Goal: Task Accomplishment & Management: Complete application form

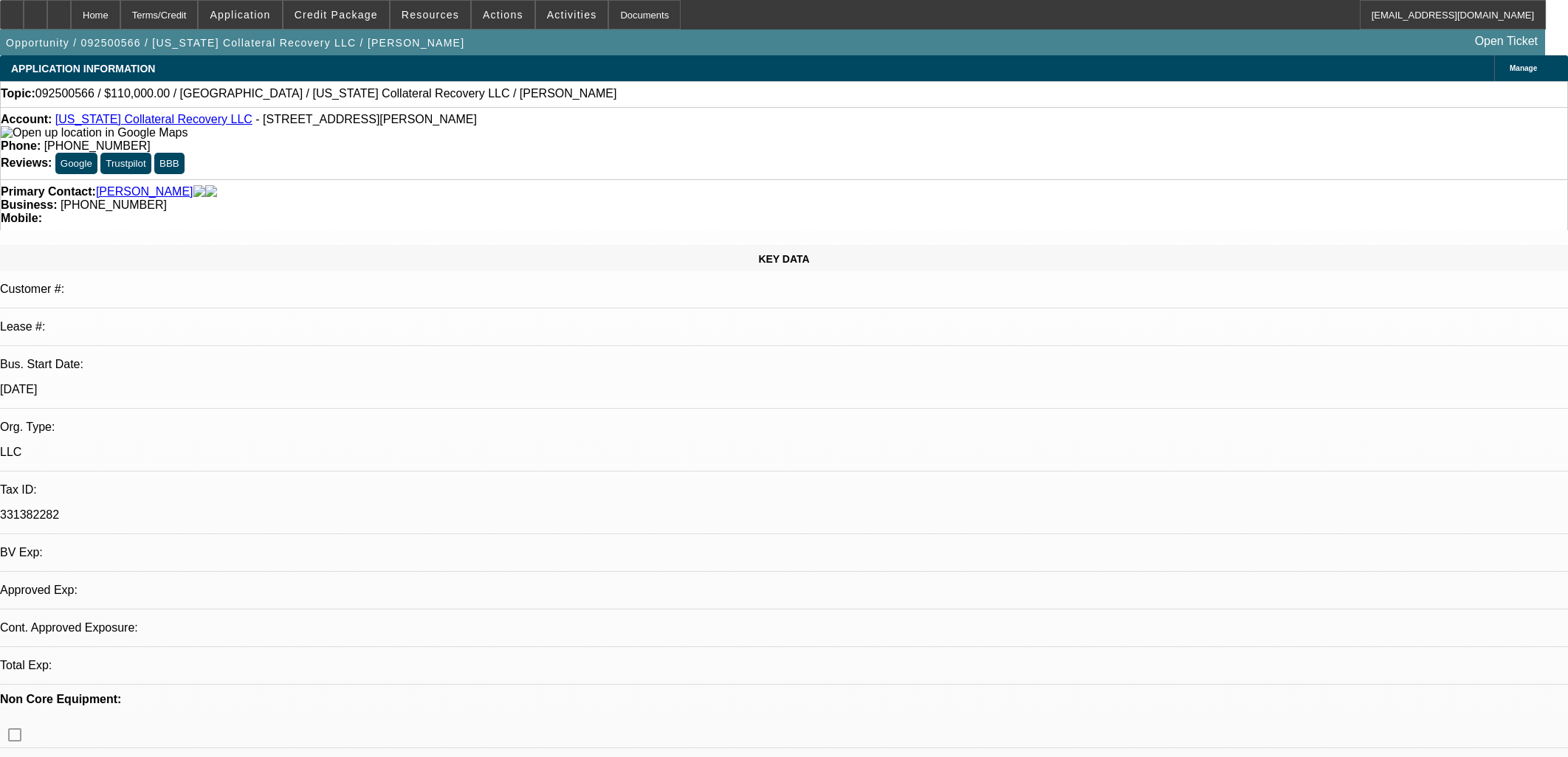
select select "0"
select select "2"
select select "0.1"
select select "1"
select select "2"
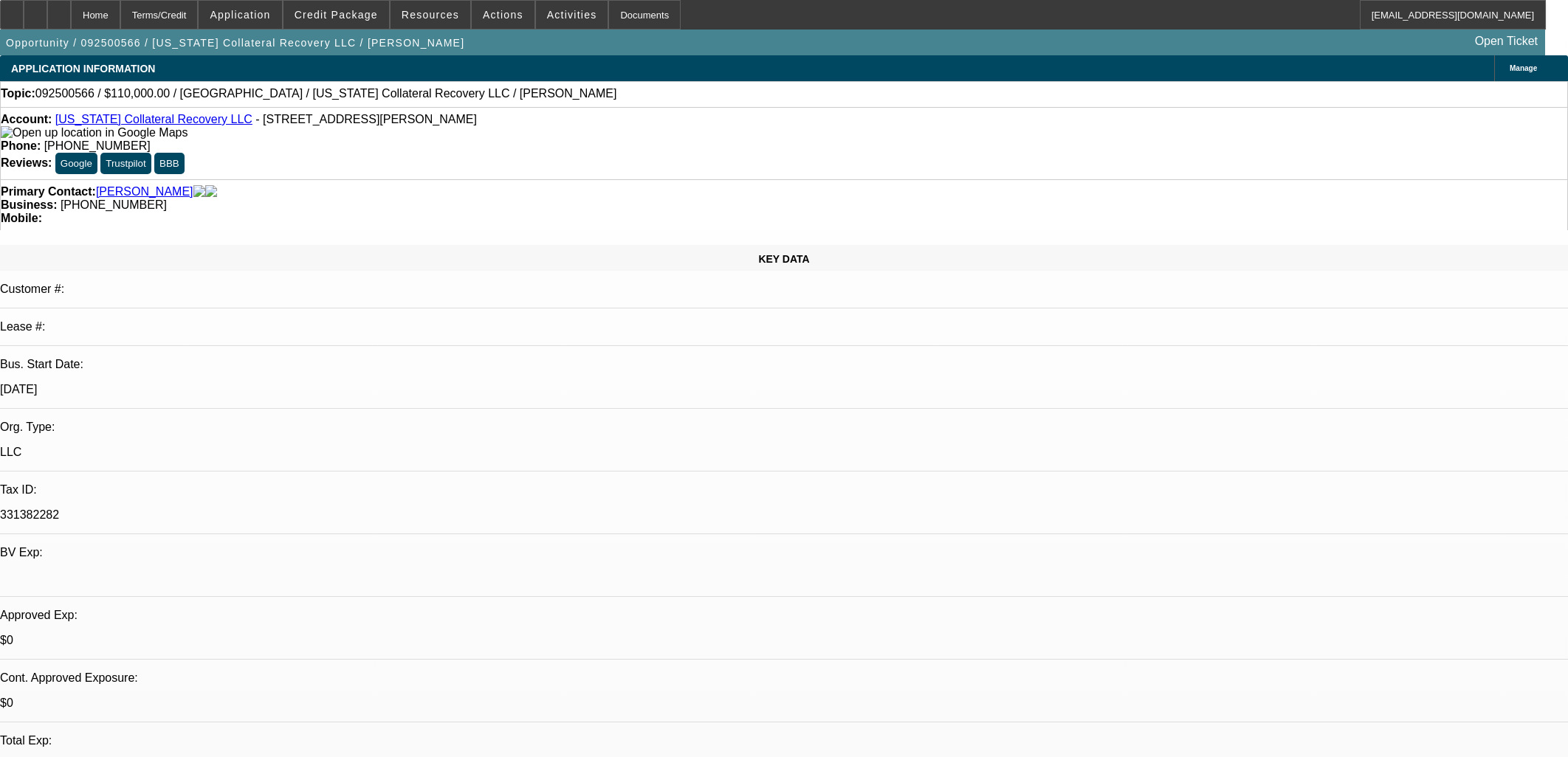
select select "4"
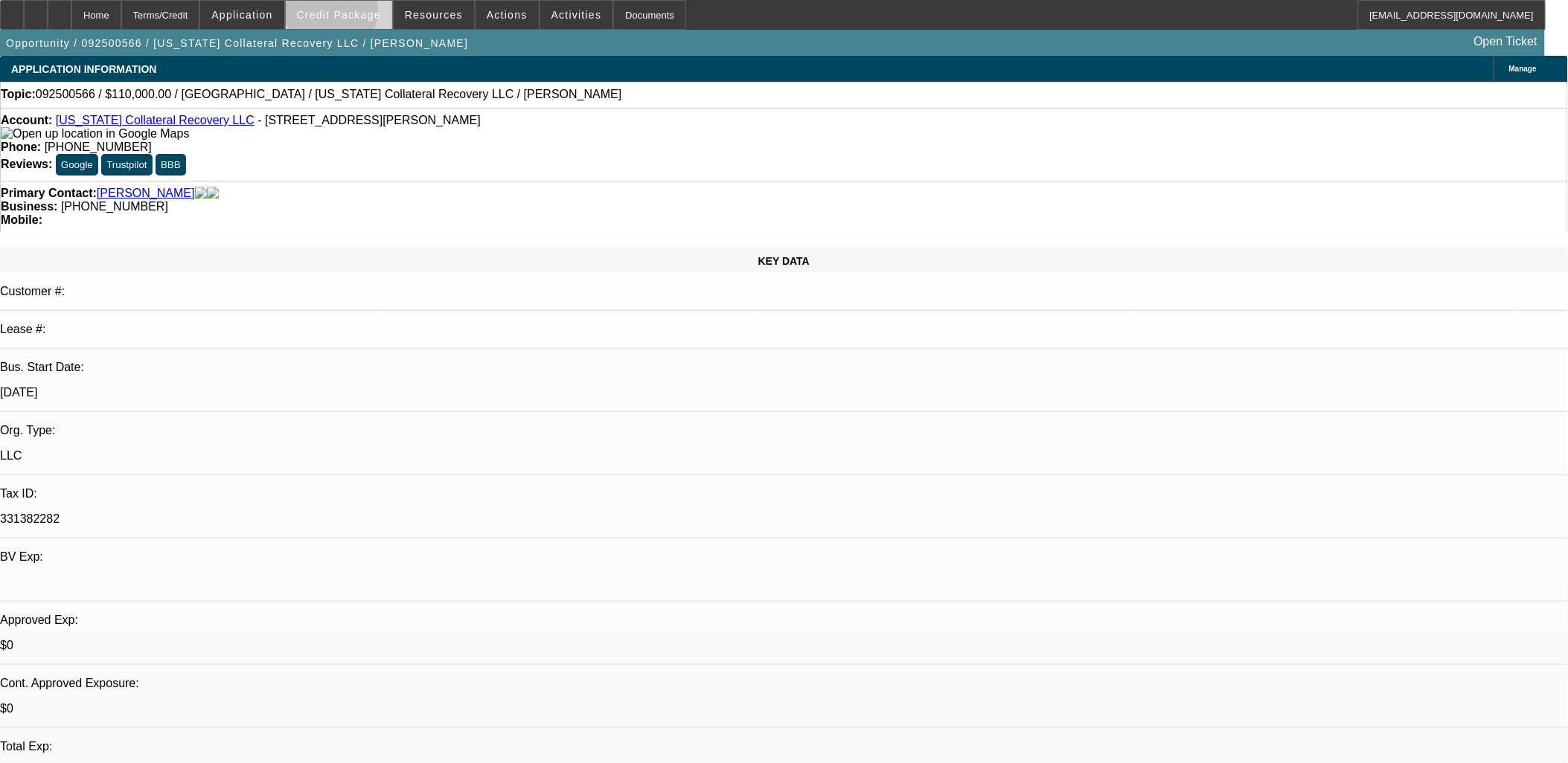
click at [356, 15] on span "Credit Package" at bounding box center [339, 15] width 84 height 12
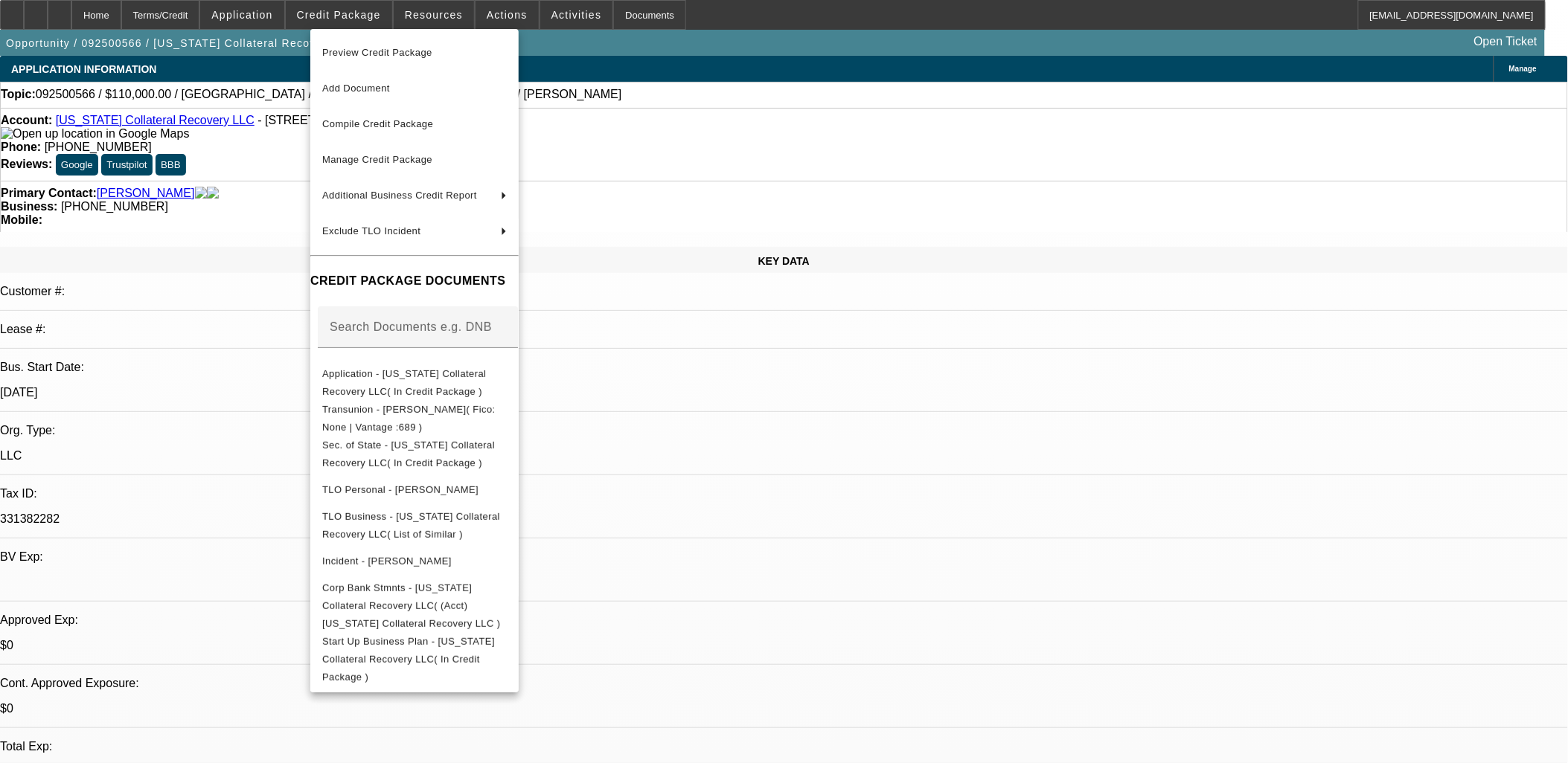
click at [352, 15] on div at bounding box center [784, 382] width 1568 height 763
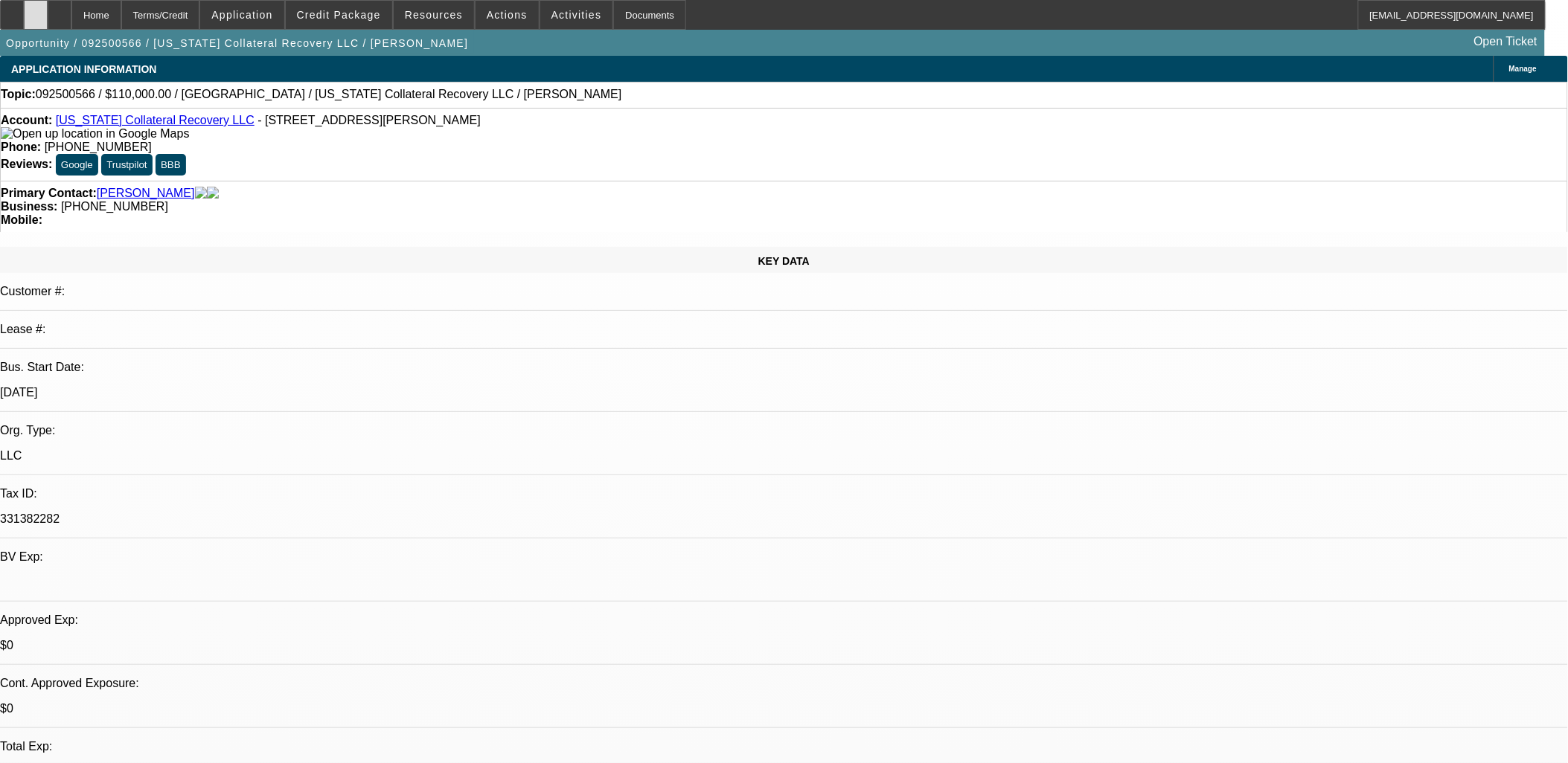
click at [36, 10] on icon at bounding box center [36, 10] width 0 height 0
click at [48, 12] on div at bounding box center [35, 15] width 24 height 30
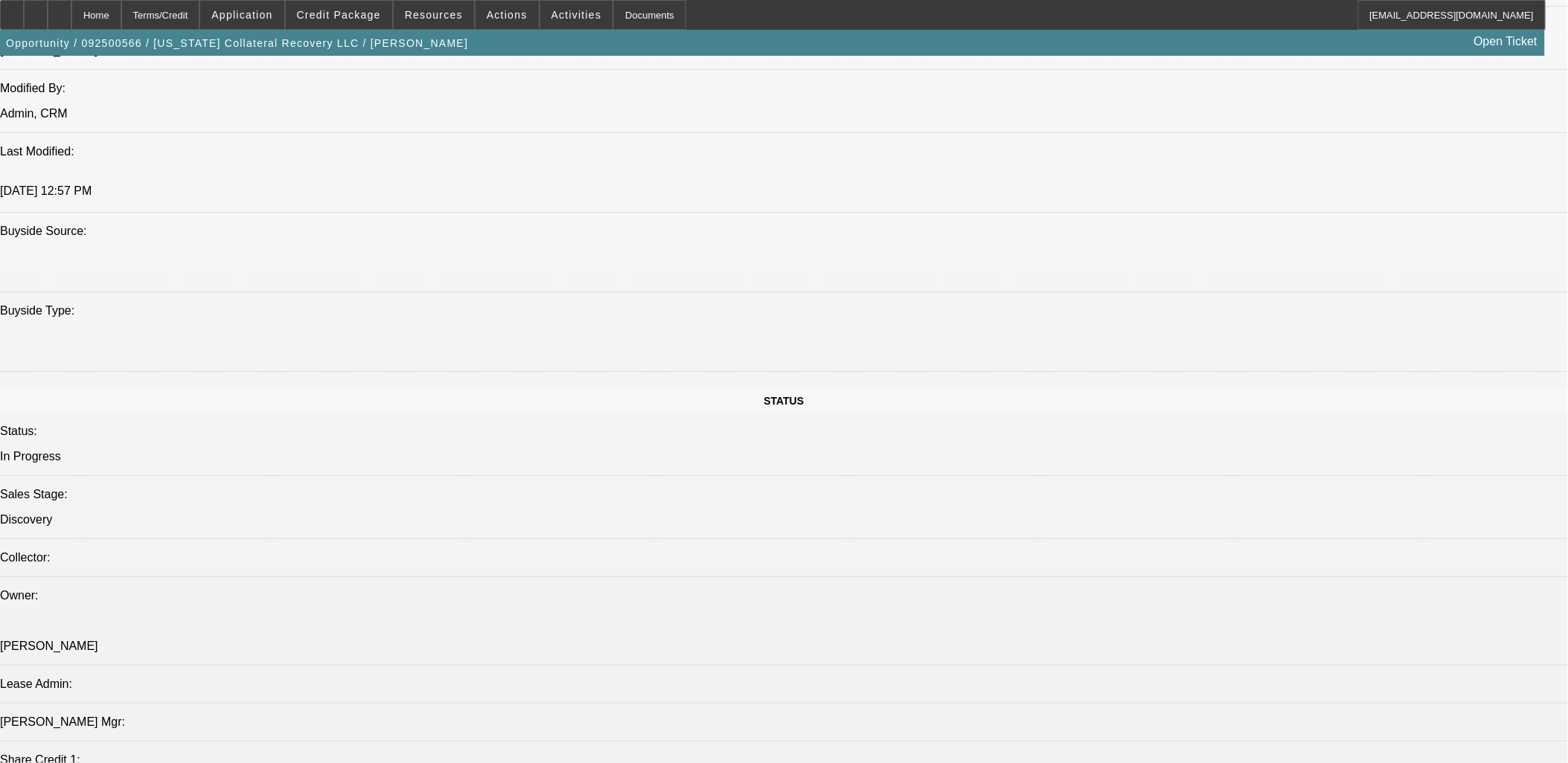
scroll to position [1901, 0]
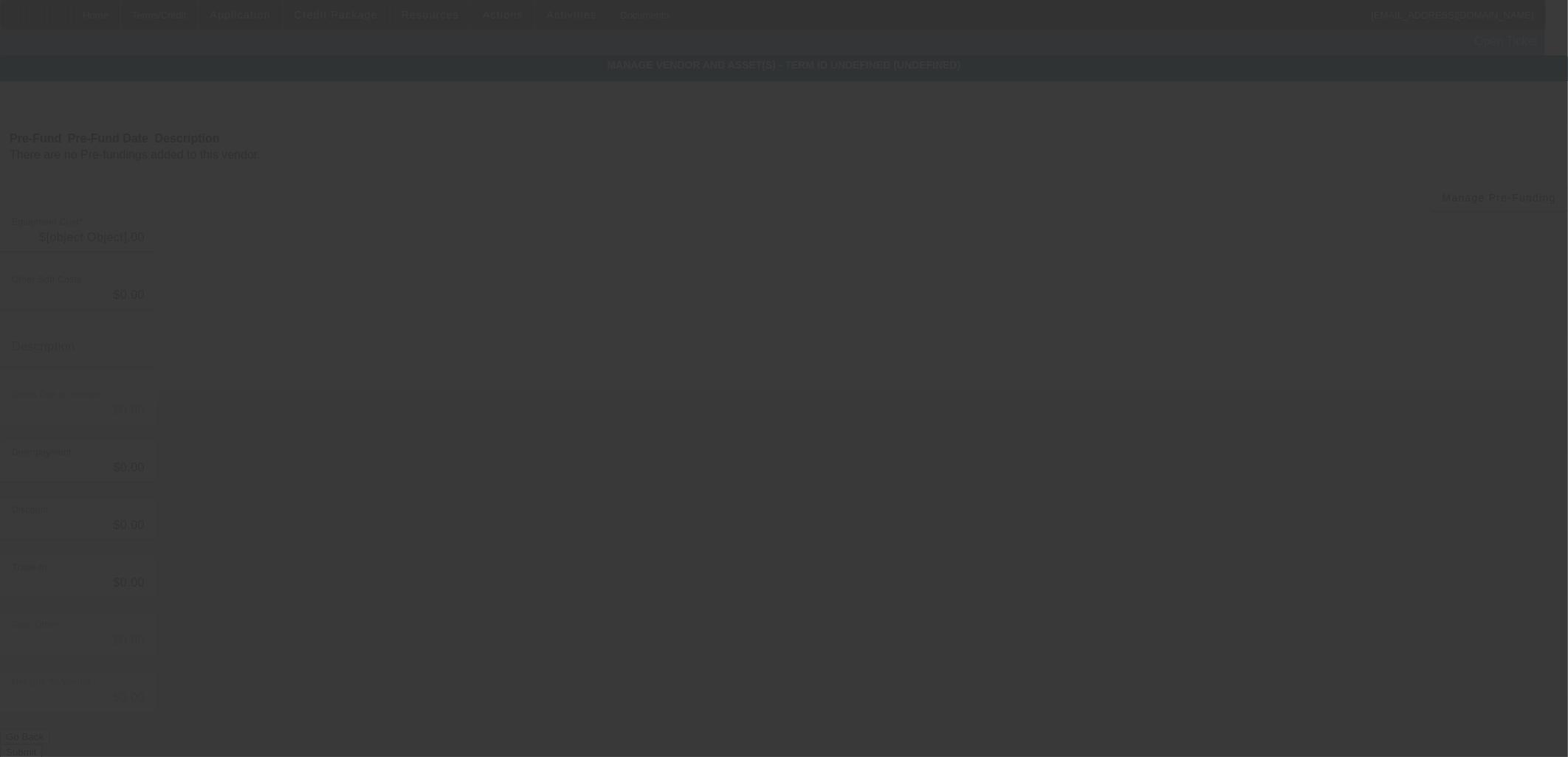
type input "$110,000.00"
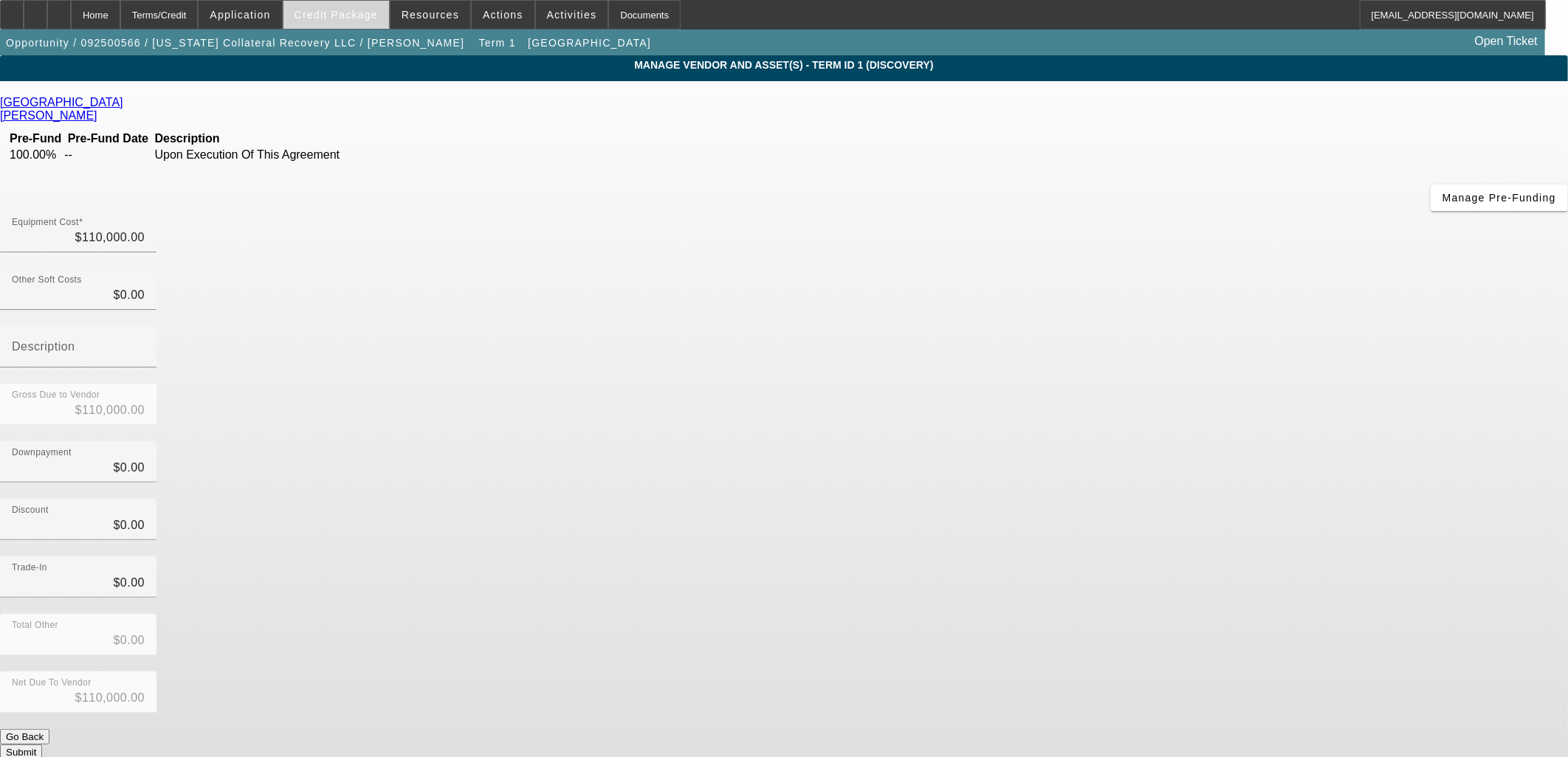
click at [375, 17] on span "Credit Package" at bounding box center [336, 15] width 83 height 12
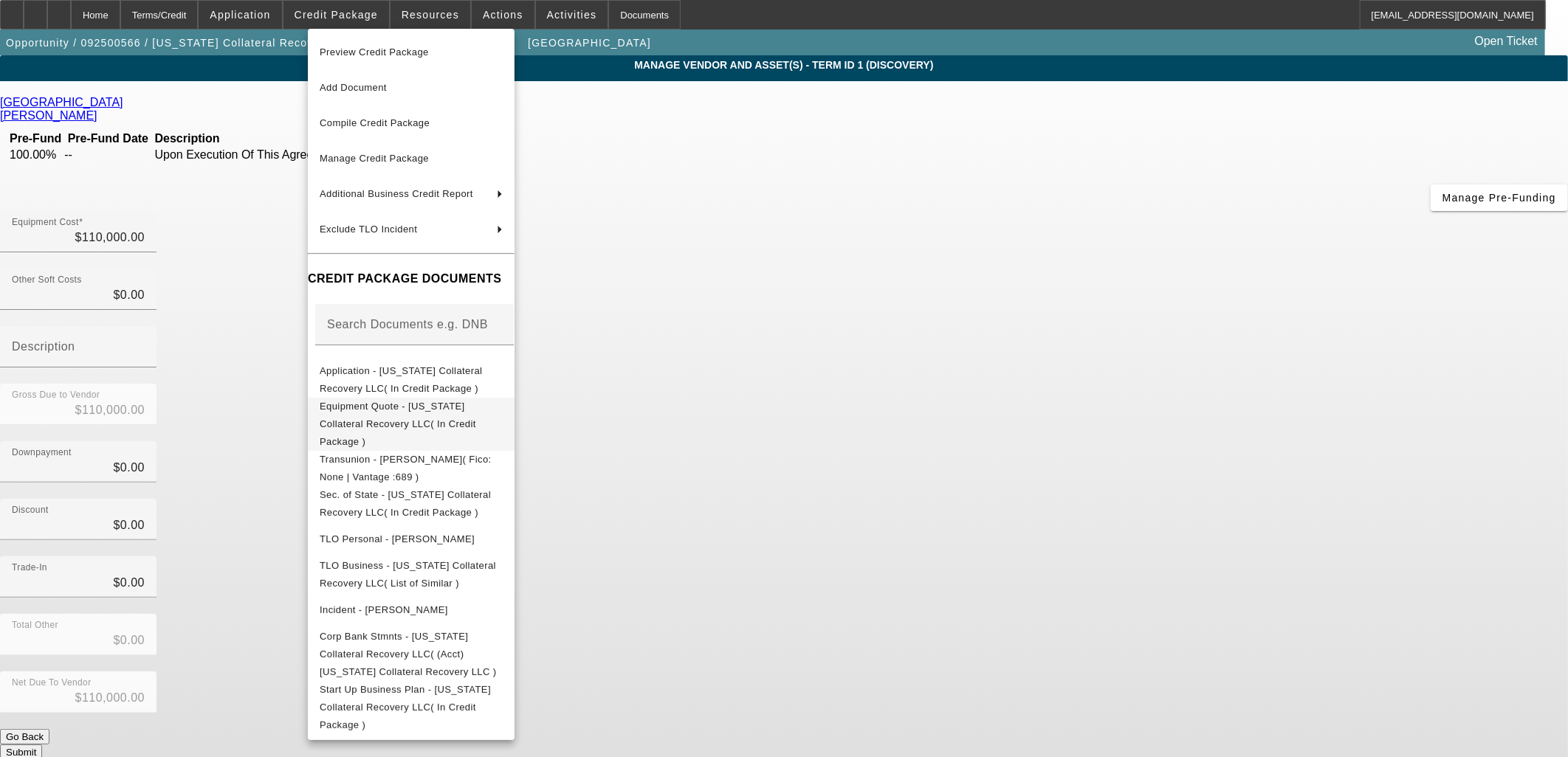
click at [459, 408] on span "Equipment Quote - New Jersey Collateral Recovery LLC( In Credit Package )" at bounding box center [398, 424] width 157 height 47
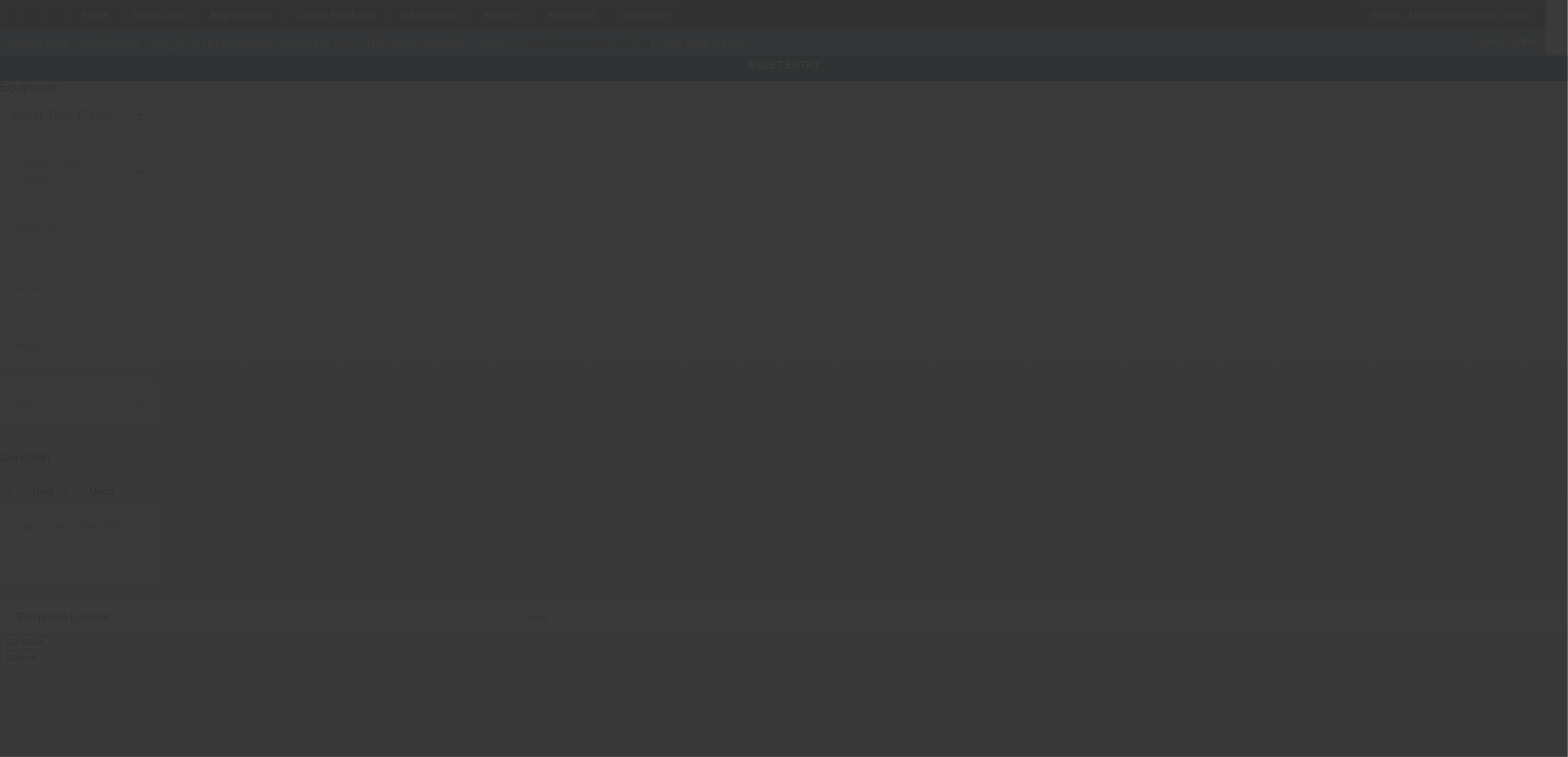
type input "1551 NJ 57"
type input "Port Murray"
type input "07865"
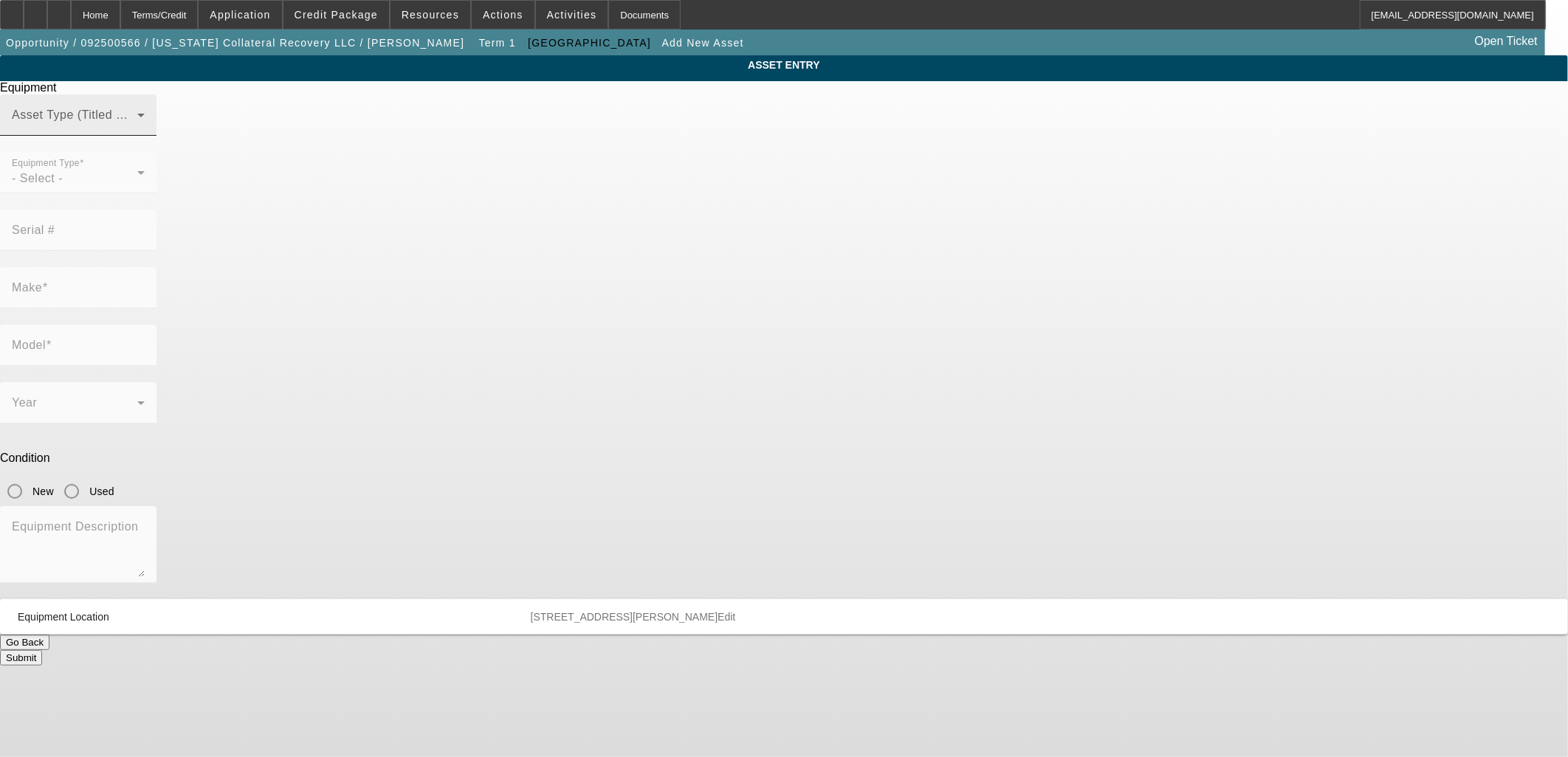
click at [137, 130] on span at bounding box center [75, 121] width 126 height 17
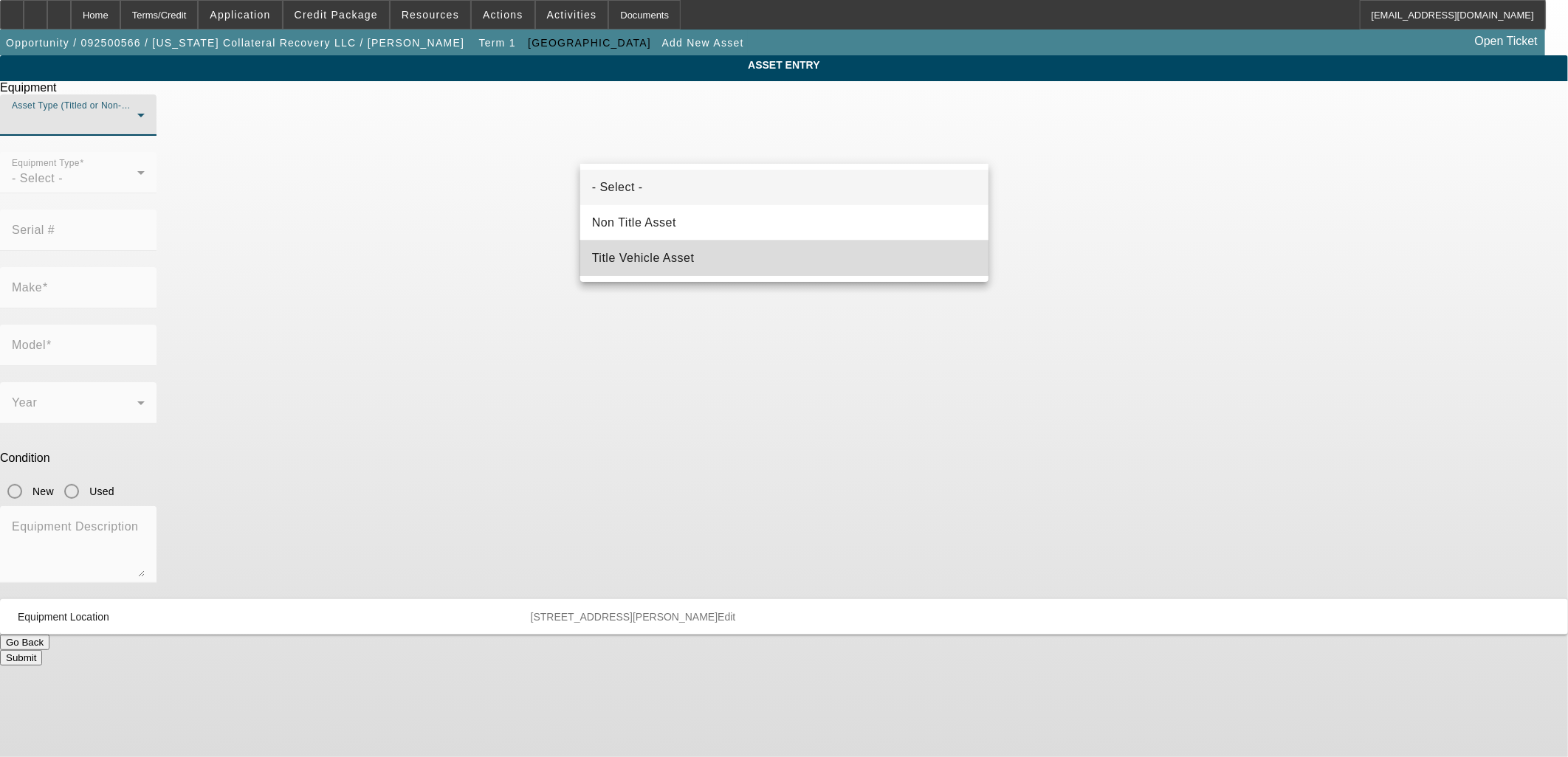
click at [771, 258] on mat-option "Title Vehicle Asset" at bounding box center [784, 258] width 408 height 36
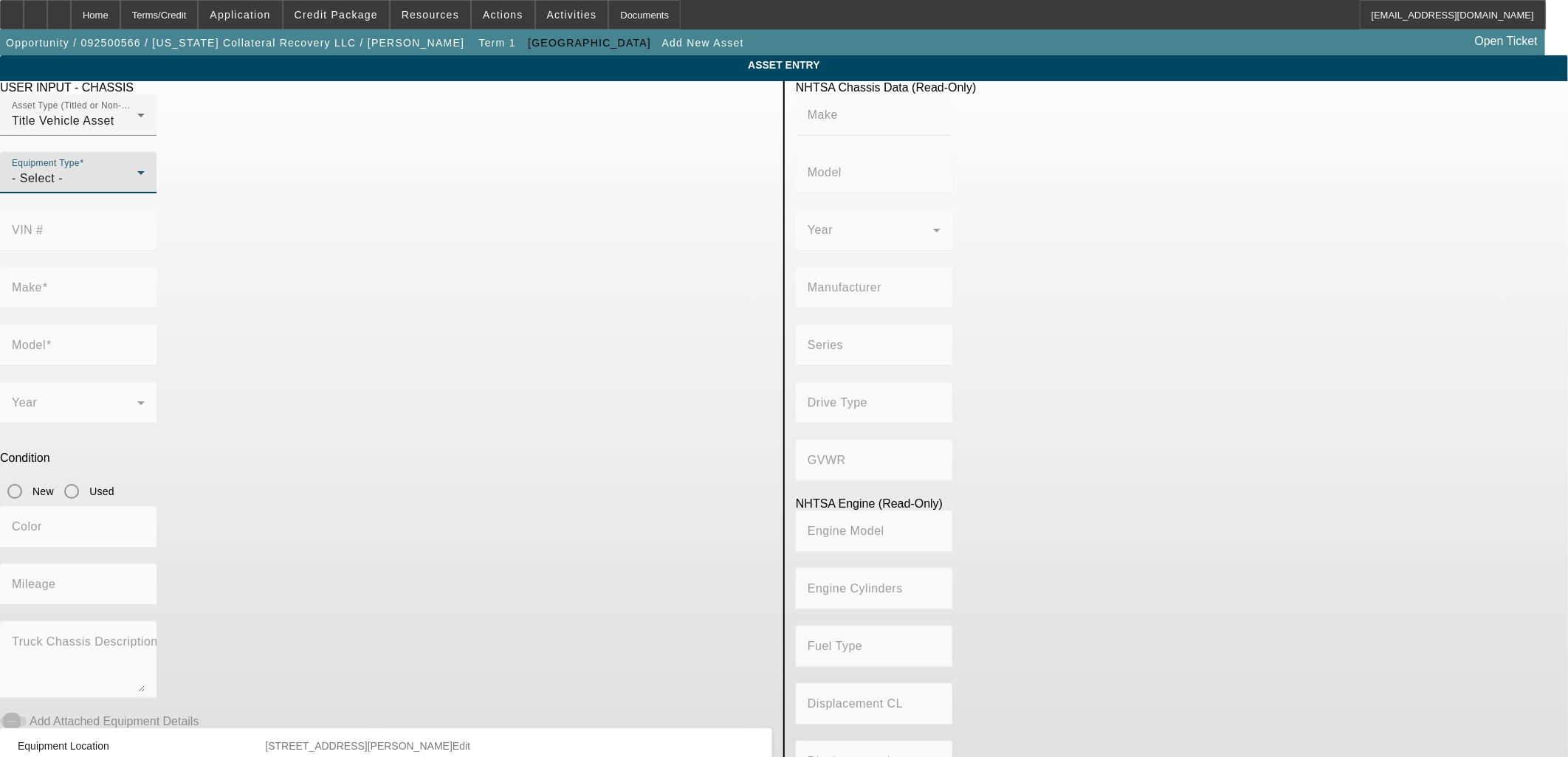
click at [137, 187] on div "- Select -" at bounding box center [75, 178] width 126 height 17
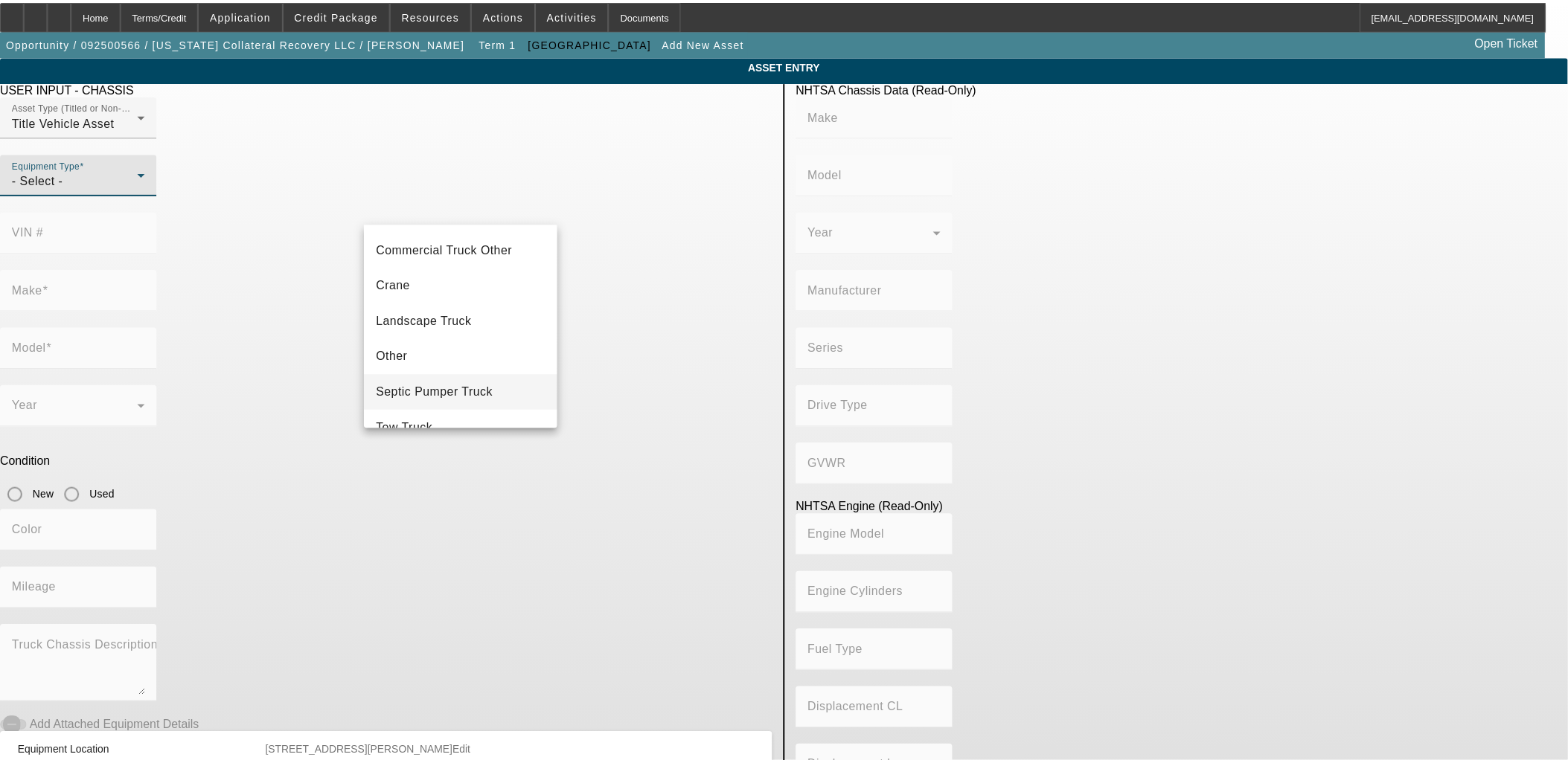
scroll to position [163, 0]
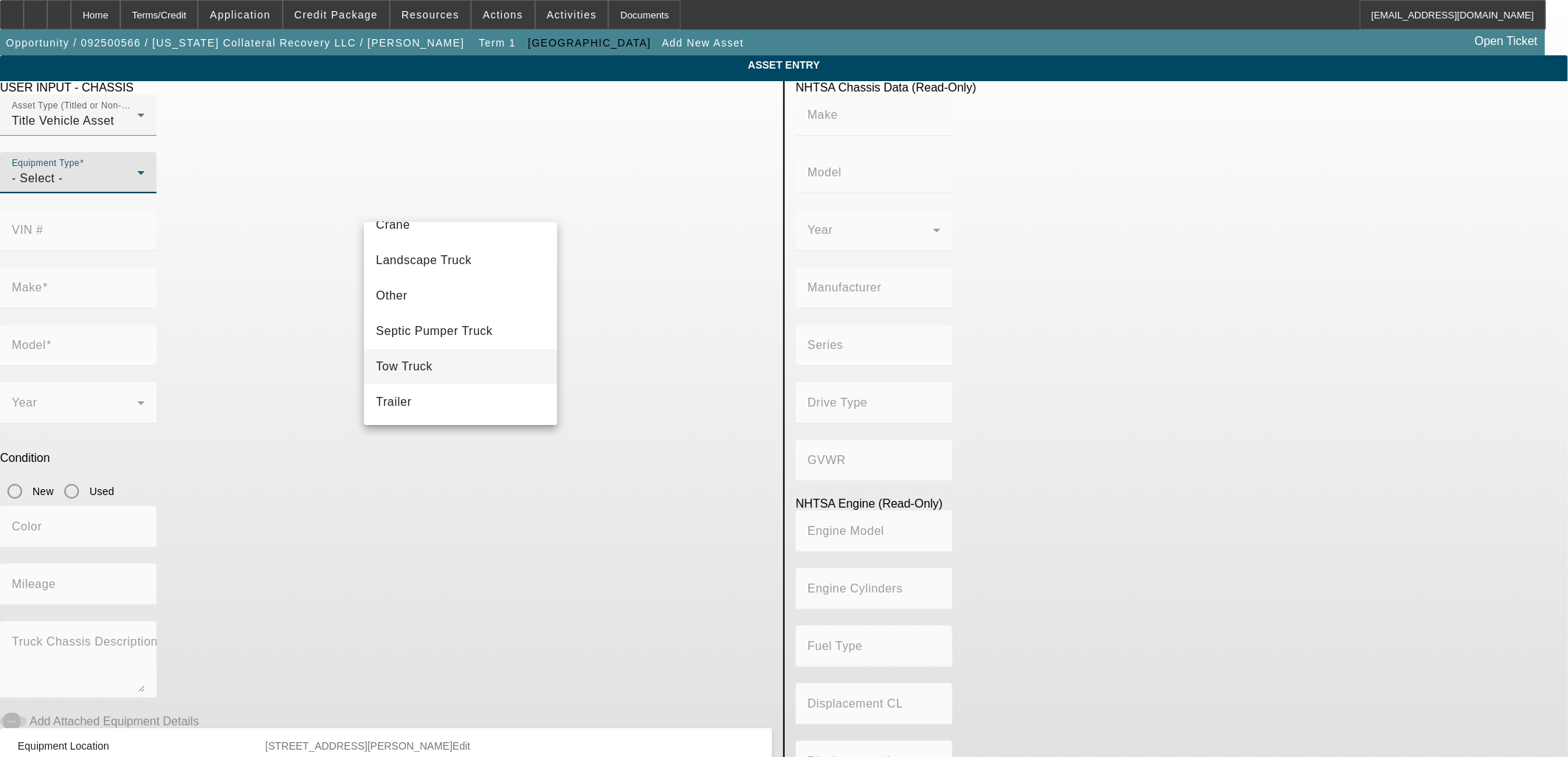
click at [447, 375] on mat-option "Tow Truck" at bounding box center [460, 366] width 192 height 36
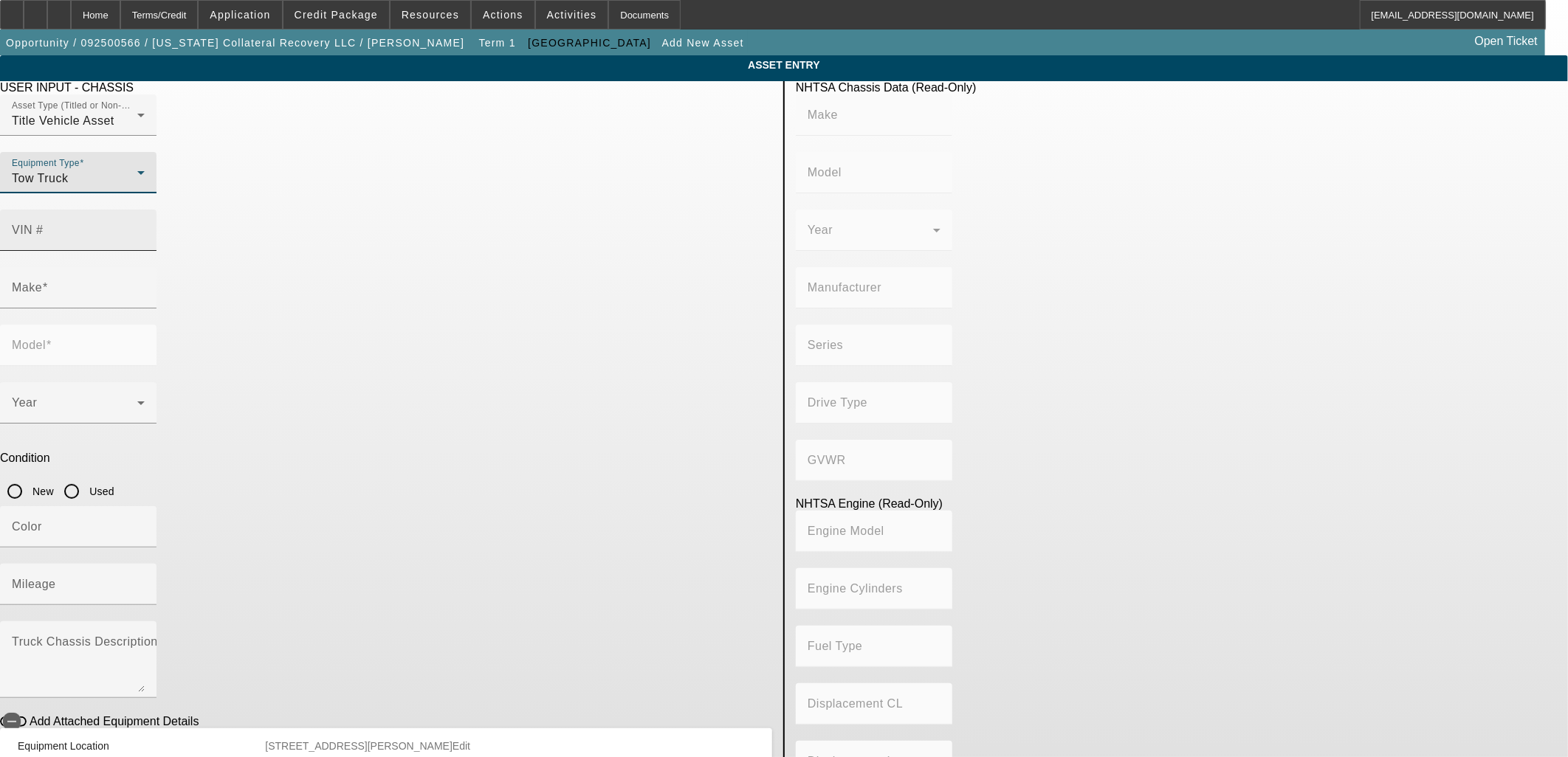
click at [145, 227] on input "VIN #" at bounding box center [78, 236] width 133 height 17
type input "1fd0w5ht8pec73657"
type input "FORD"
type input "F-550"
type input "FORD MOTOR COMPANY"
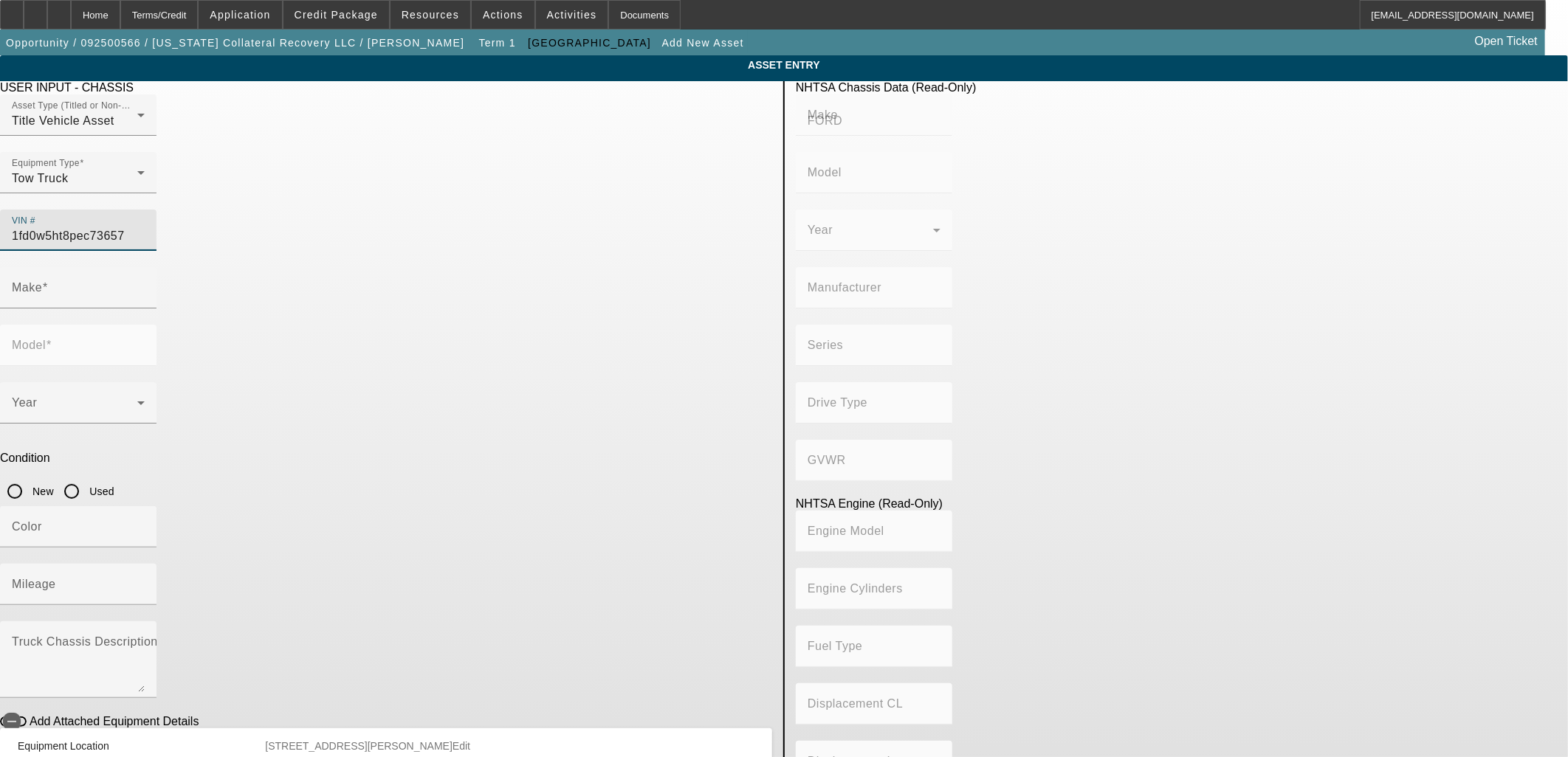
type input "F-Series Super Duty"
type input "4WD/4-Wheel Drive/4x4"
type input "Class 5: 16,001 - 19,500 lb (7,258 - 8,845 kg)"
type input "8"
type input "Diesel"
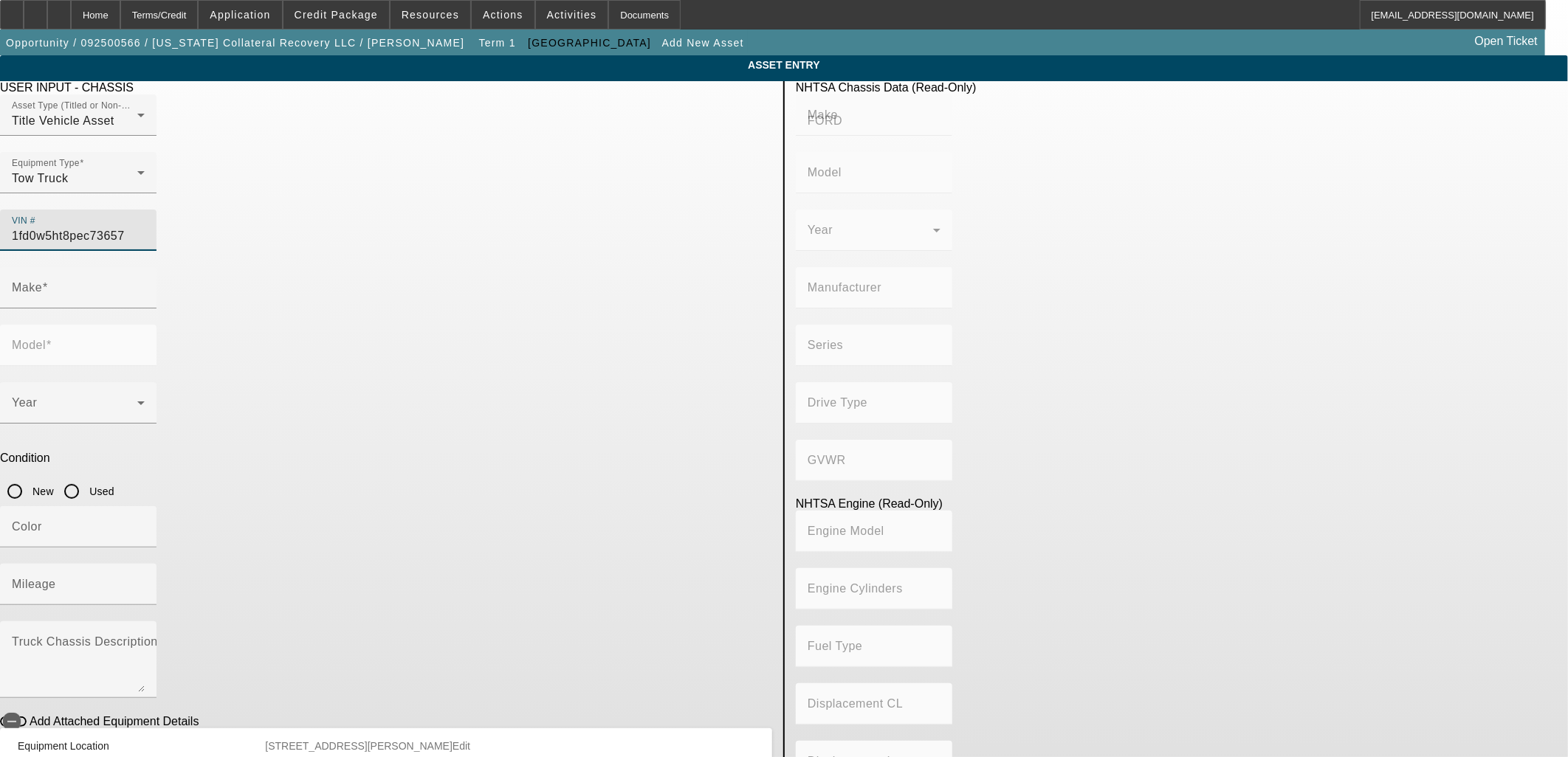
type input "408.85908543470"
type input "6.7"
type input "FORD"
type input "F-550"
type input "1FD0W5HT8PEC73657"
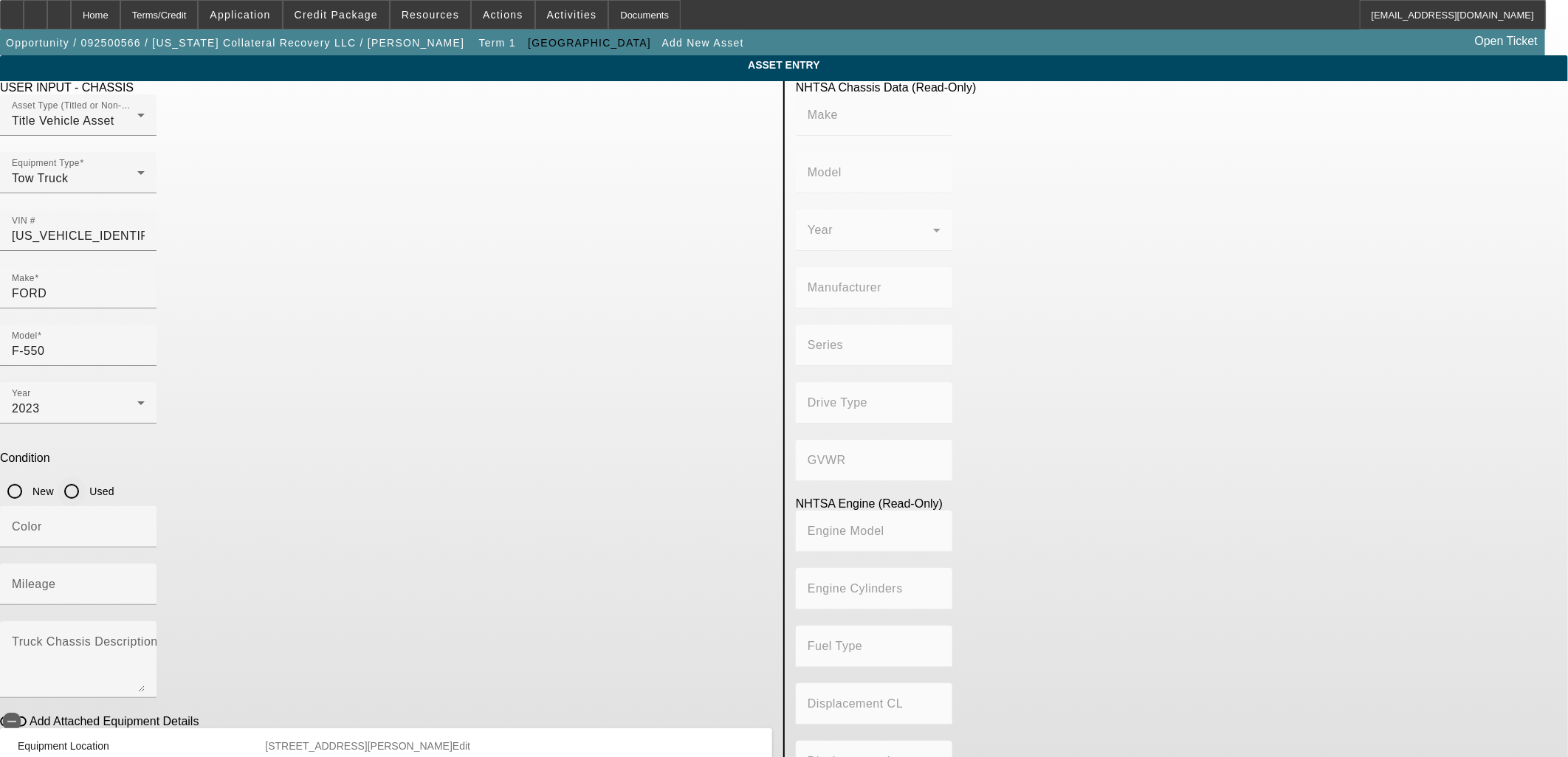
click at [87, 476] on input "Used" at bounding box center [72, 491] width 29 height 29
radio input "true"
type input "FORD"
type input "F-550"
type input "FORD MOTOR COMPANY"
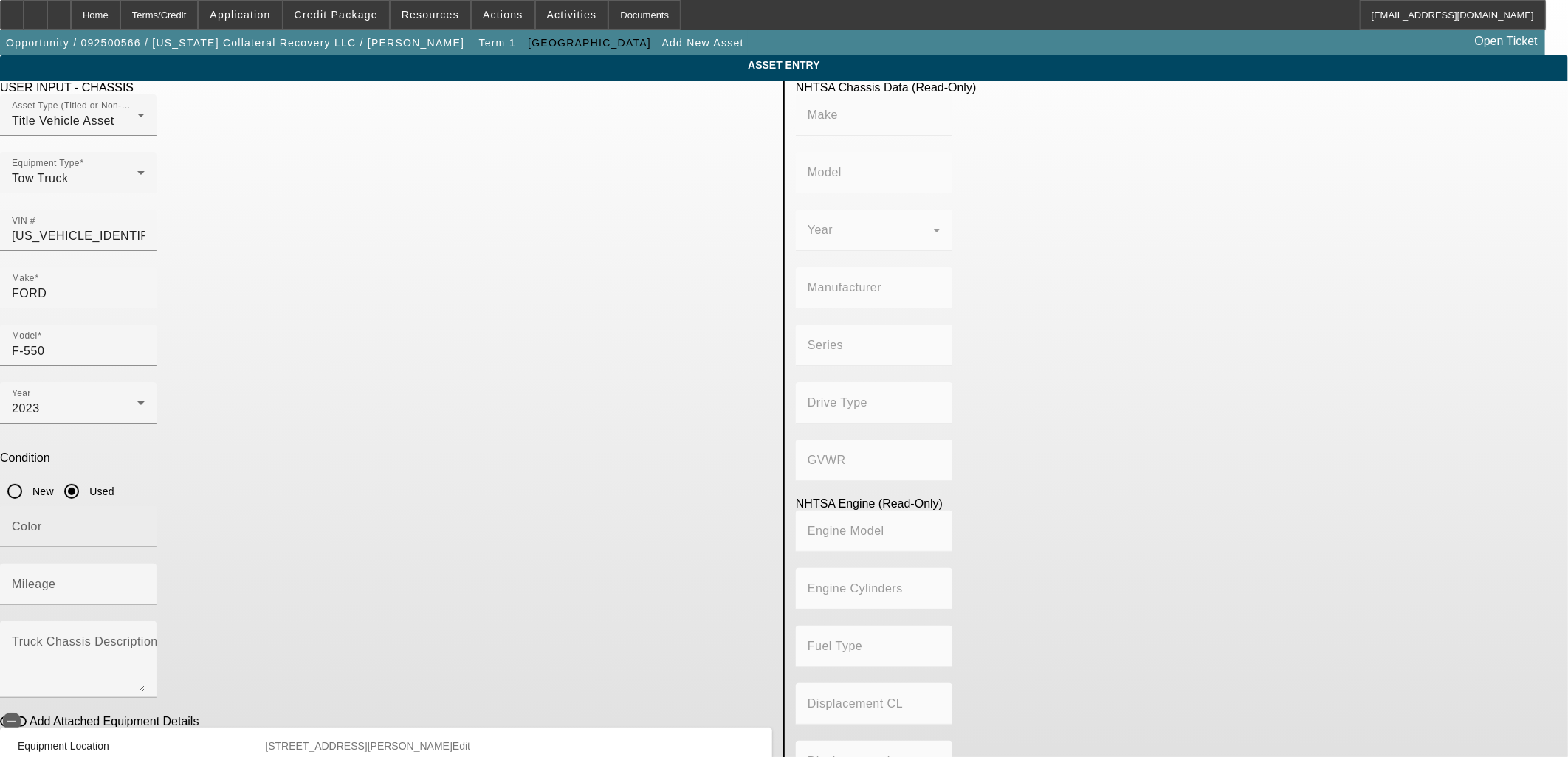
type input "F-Series Super Duty"
type input "4WD/4-Wheel Drive/4x4"
type input "Class 5: 16,001 - 19,500 lb (7,258 - 8,845 kg)"
type input "8"
type input "Diesel"
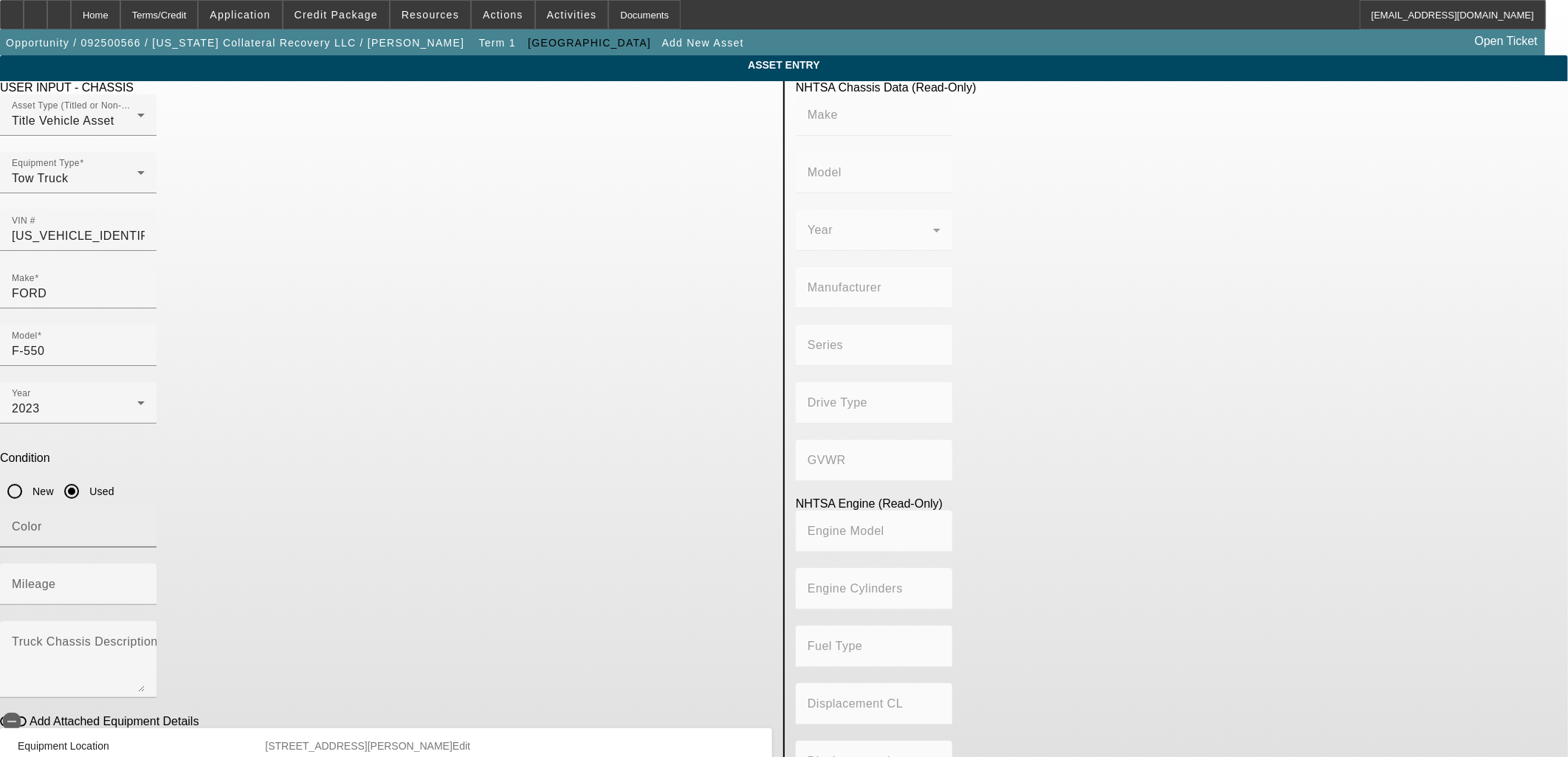
type input "408.85908543470"
type input "6.7"
click at [145, 524] on input "Color" at bounding box center [78, 533] width 133 height 17
type input "Black"
click at [56, 578] on mat-label "Mileage" at bounding box center [34, 584] width 44 height 12
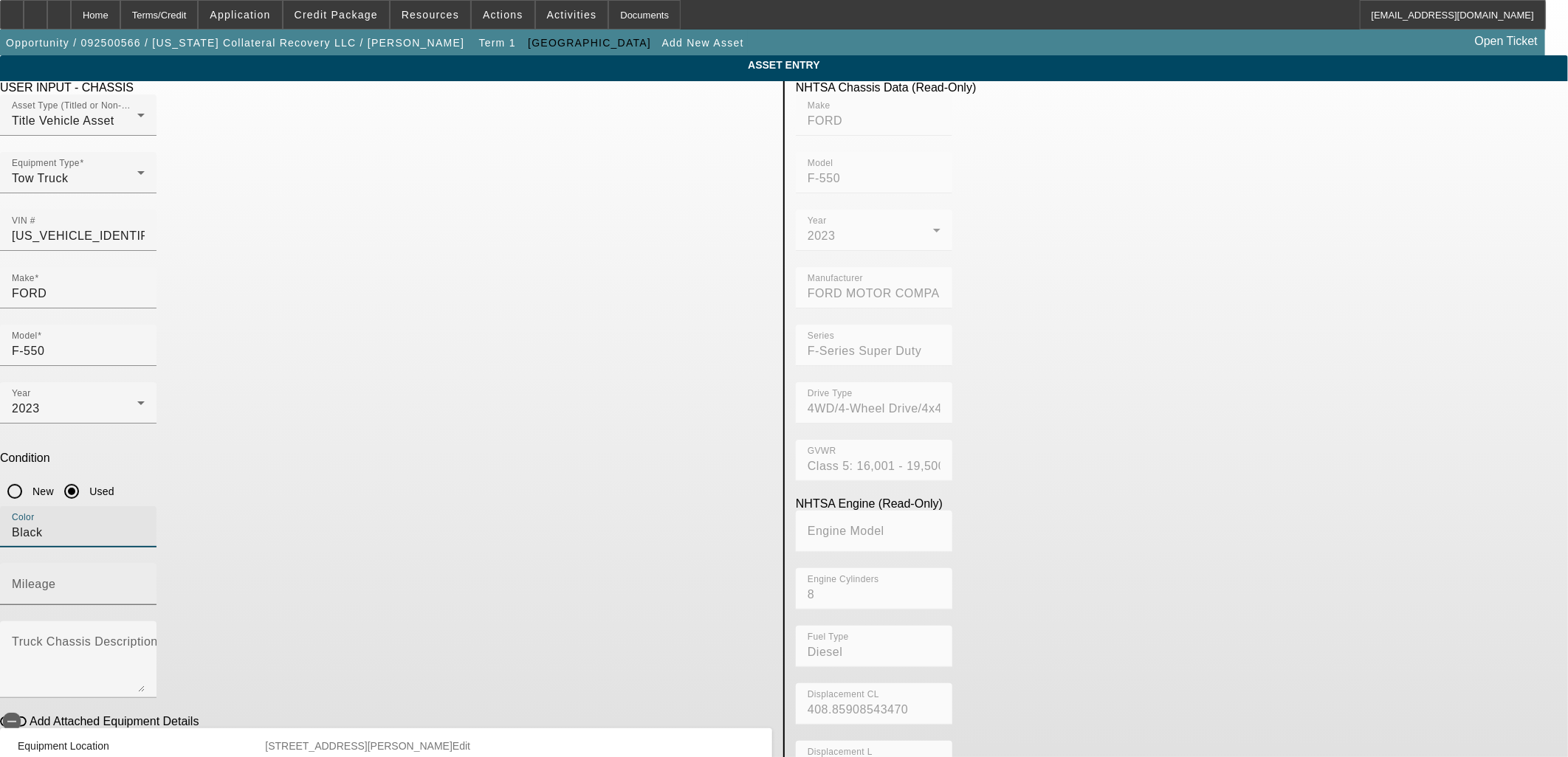
click at [145, 581] on input "Mileage" at bounding box center [78, 590] width 133 height 17
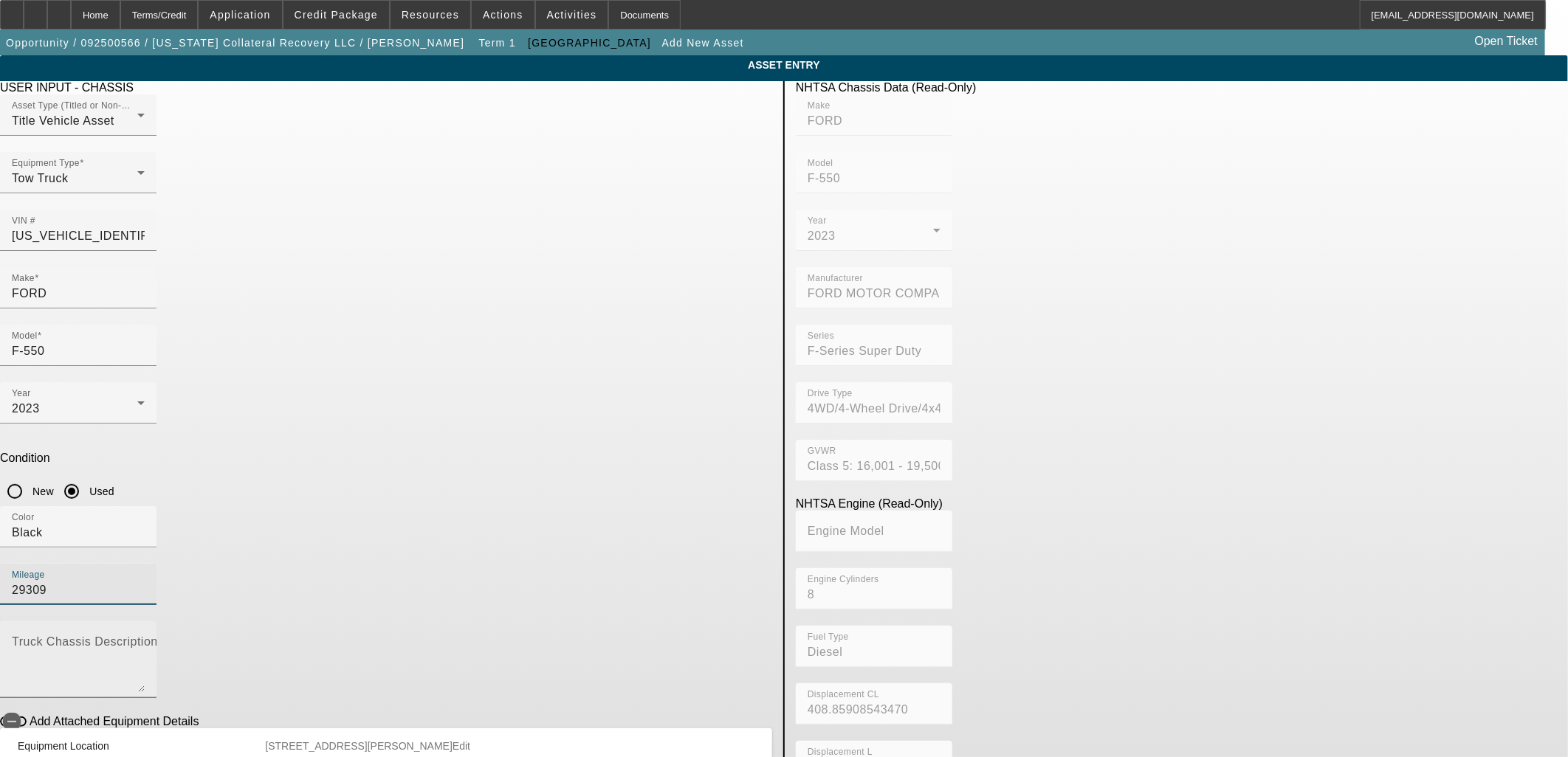
type input "29309"
click at [145, 639] on textarea "Truck Chassis Description (Describe the truck chassis only)" at bounding box center [78, 665] width 133 height 53
type textarea "F"
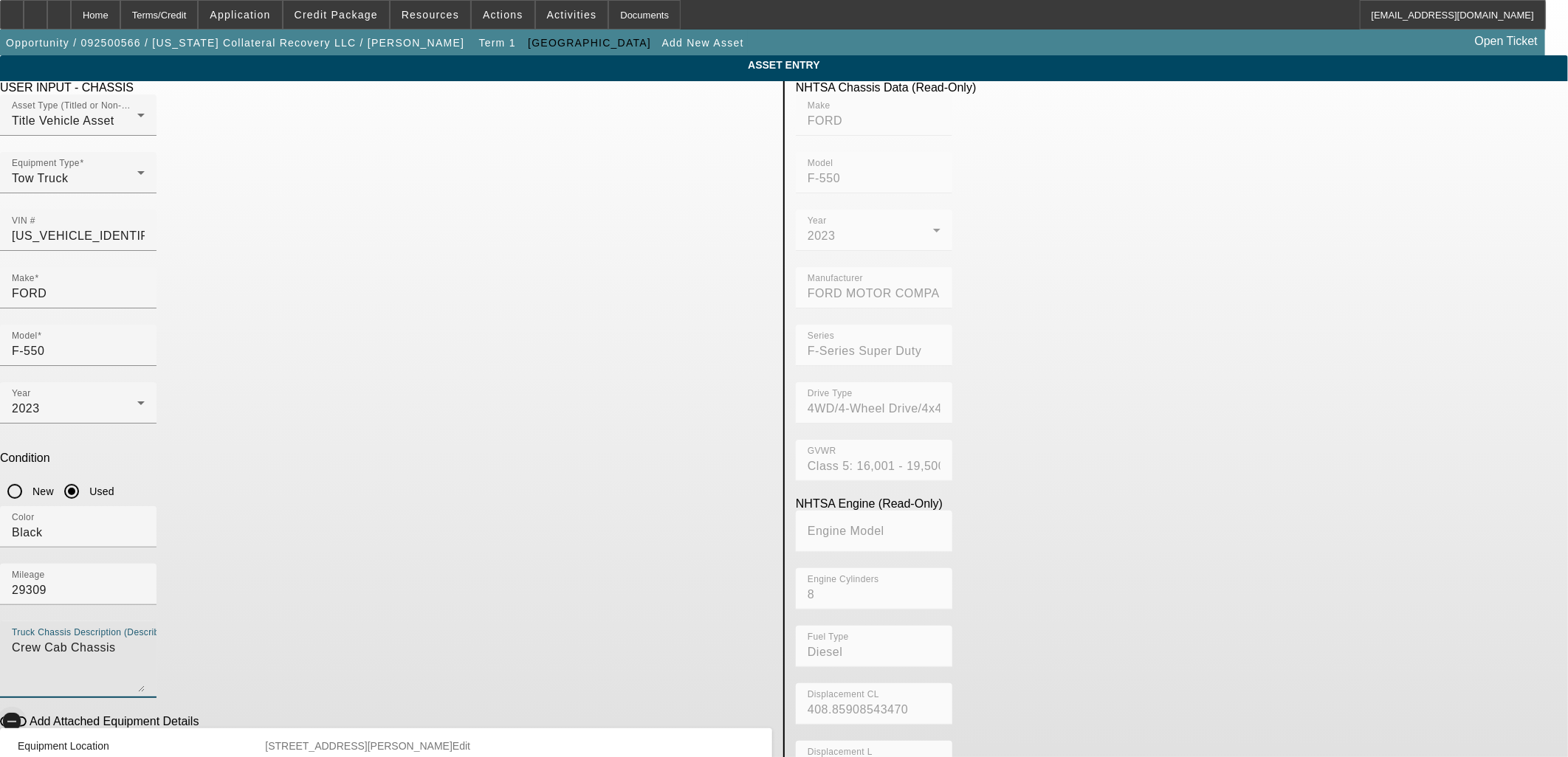
type textarea "Crew Cab Chassis"
click at [27, 707] on span "button" at bounding box center [12, 721] width 29 height 29
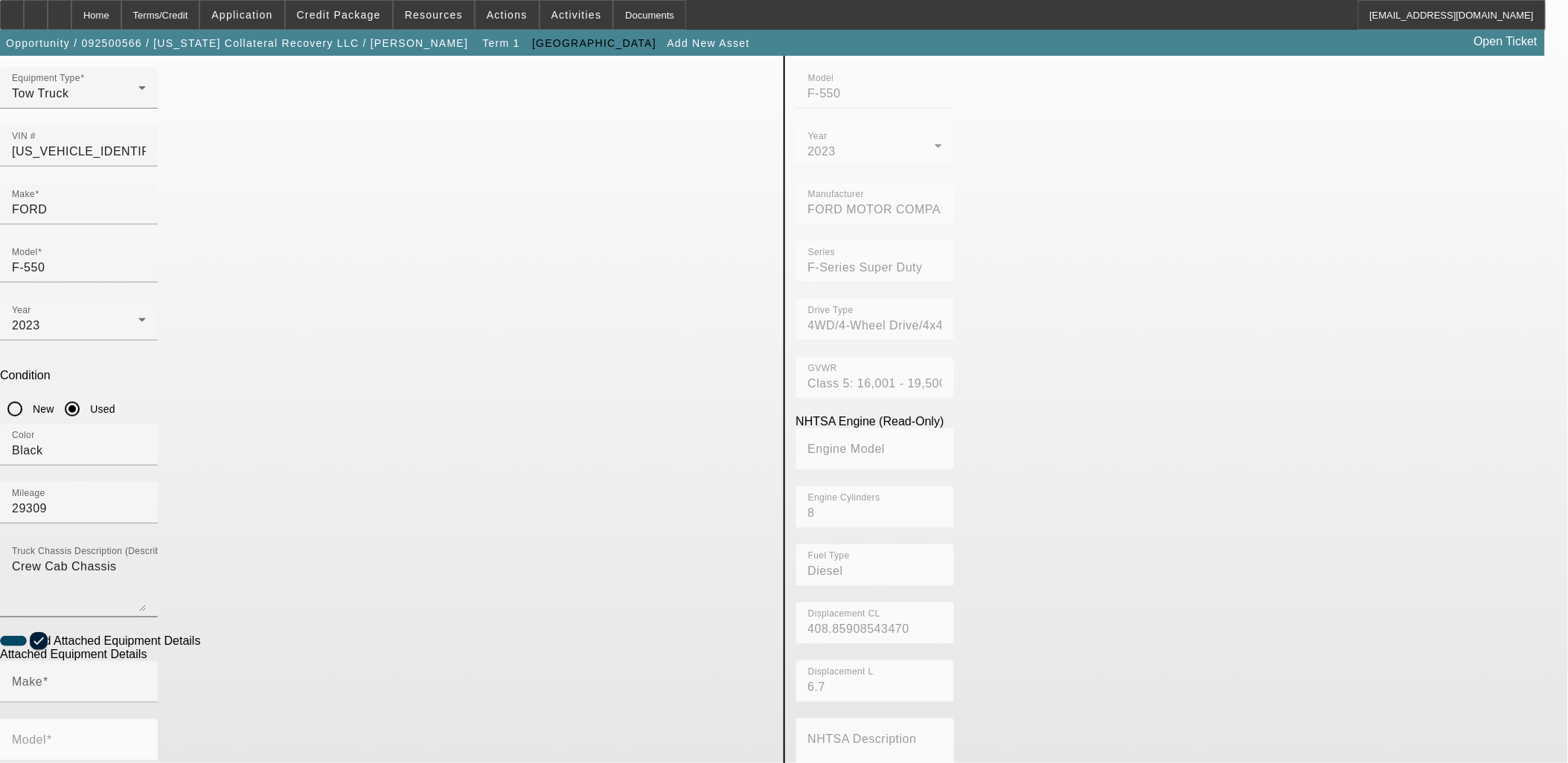
scroll to position [194, 0]
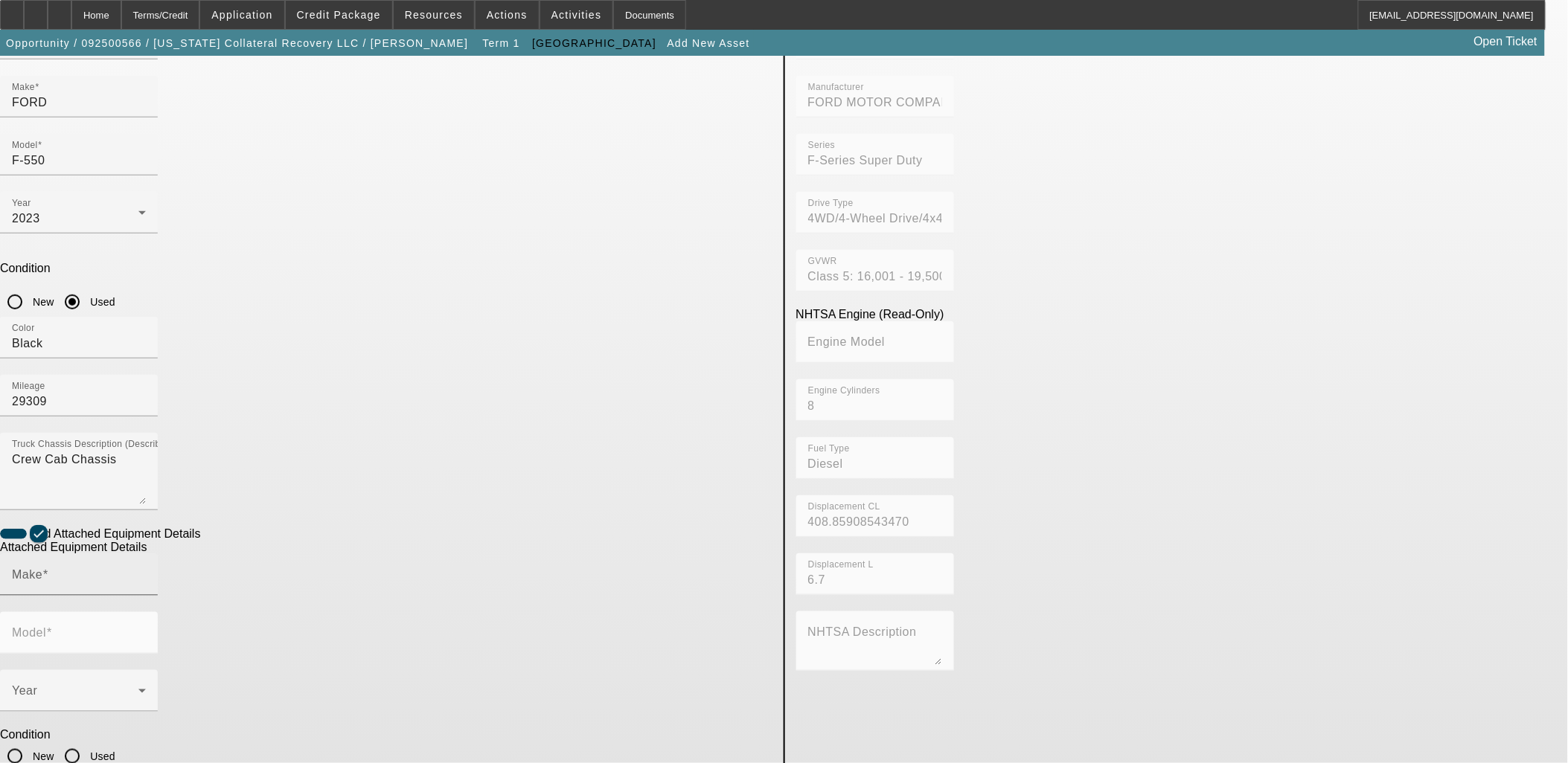
click at [146, 572] on input "Make" at bounding box center [79, 581] width 134 height 17
click at [443, 485] on mat-option "Jerr-Dan" at bounding box center [458, 484] width 194 height 36
type input "Jerr-Dan"
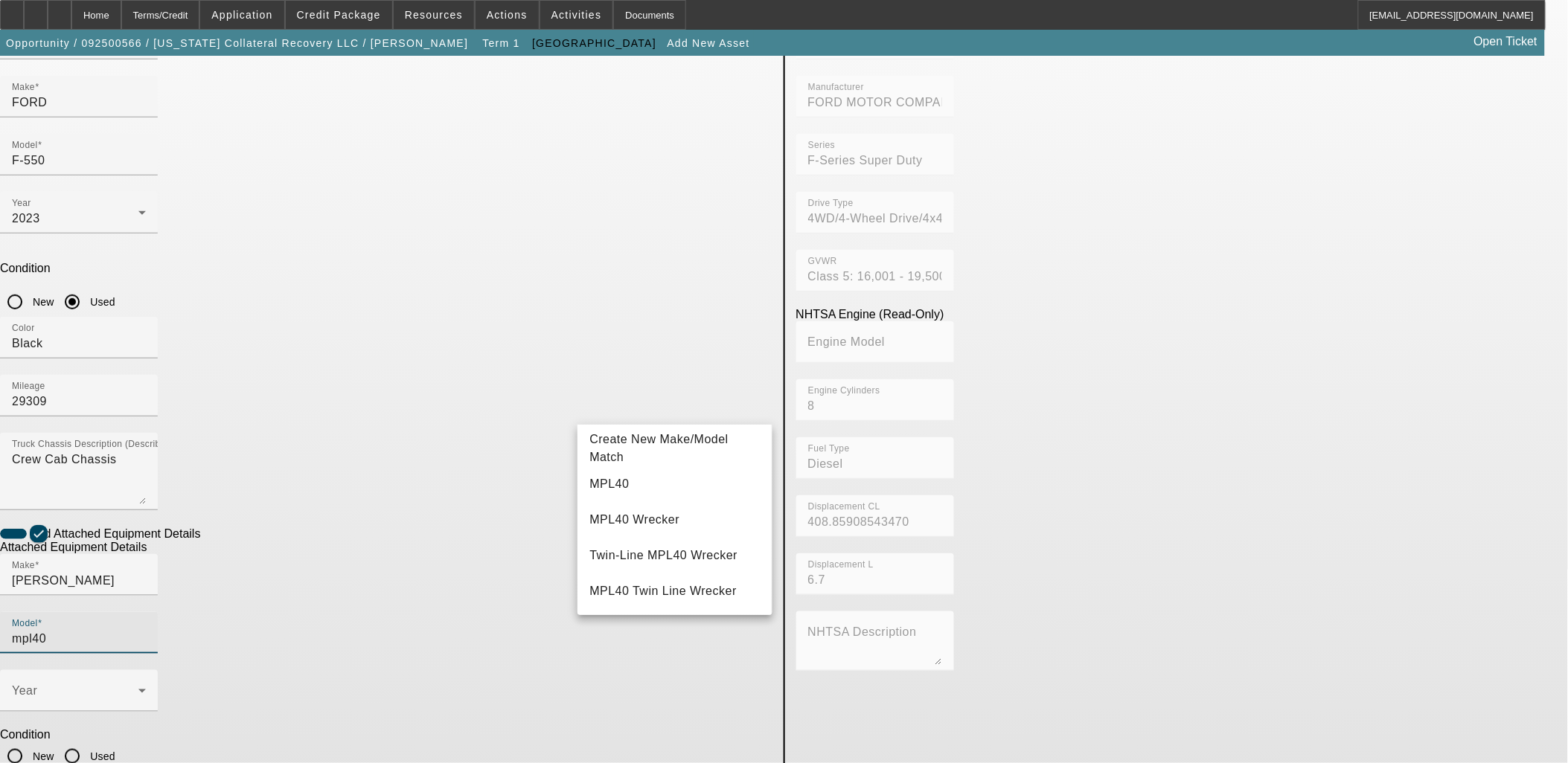
click at [626, 489] on mat-option "MPL40" at bounding box center [674, 484] width 194 height 36
type input "MPL40"
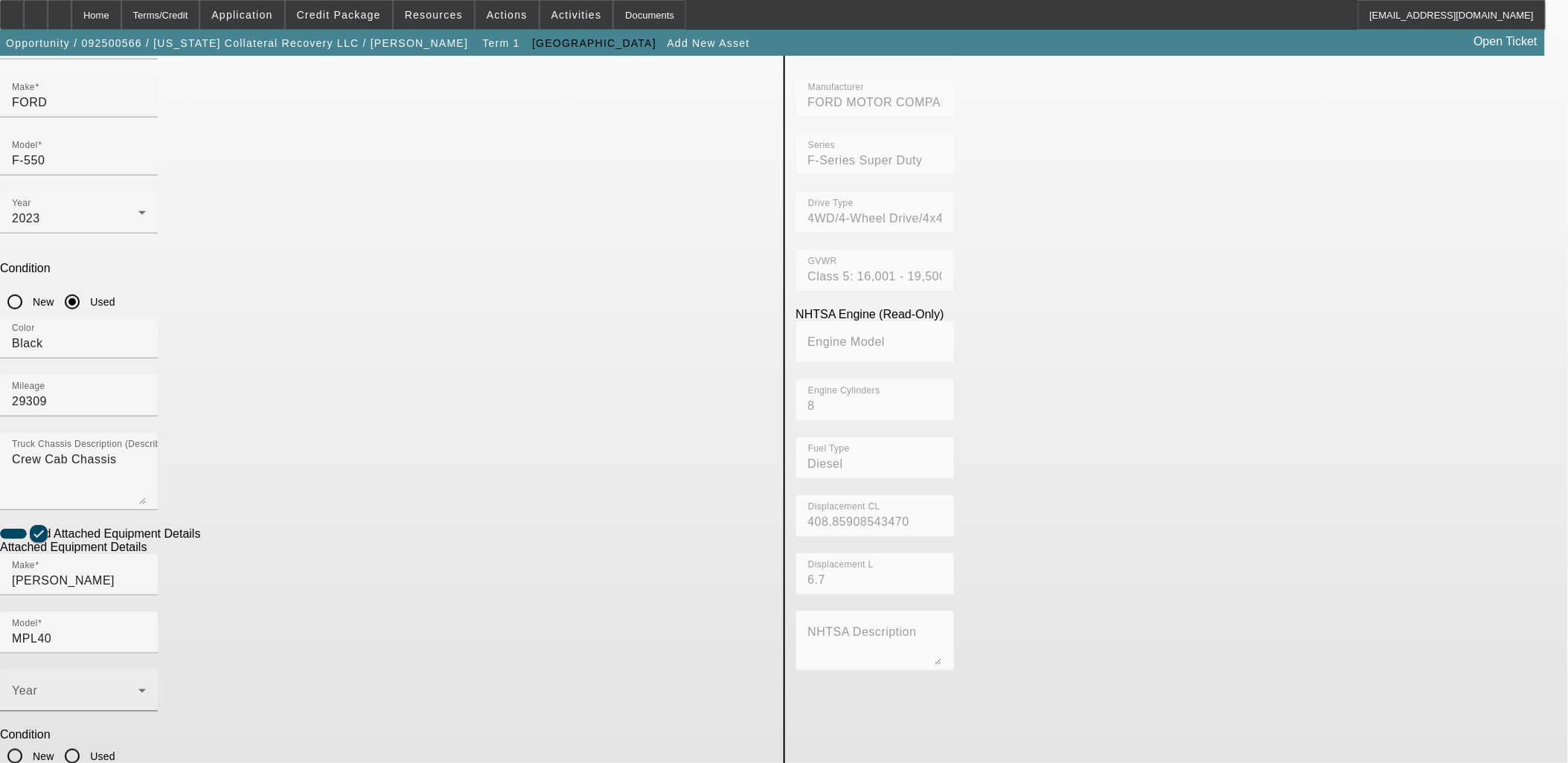
click at [146, 670] on div "Year" at bounding box center [79, 691] width 134 height 42
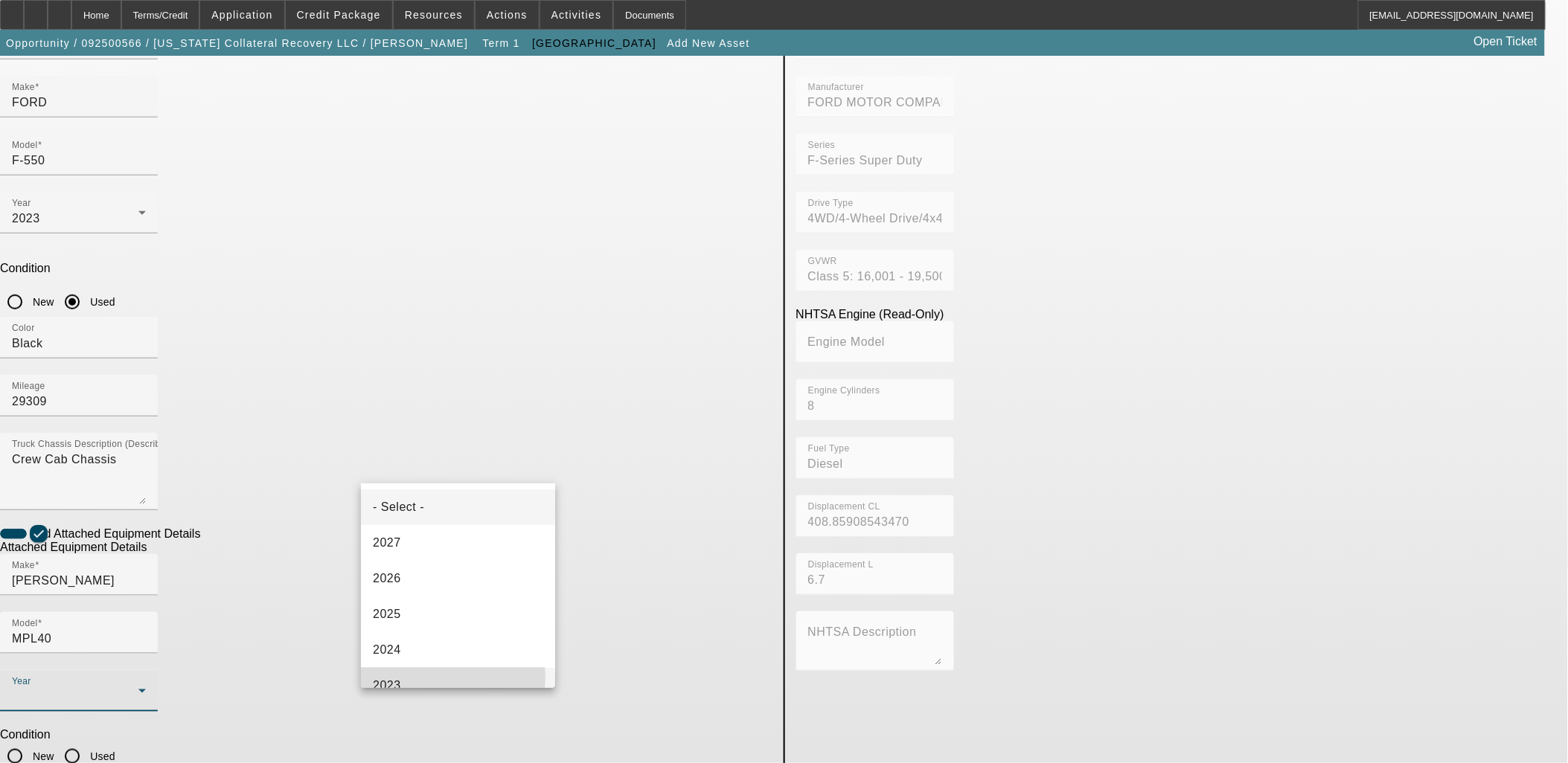
click at [411, 677] on mat-option "2023" at bounding box center [458, 685] width 194 height 36
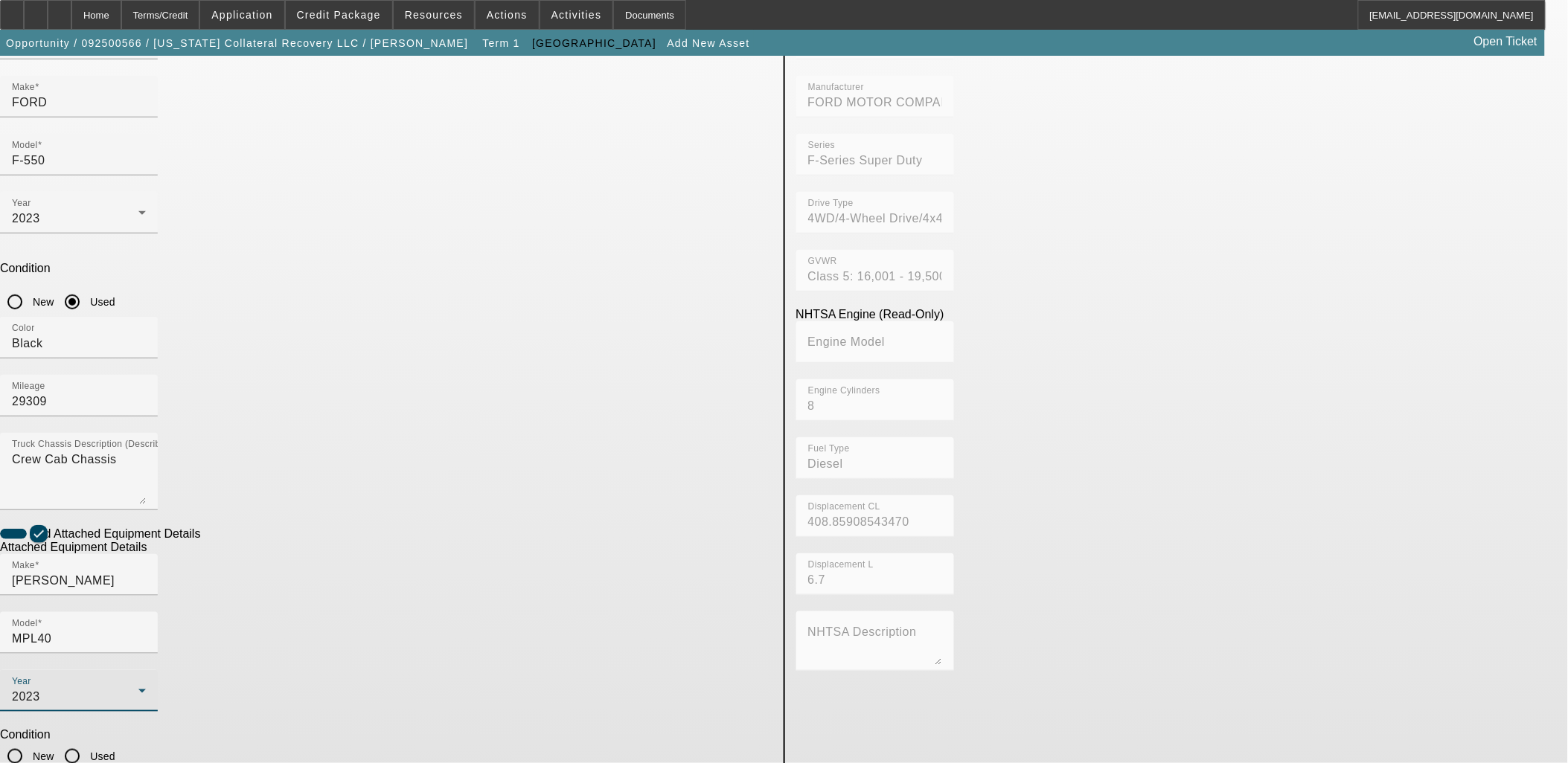
click at [87, 741] on input "Used" at bounding box center [73, 756] width 30 height 30
radio input "true"
checkbox input "true"
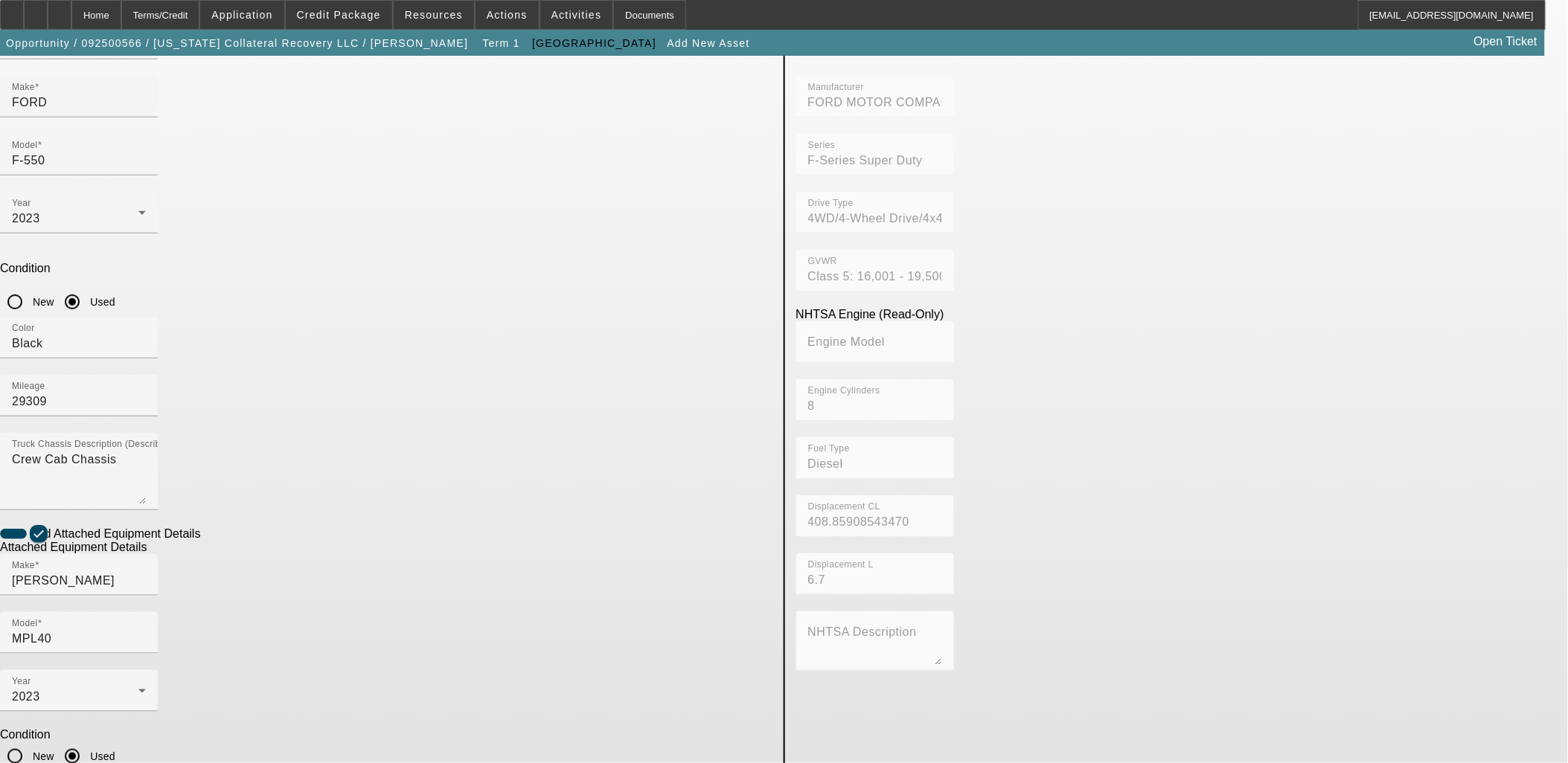
type textarea "Self Loader"
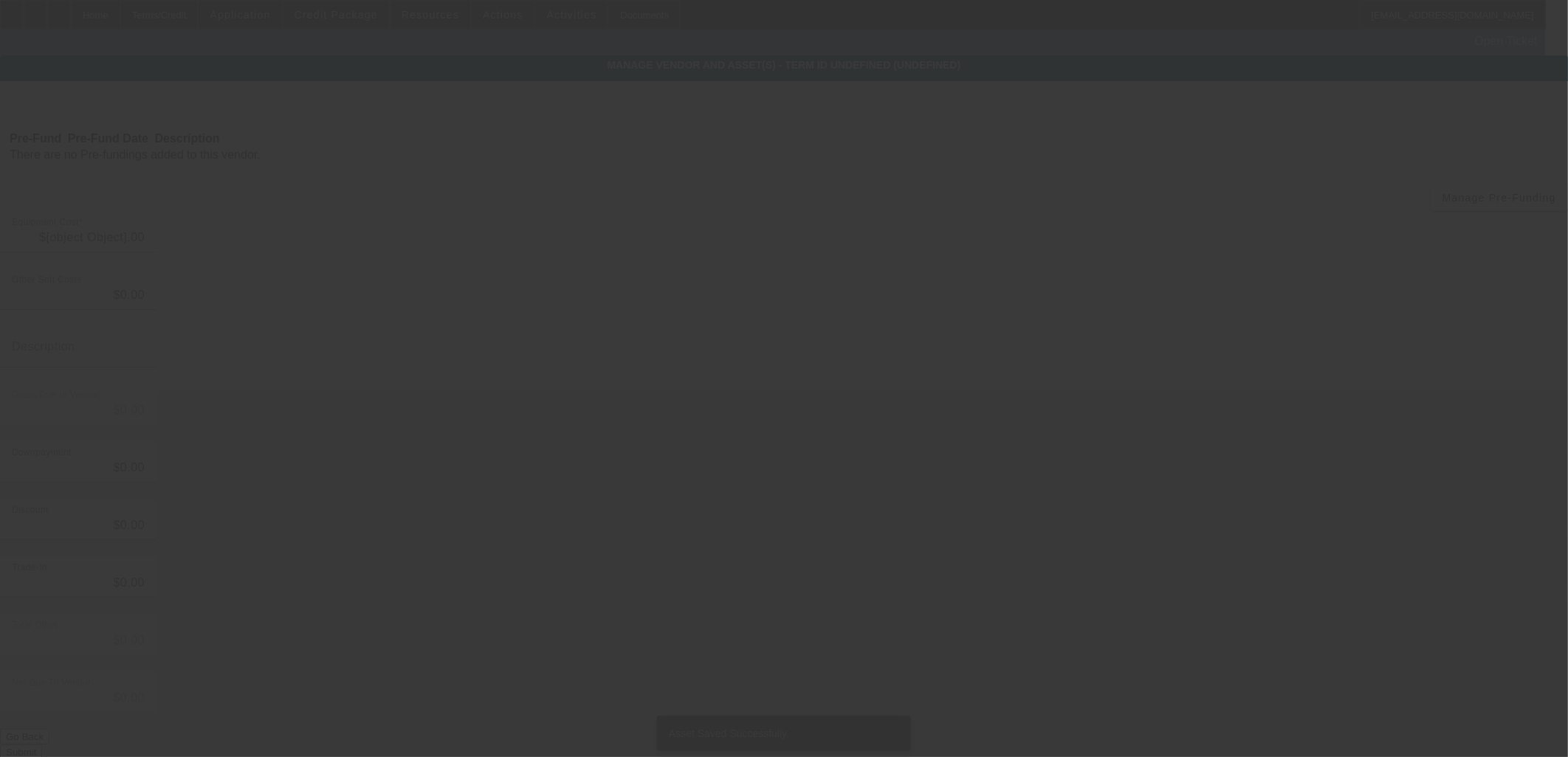
type input "$110,000.00"
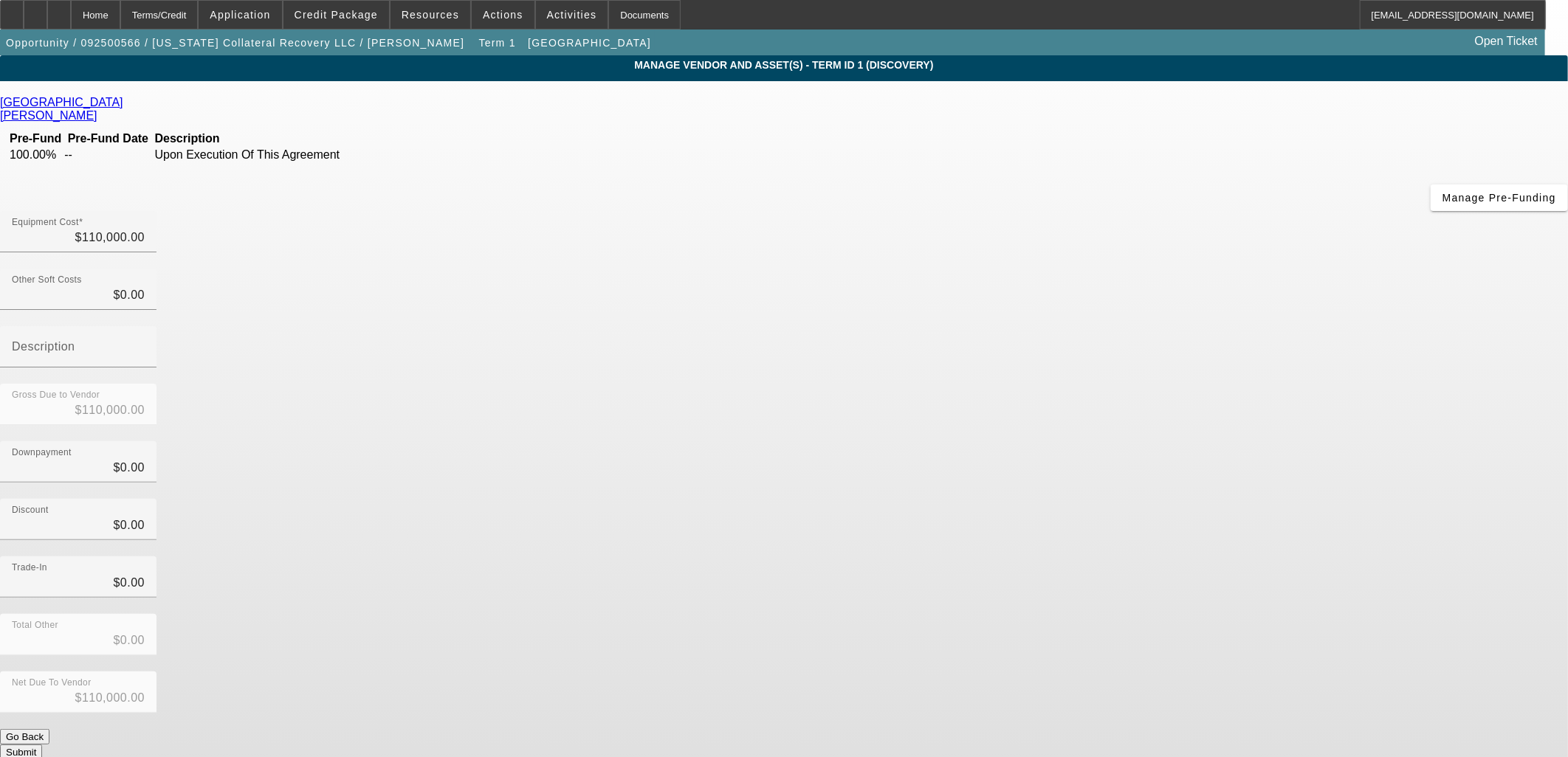
click at [42, 745] on button "Submit" at bounding box center [21, 753] width 42 height 16
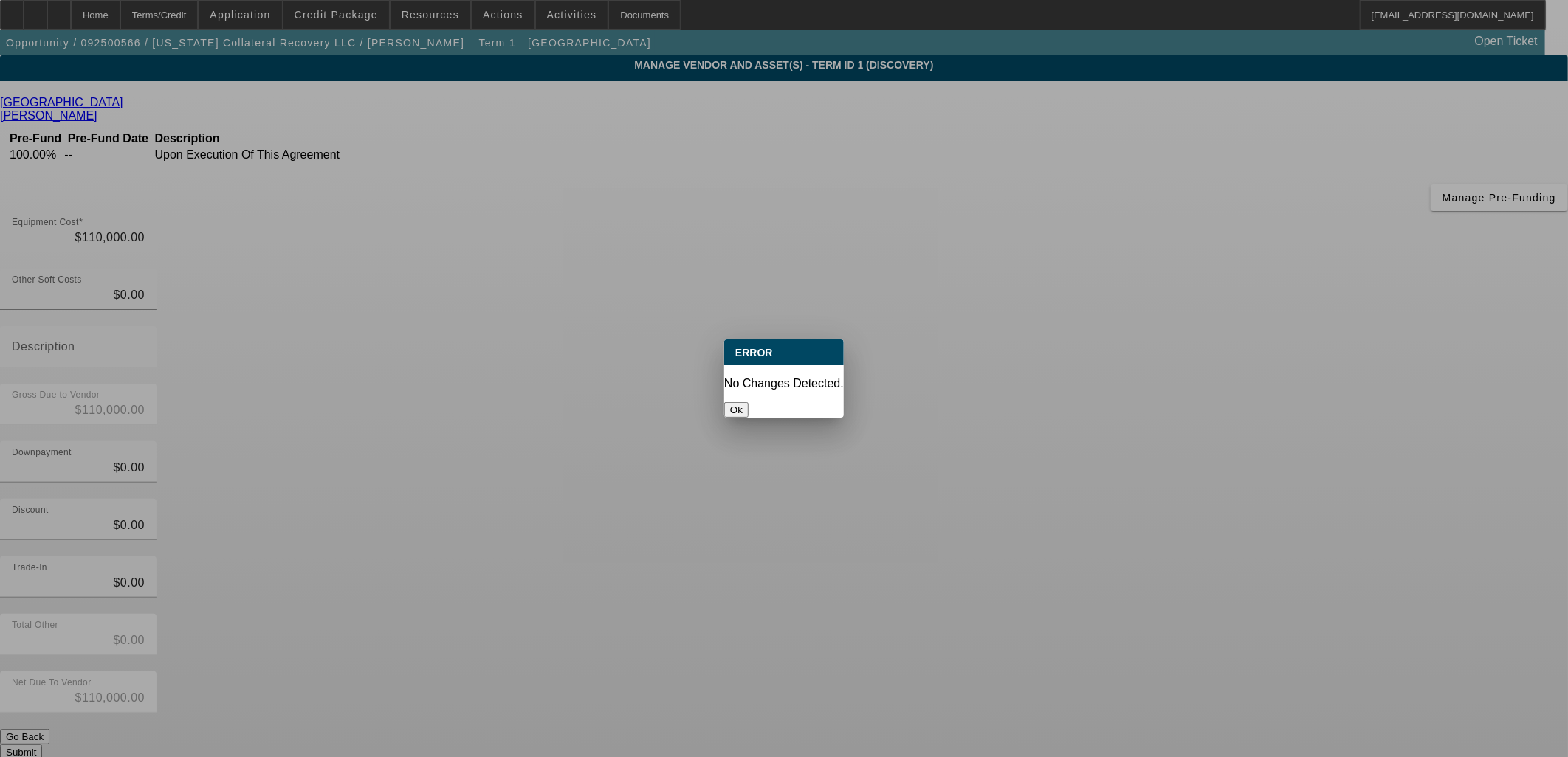
click at [748, 402] on button "Ok" at bounding box center [736, 410] width 24 height 16
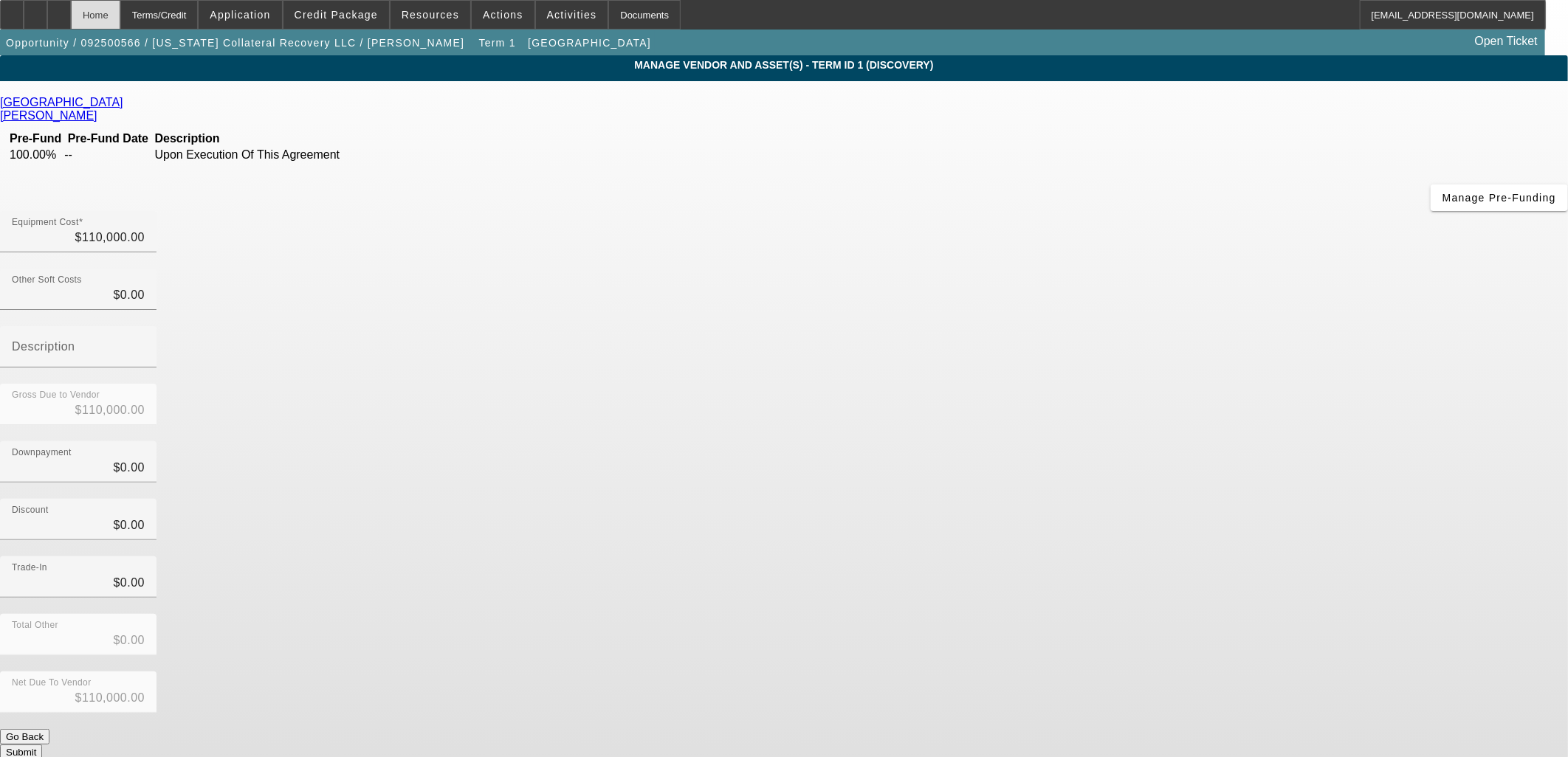
click at [120, 18] on div "Home" at bounding box center [95, 15] width 49 height 29
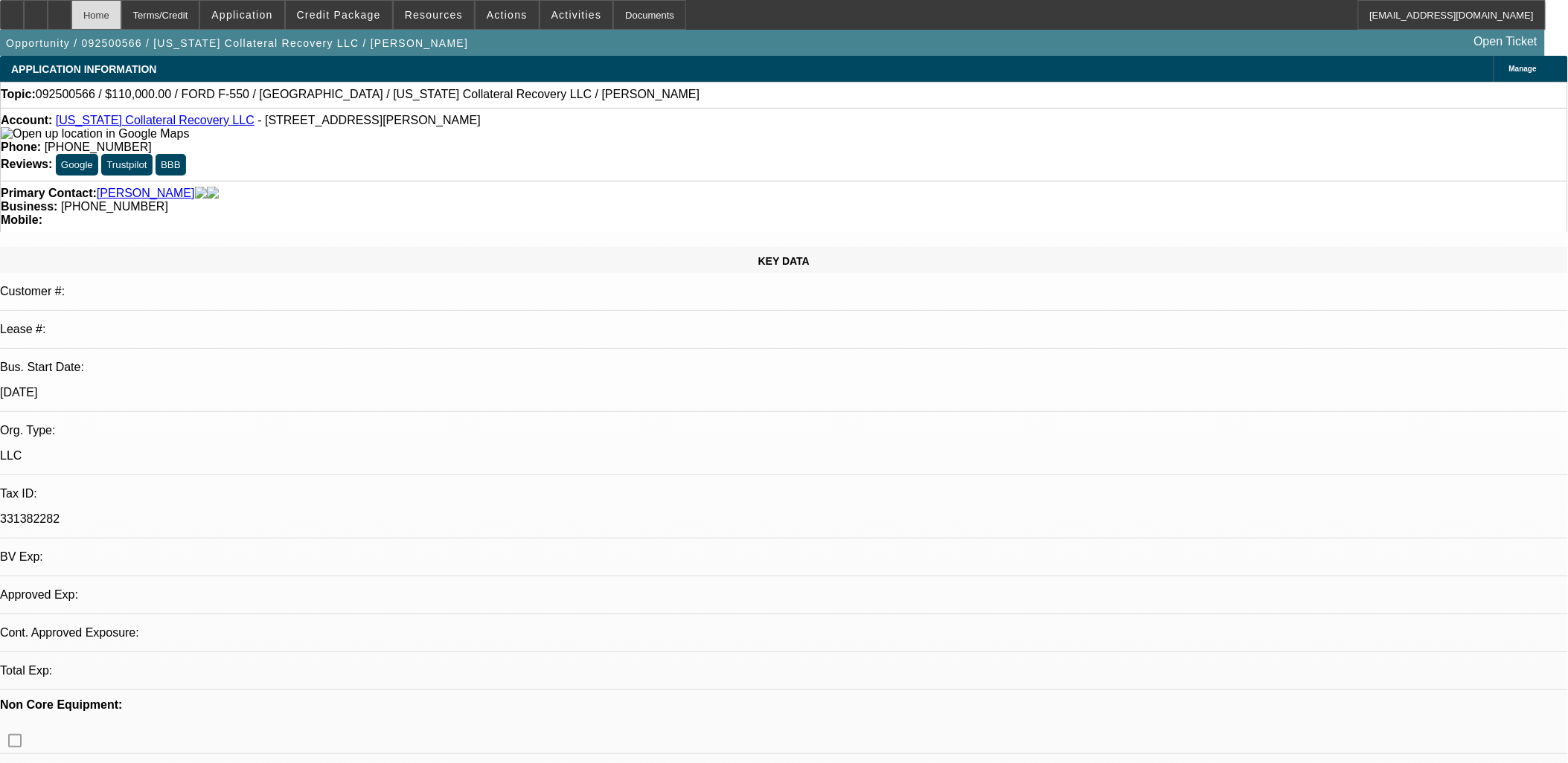
select select "0"
select select "2"
select select "0.1"
select select "4"
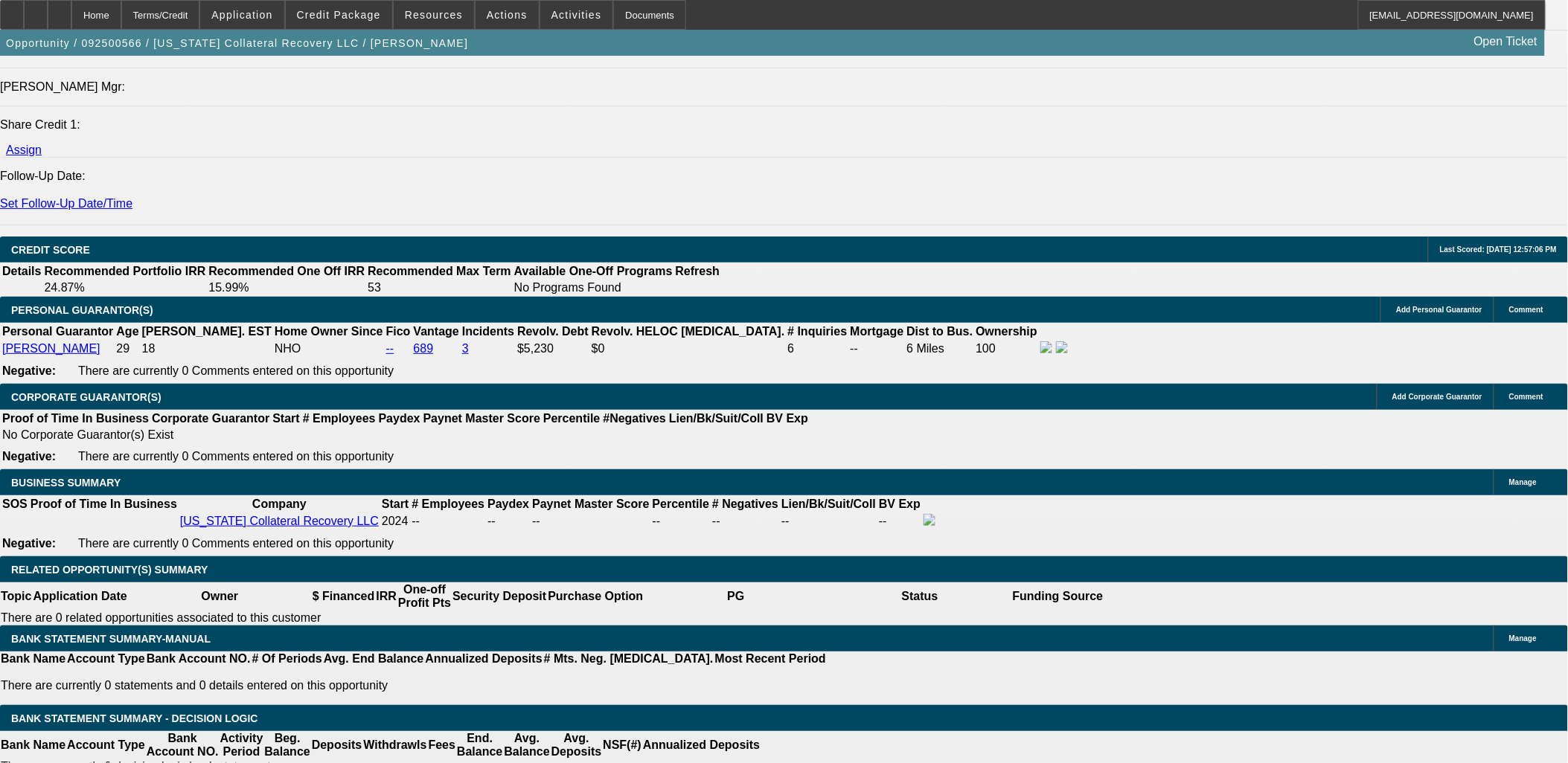
scroll to position [2066, 0]
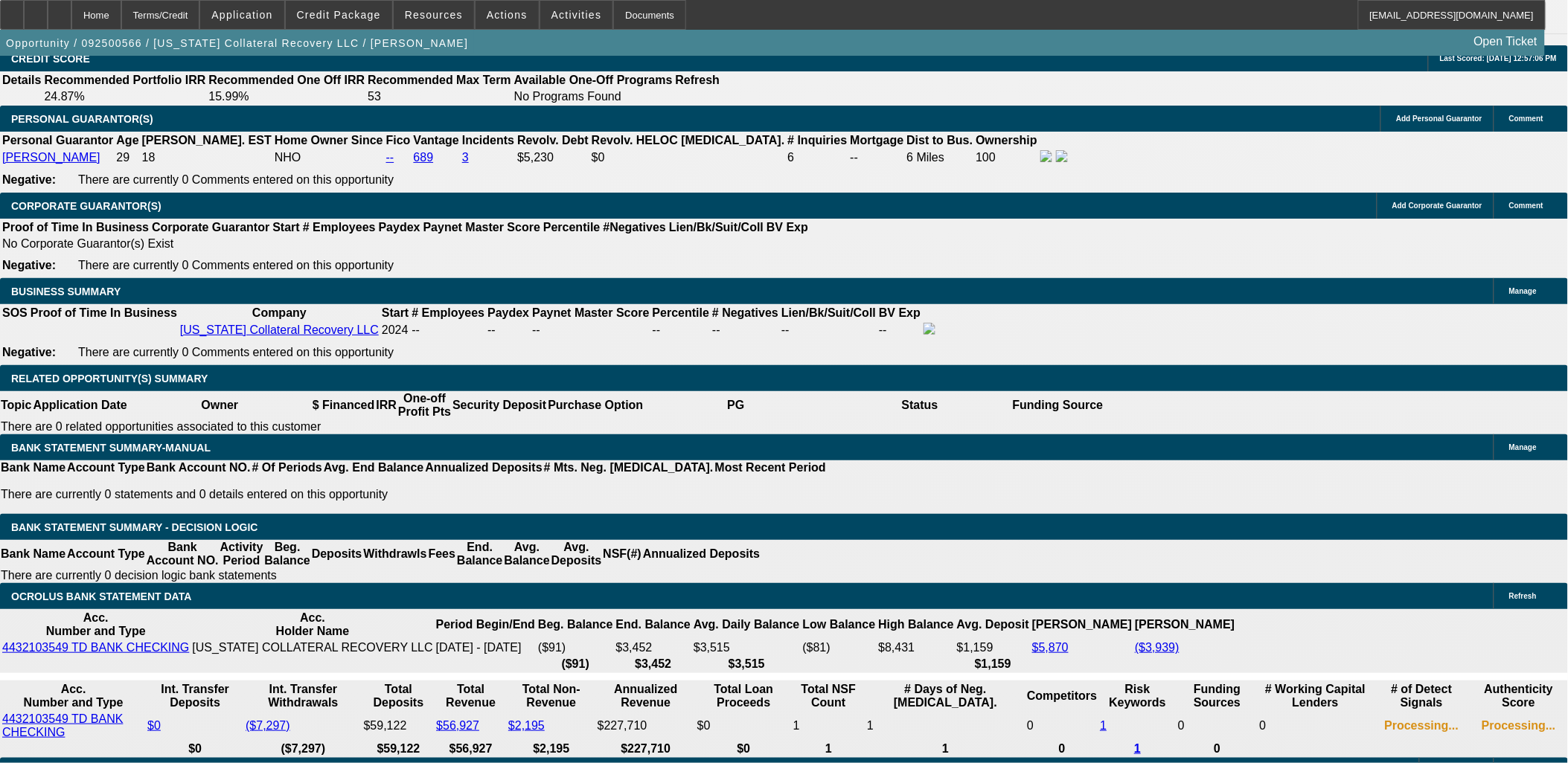
type input "$0.00"
type input "54"
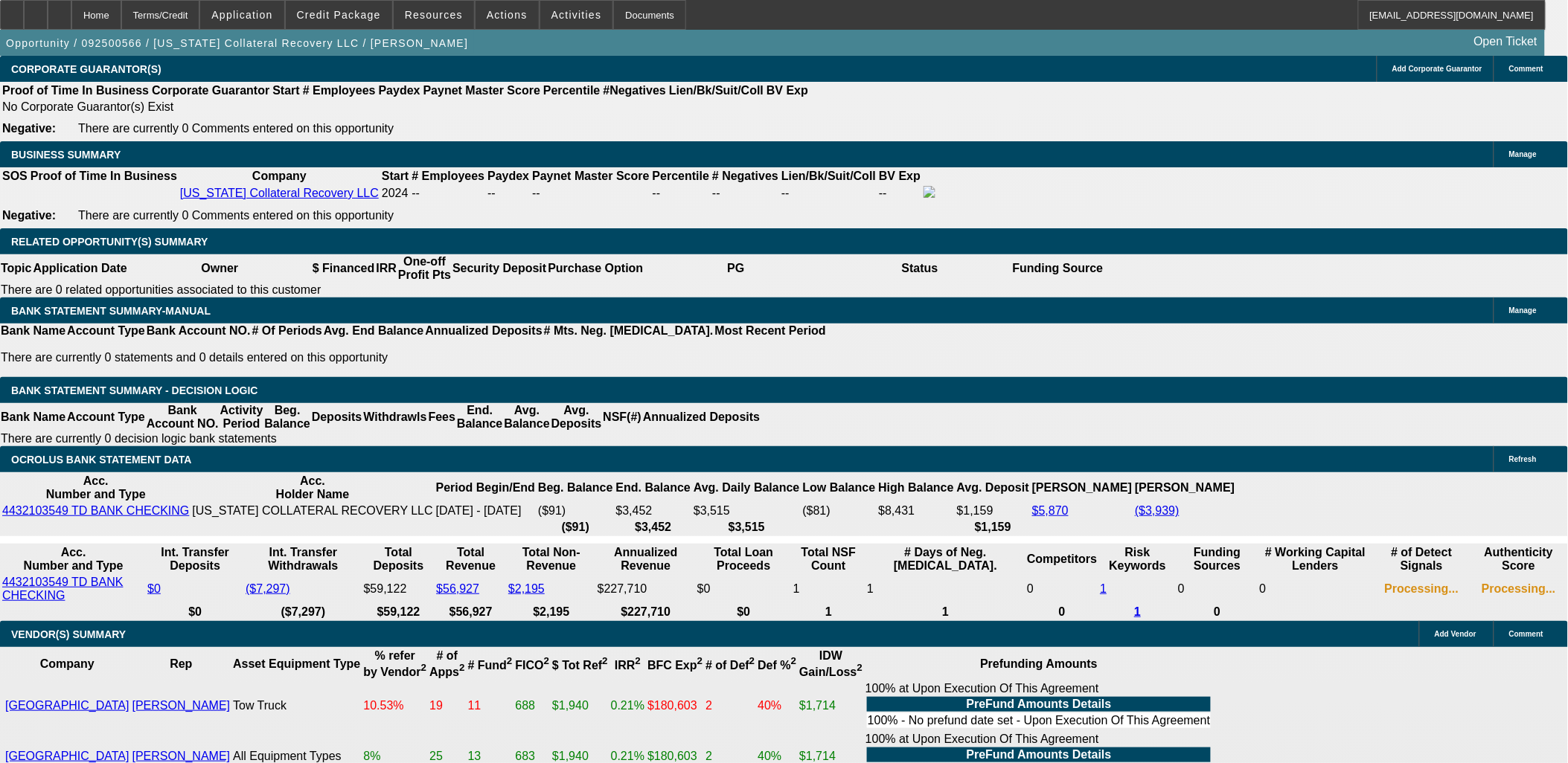
scroll to position [2231, 0]
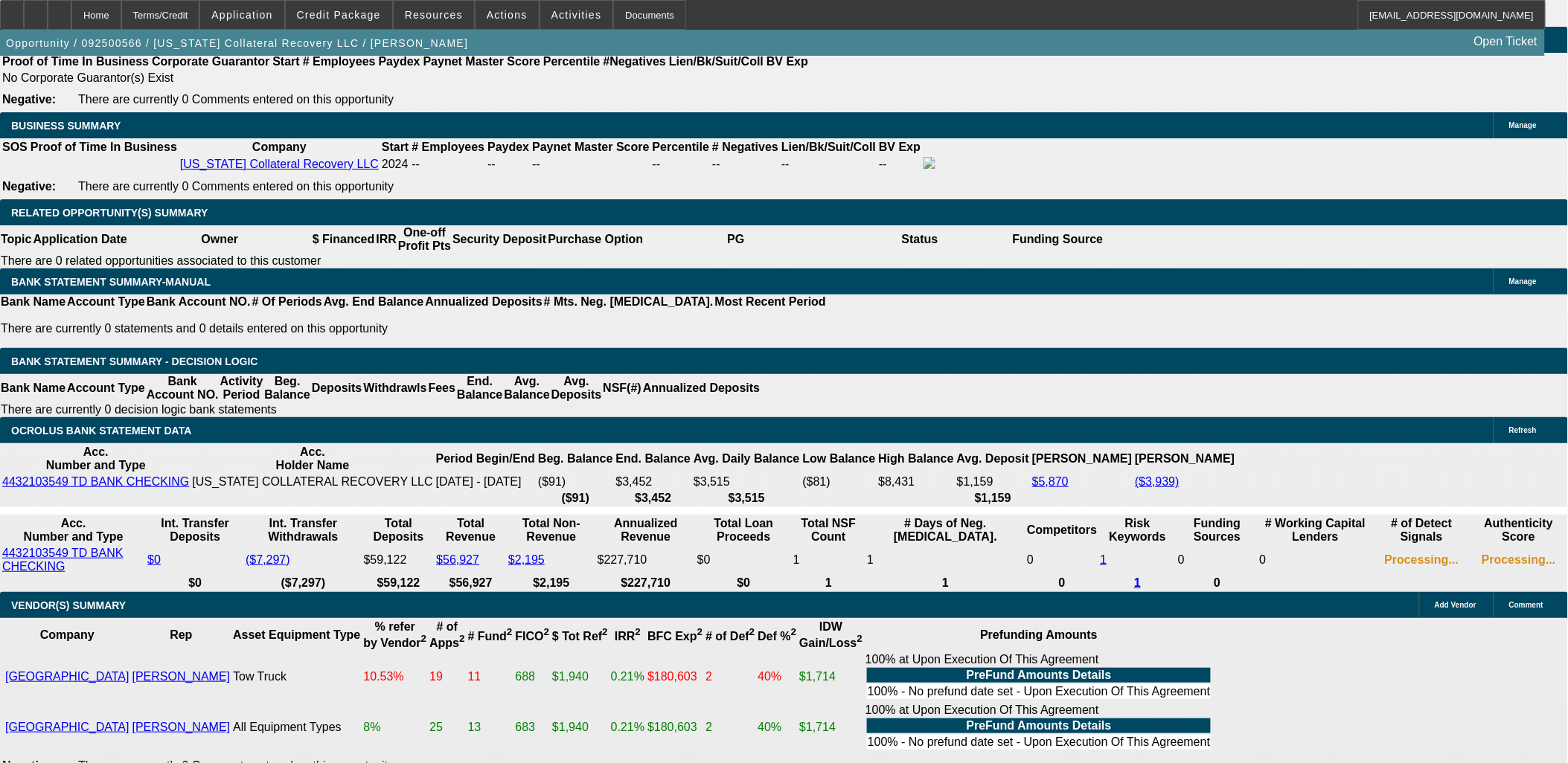
type input "20"
type input "$4,263.54"
type input "$2,131.77"
type input "$6,210.44"
type input "$3,105.22"
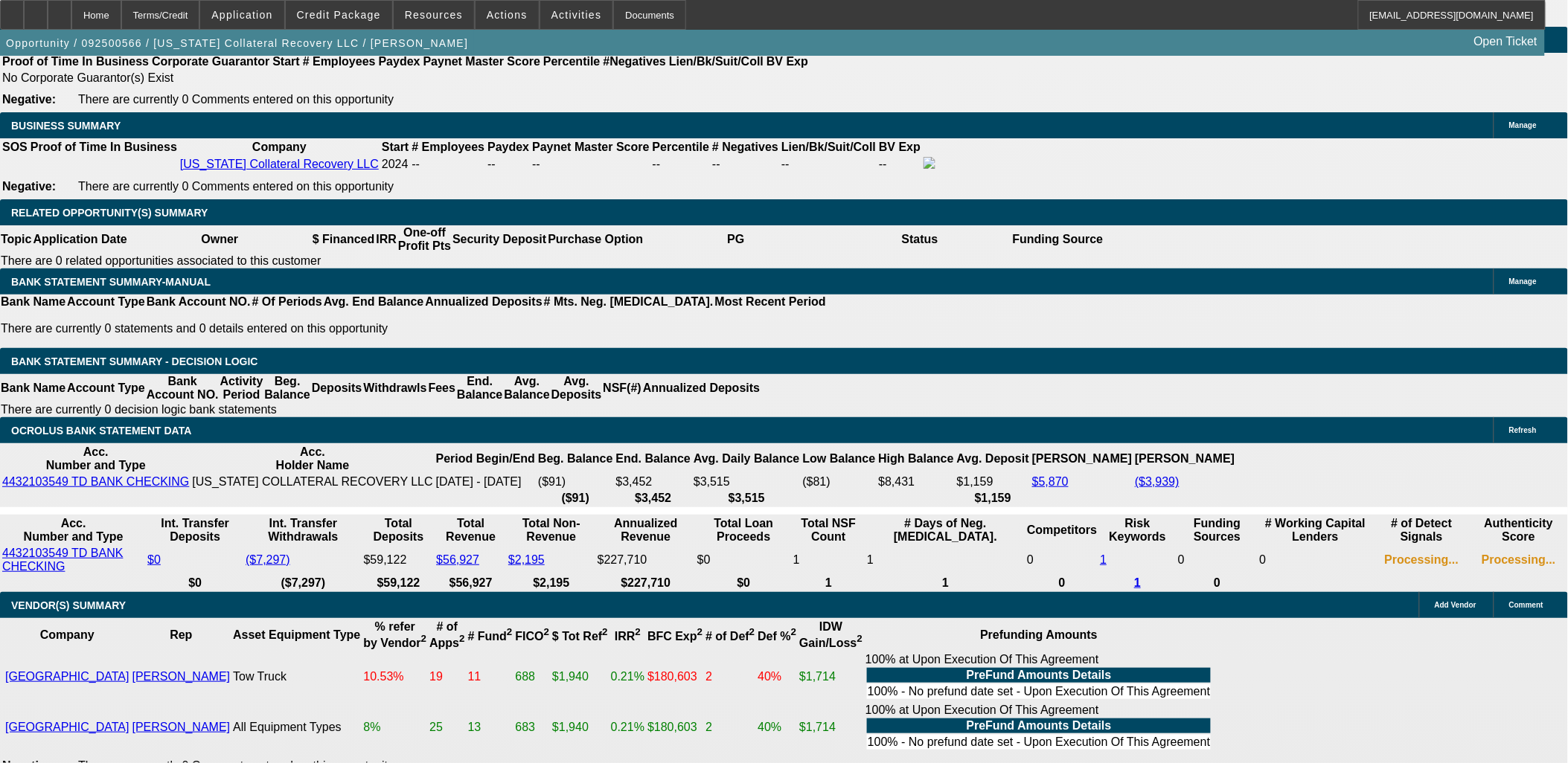
type input "20"
type input "31"
type input "$62.00"
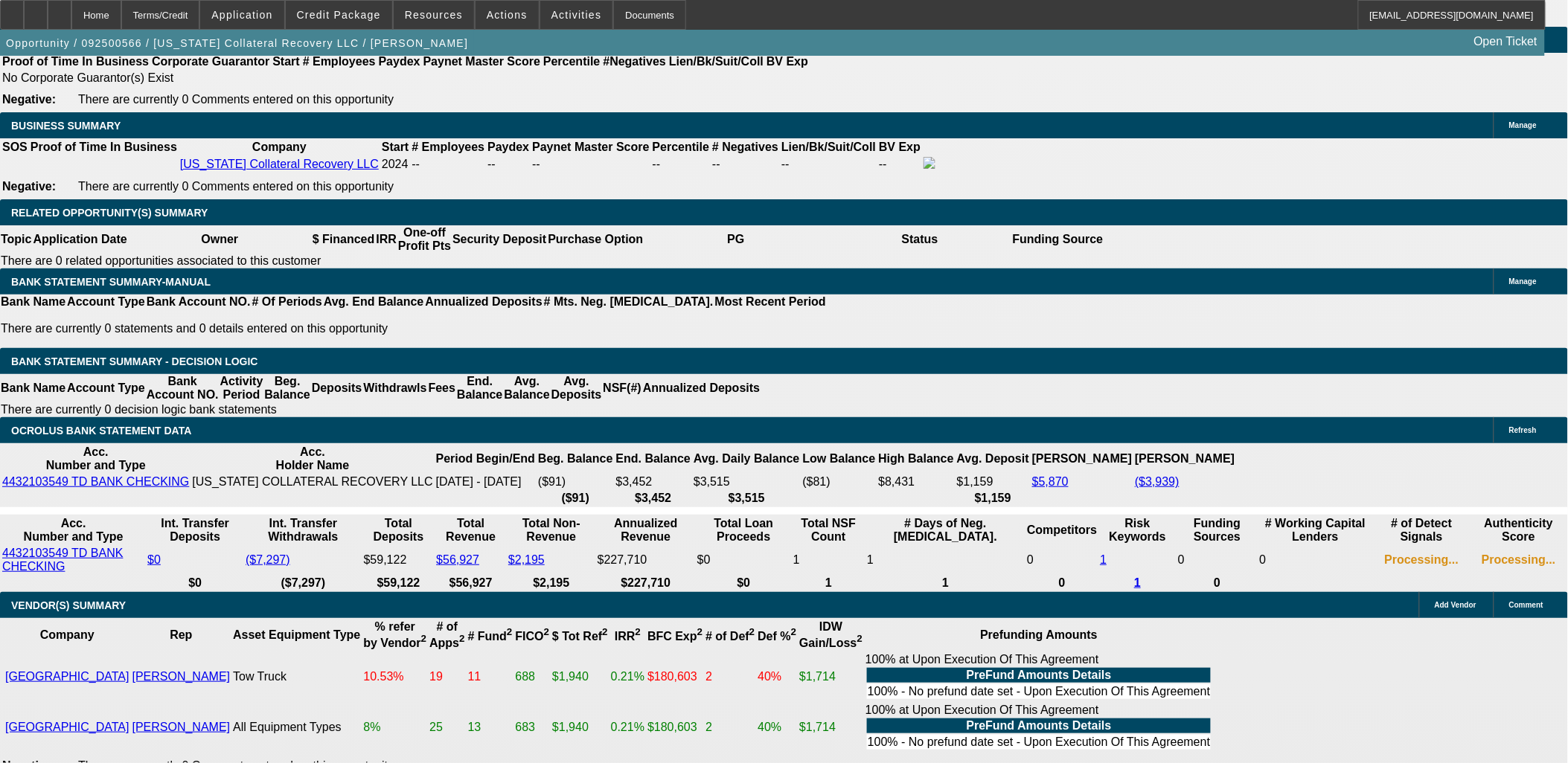
type input "3100"
type input "$6,200.00"
type input "19.9"
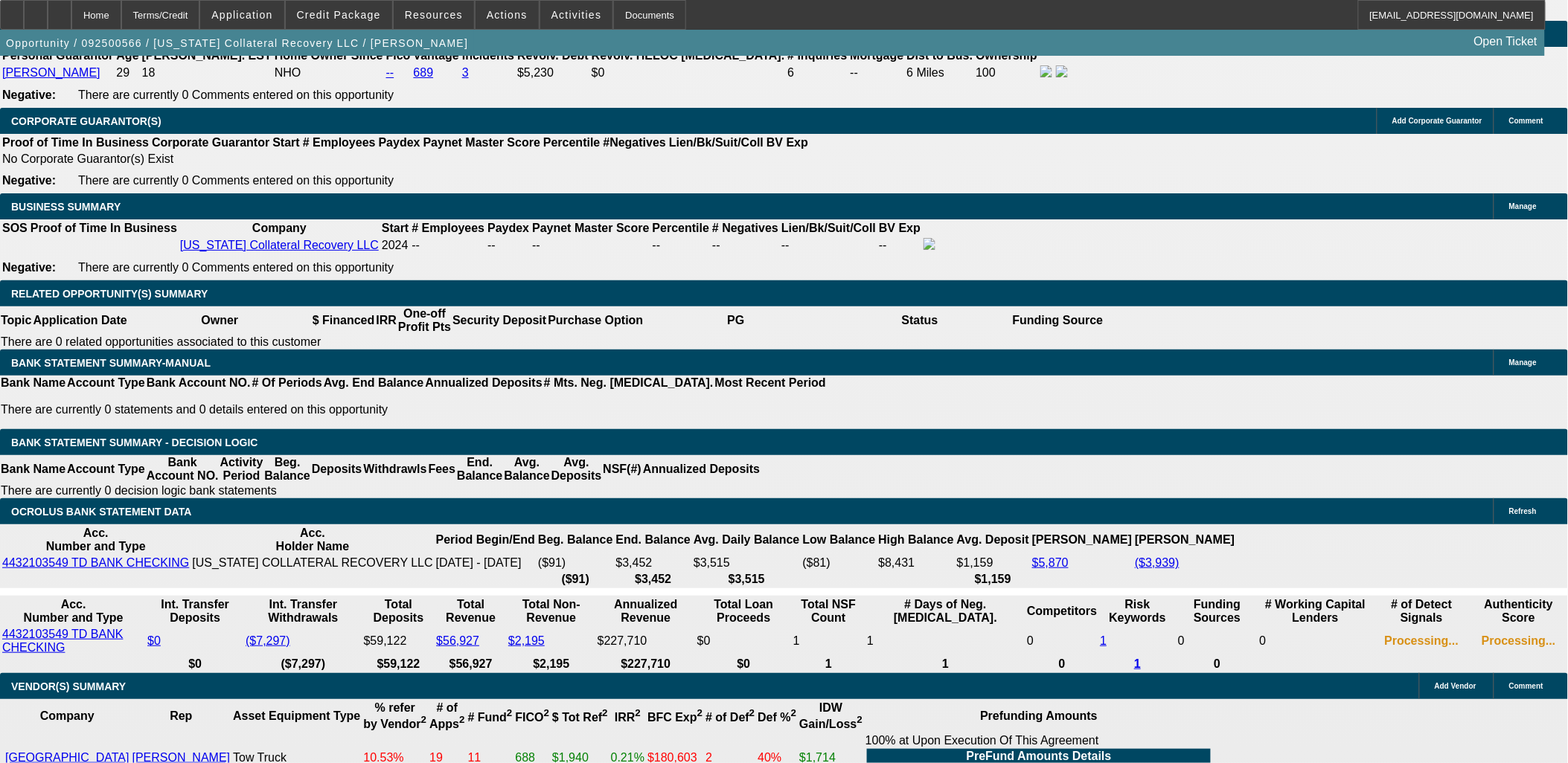
scroll to position [1983, 0]
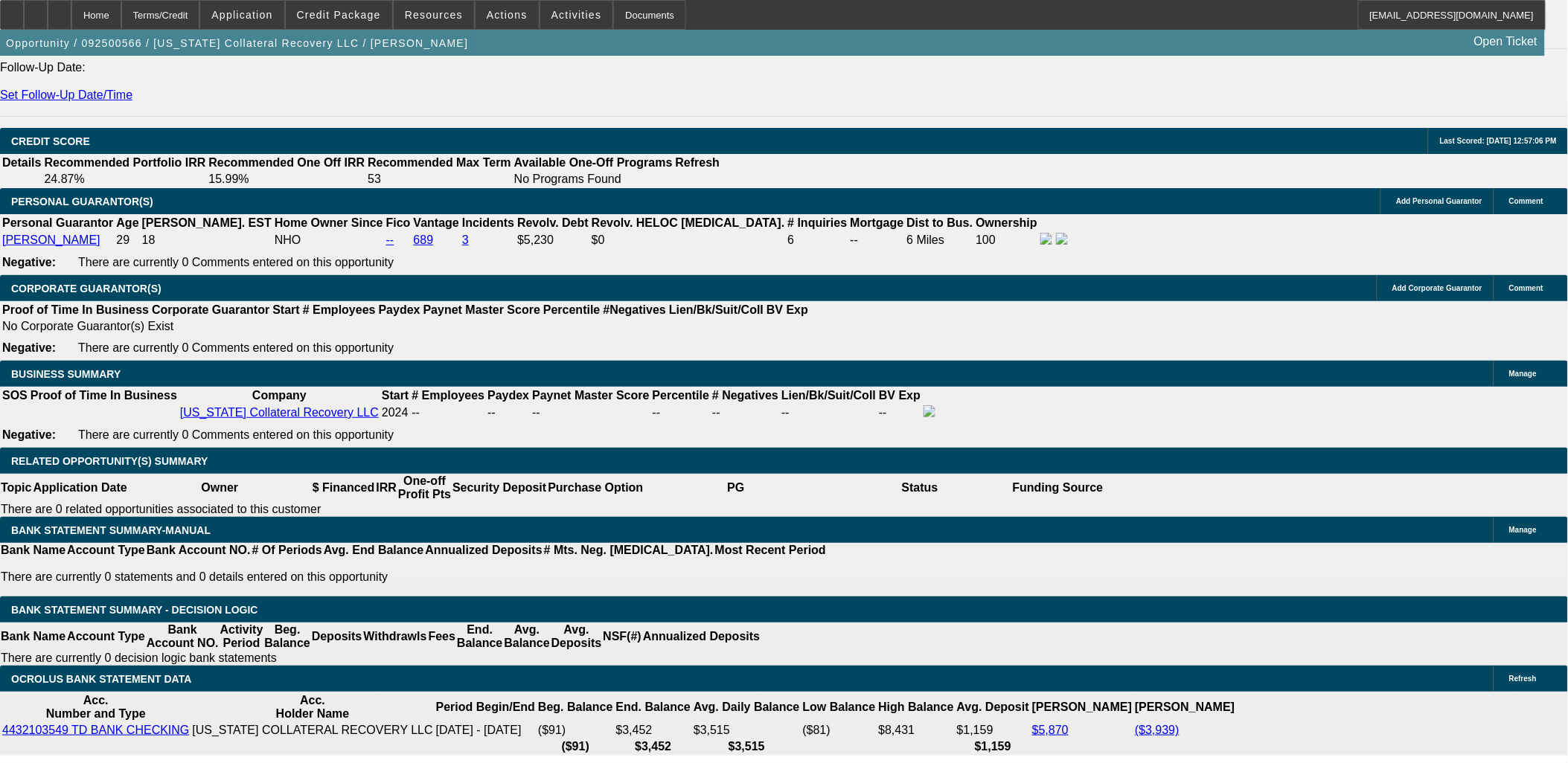
type input "$3,100.00"
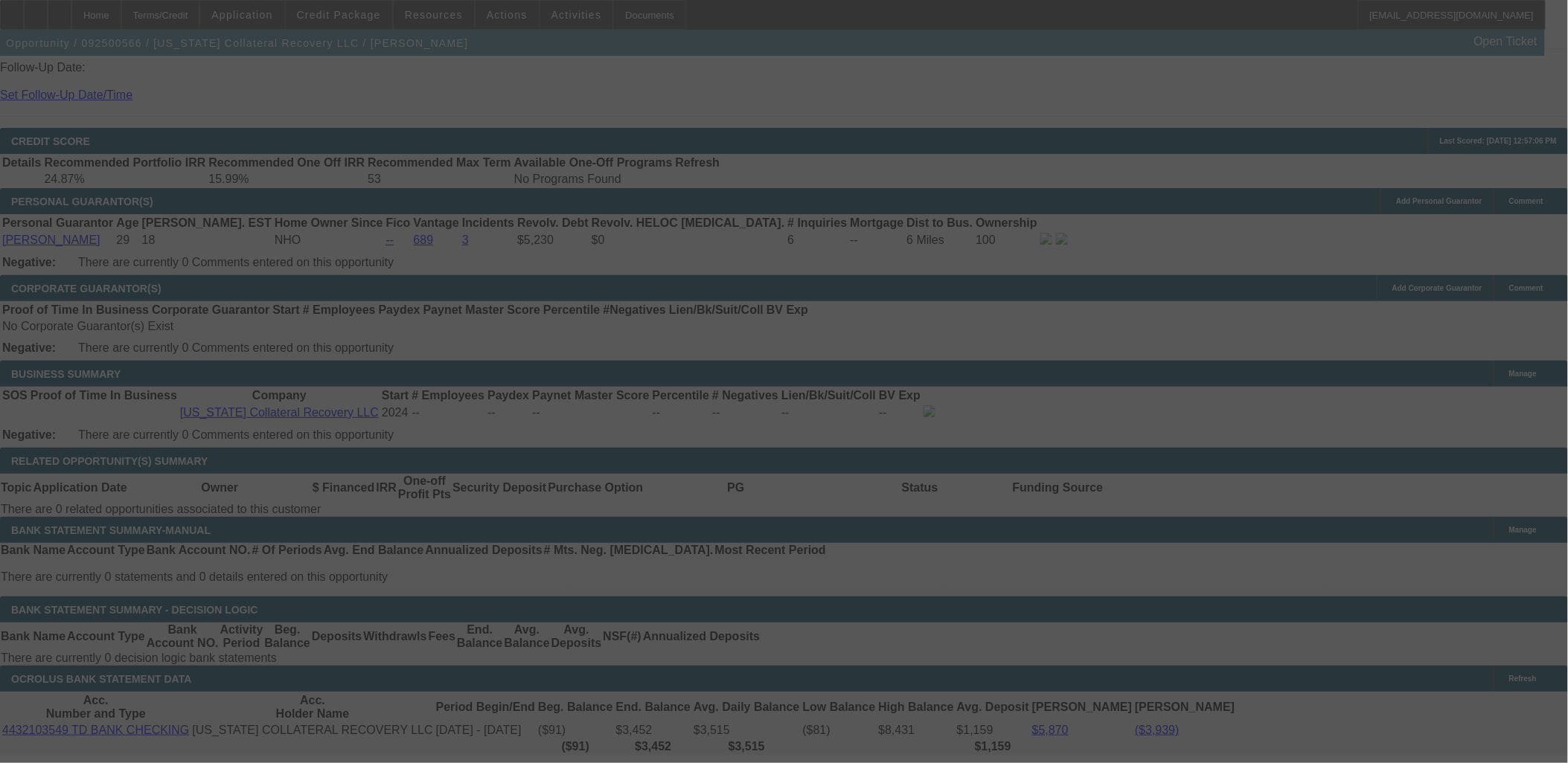
select select "0"
select select "2"
select select "0.1"
select select "4"
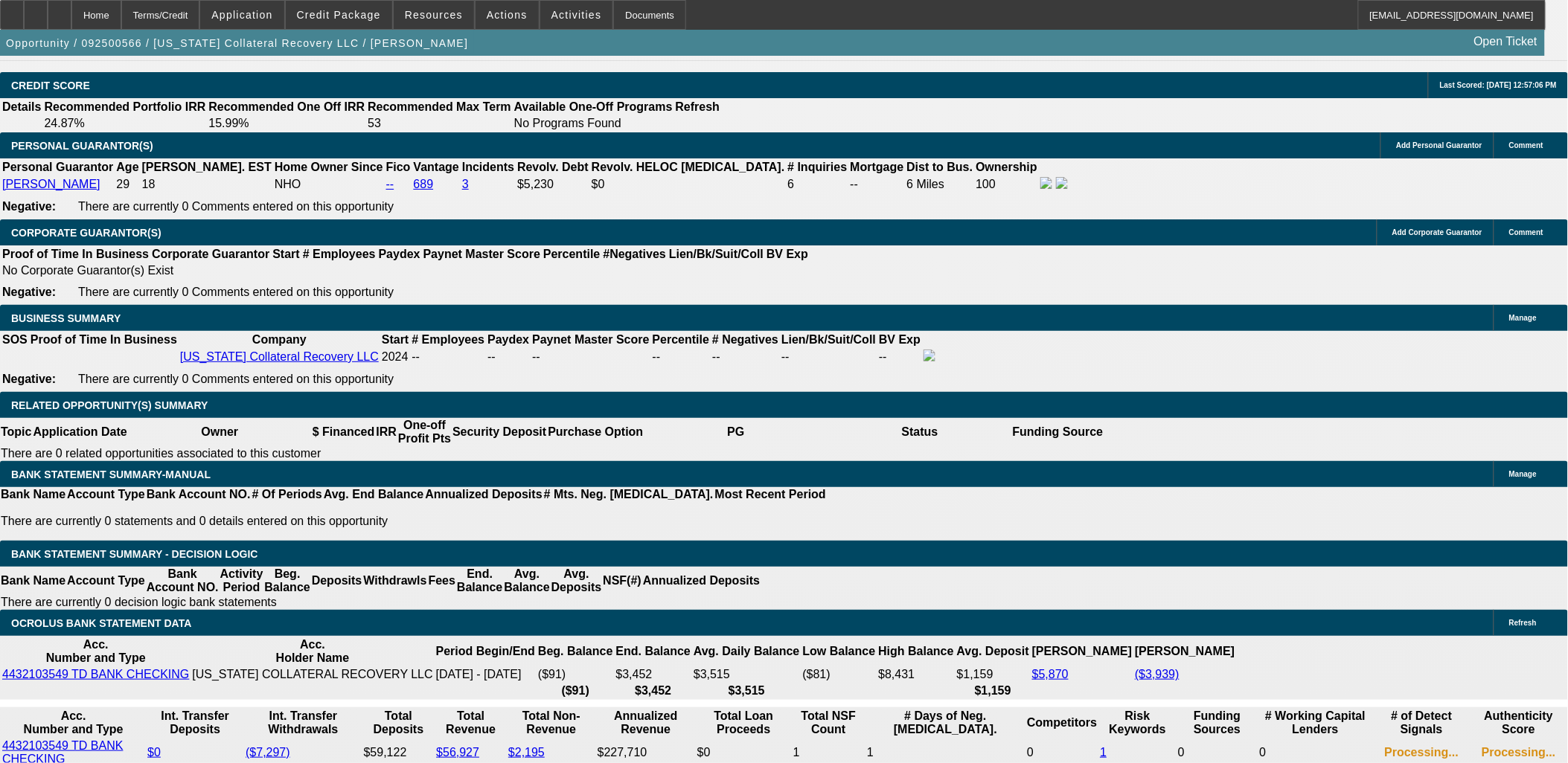
scroll to position [2066, 0]
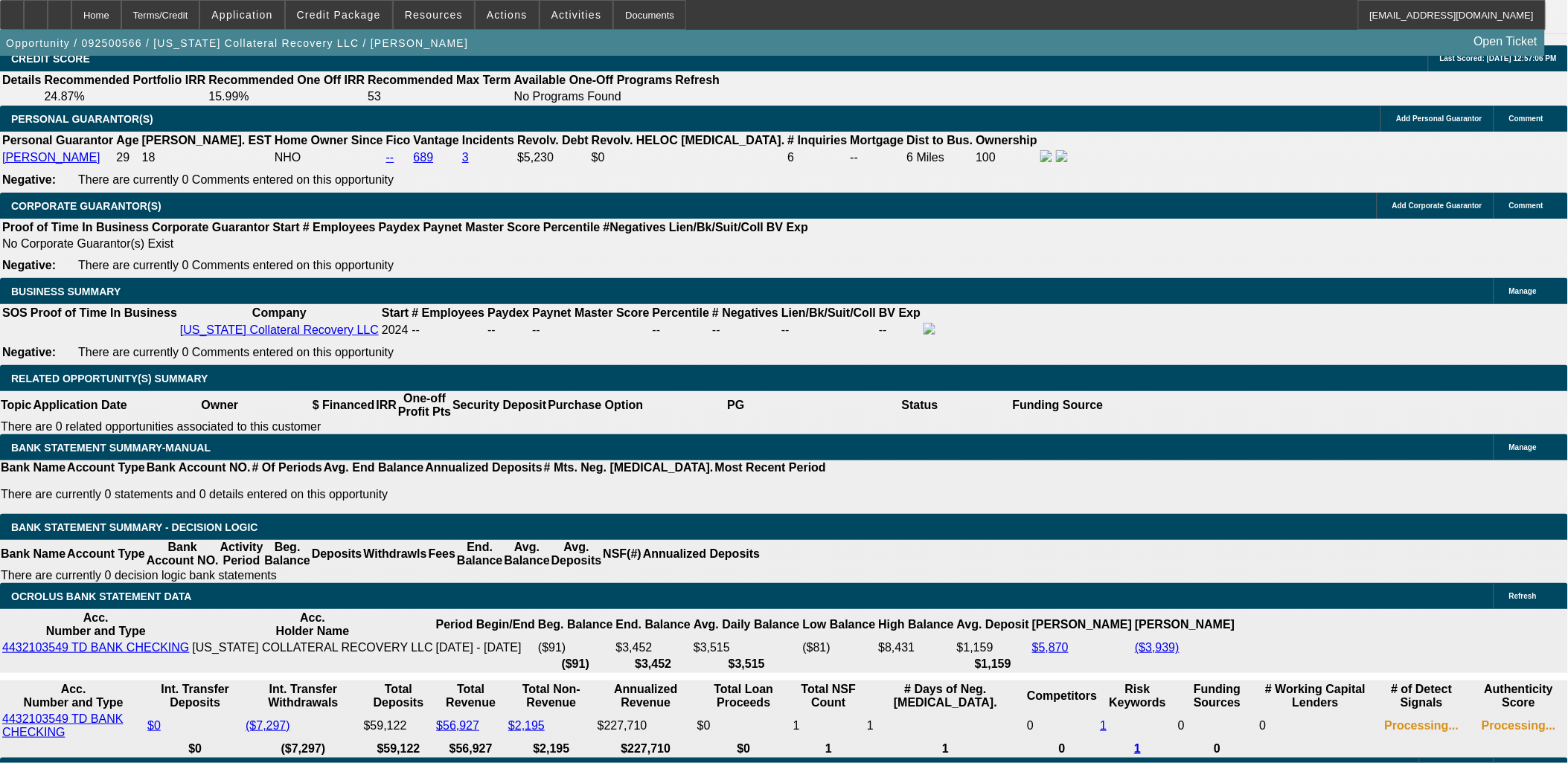
radio input "true"
click at [350, 17] on span "Credit Package" at bounding box center [339, 15] width 84 height 12
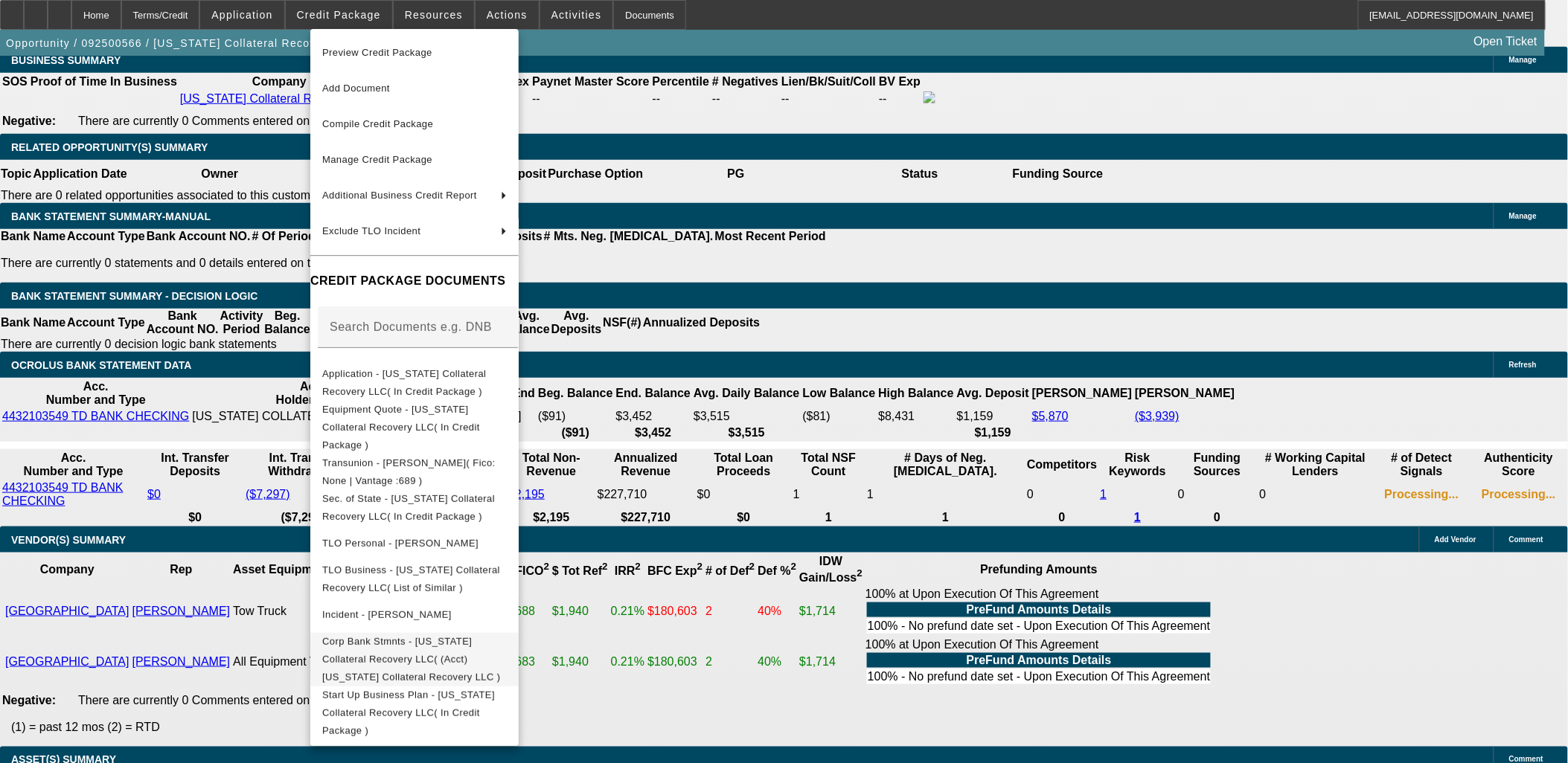
scroll to position [2496, 0]
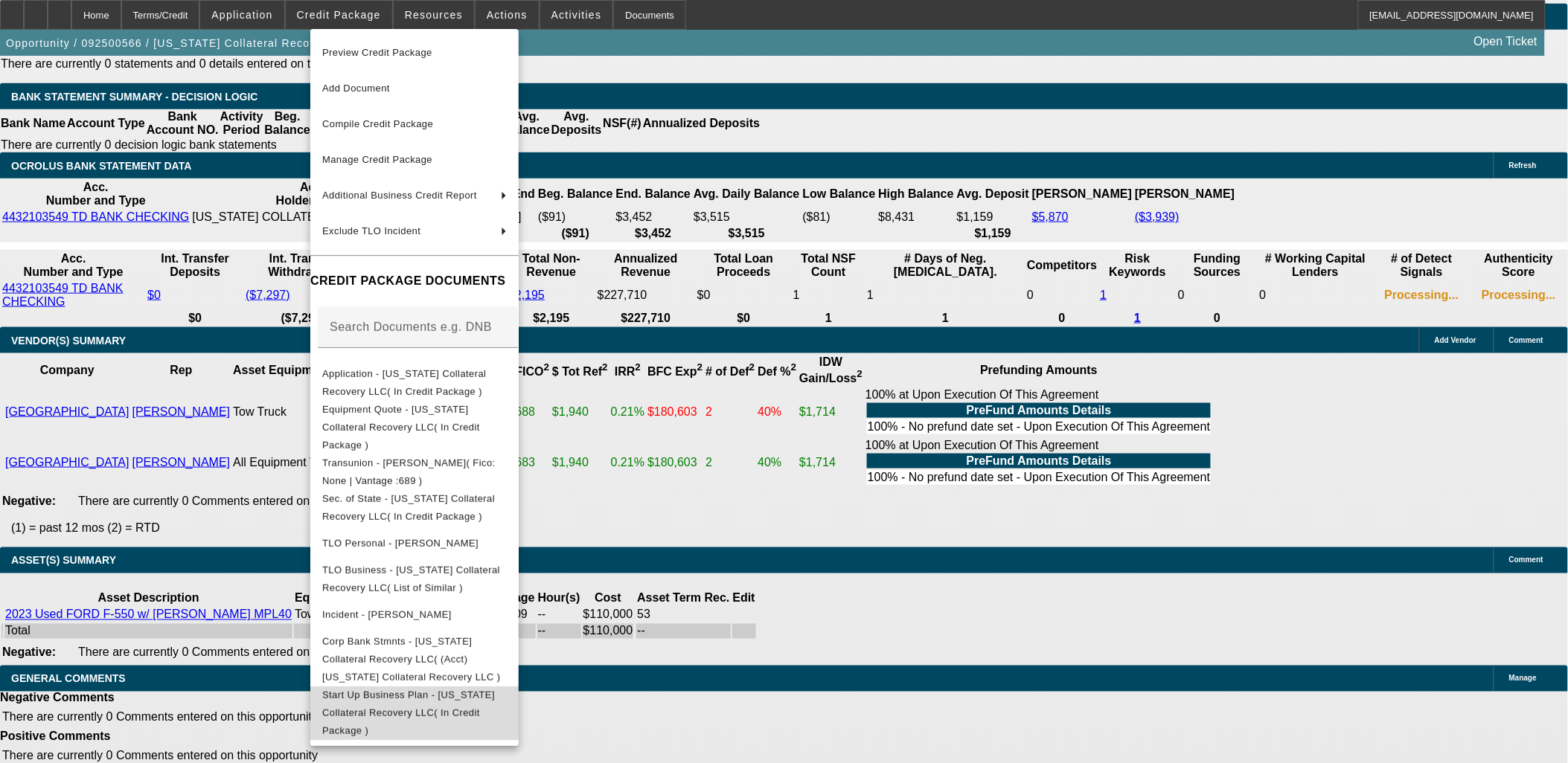
click at [477, 689] on span "Start Up Business Plan - New Jersey Collateral Recovery LLC( In Credit Package )" at bounding box center [409, 712] width 173 height 47
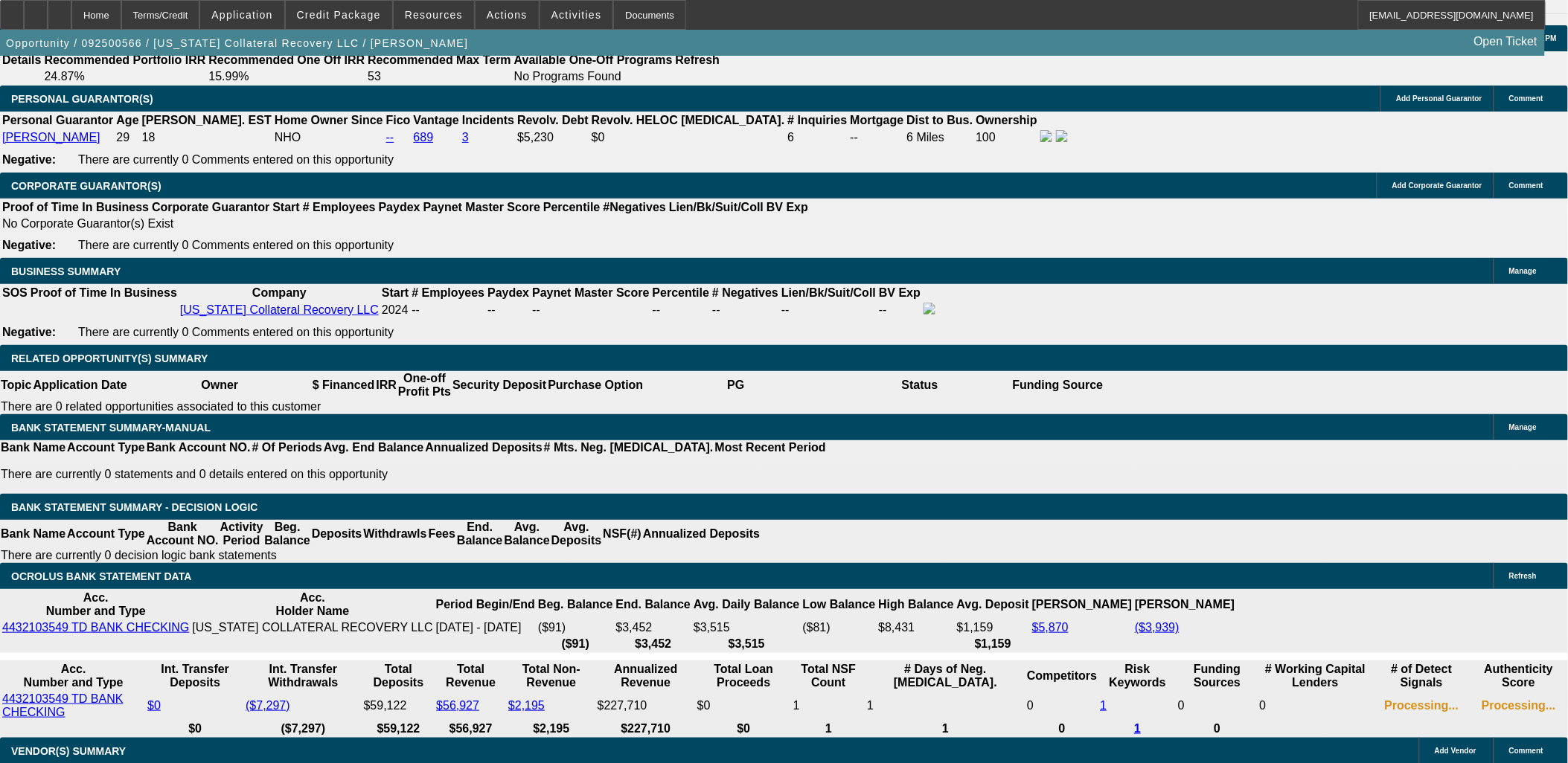
scroll to position [2084, 0]
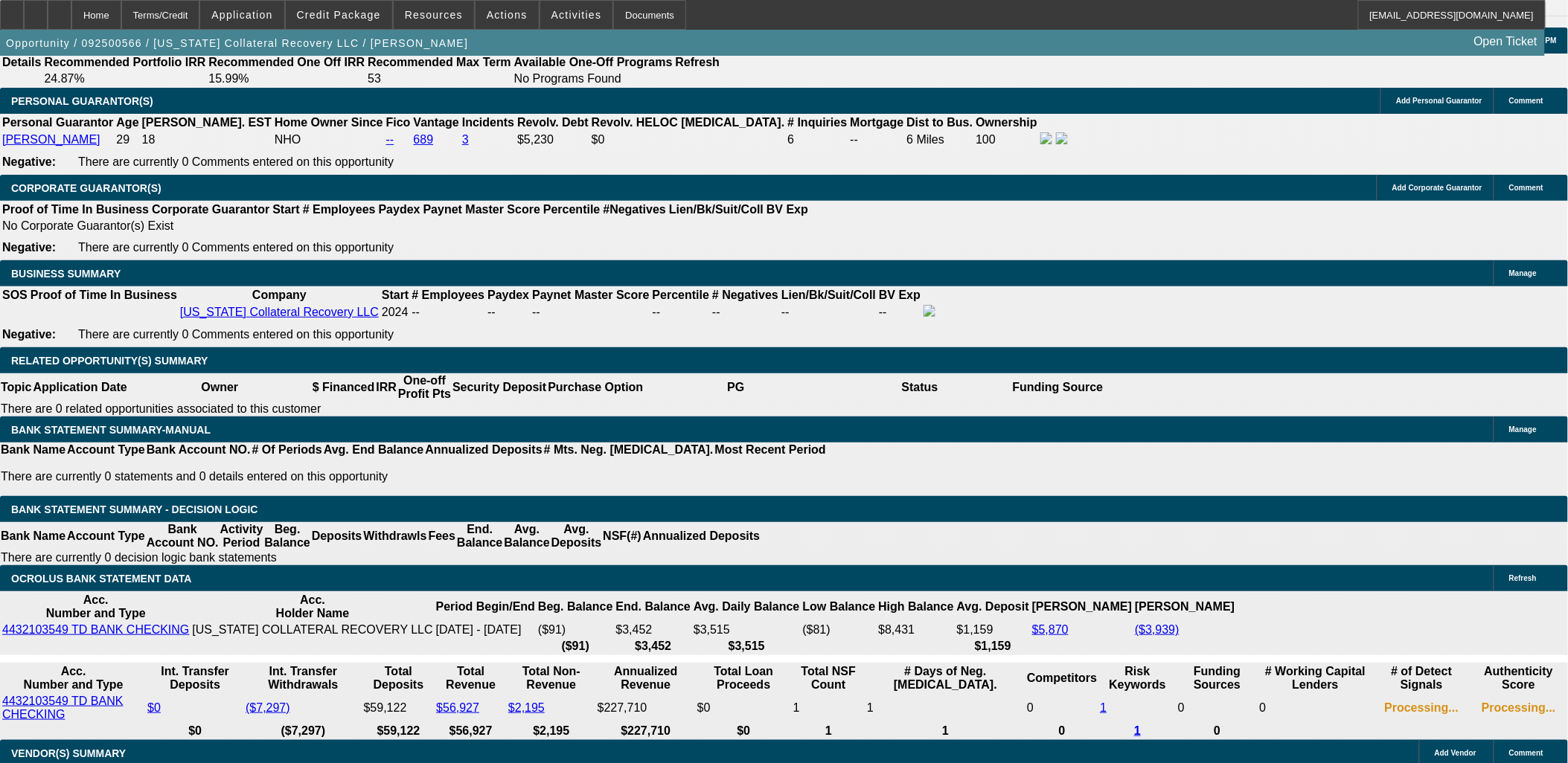
select select "0.1"
type input "$11,000.00"
type input "UNKNOWN"
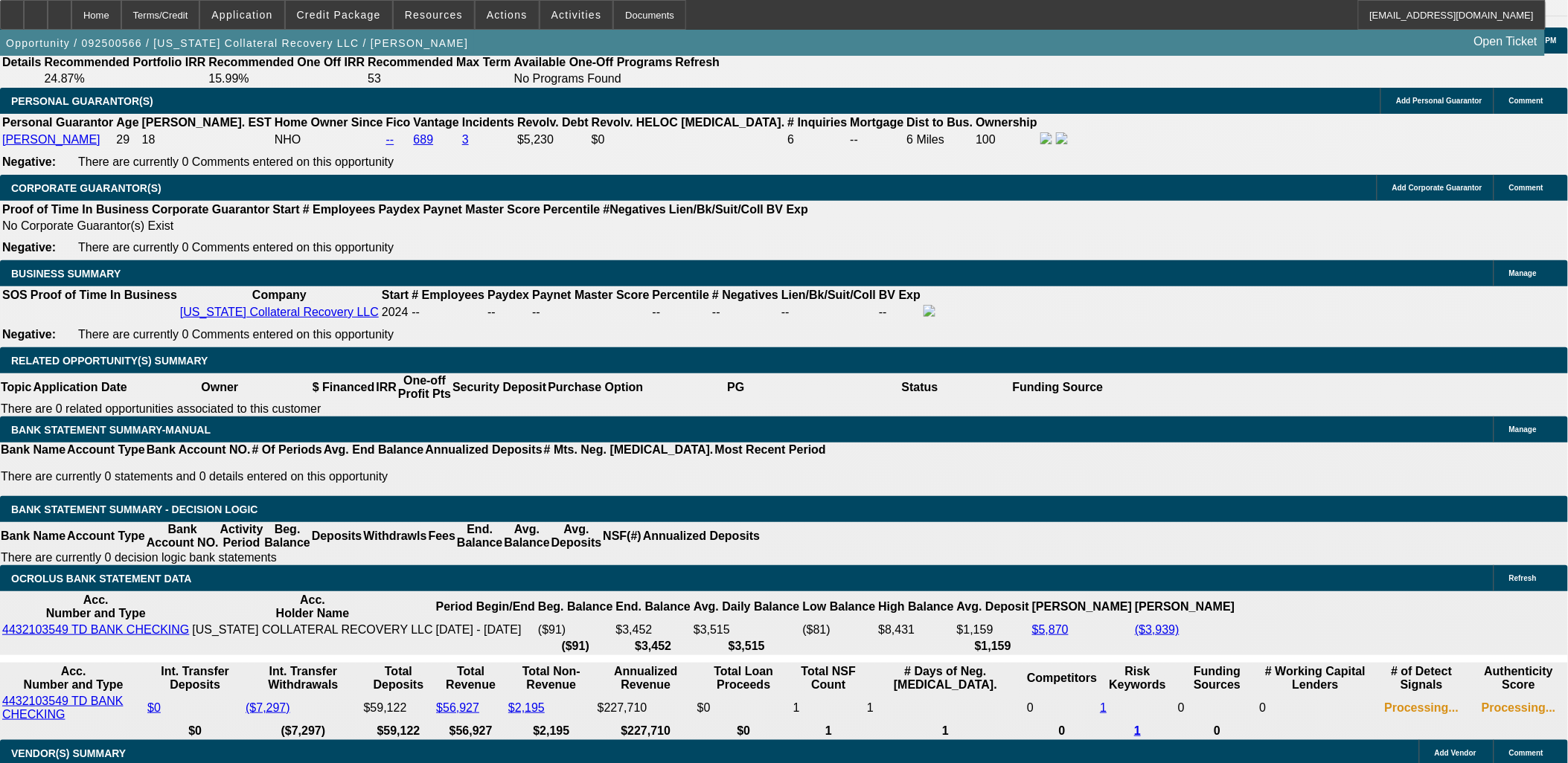
type input "$5,580.02"
type input "2600"
type input "$5,200.00"
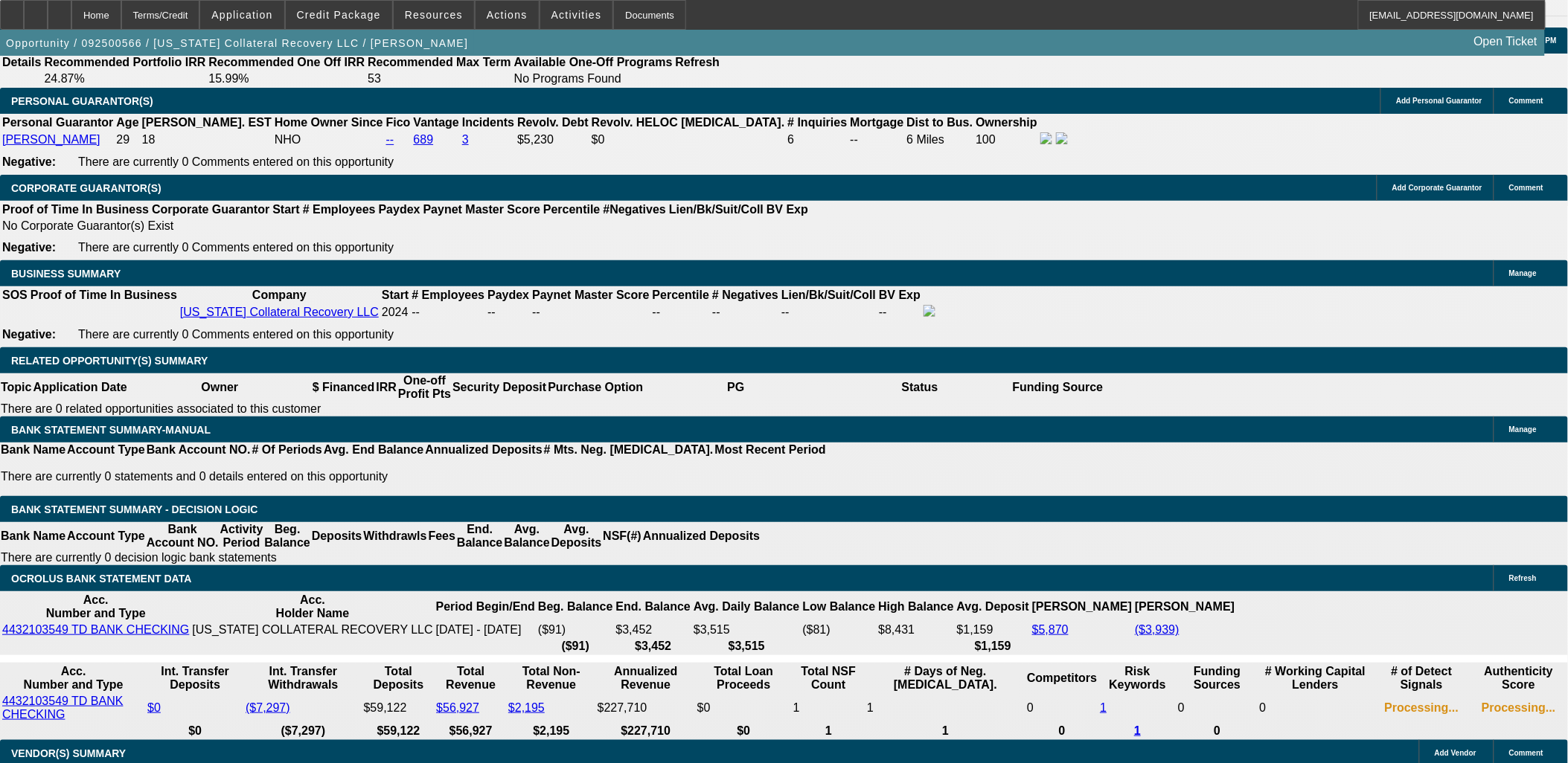
type input "16.3"
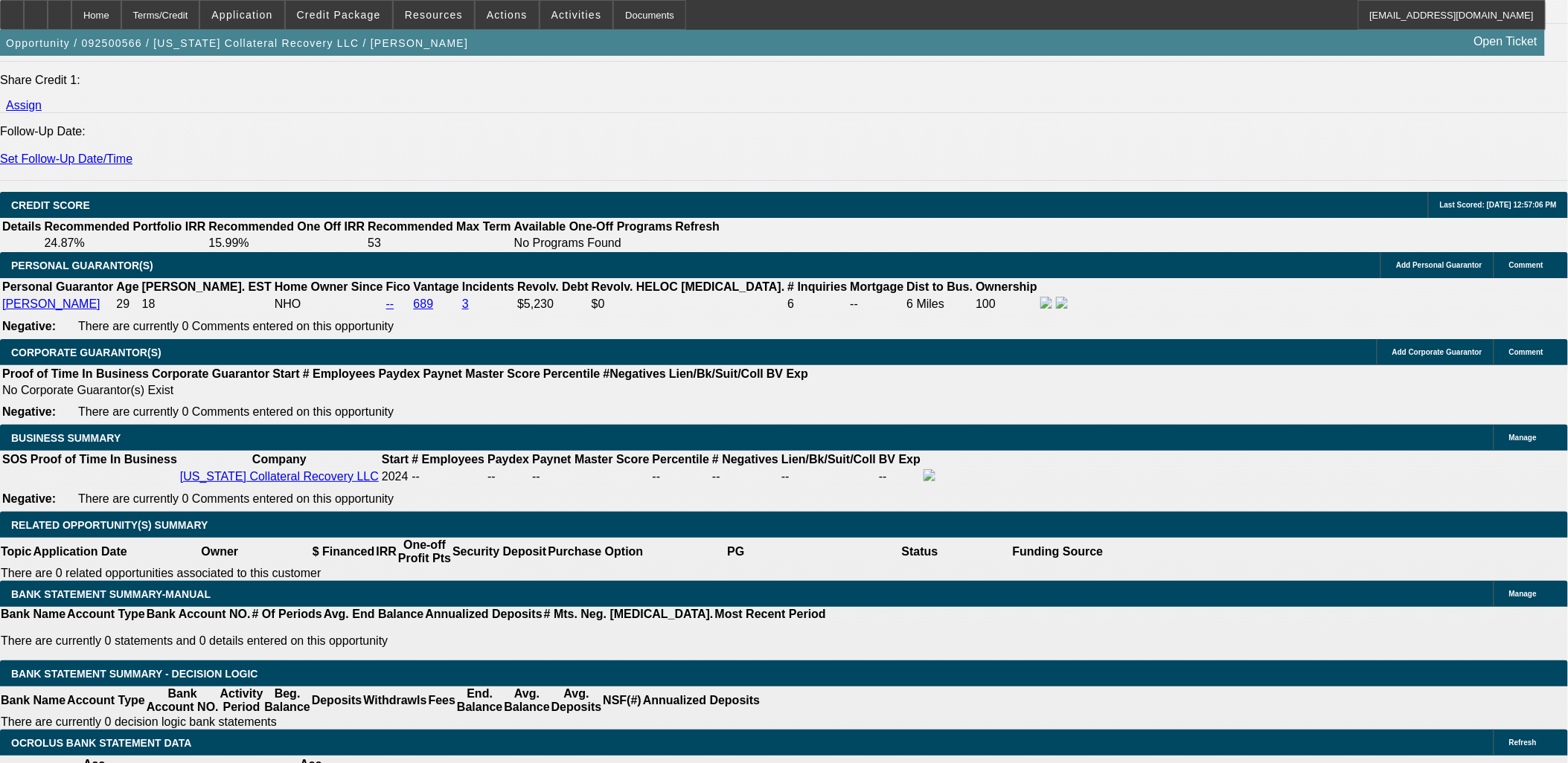
scroll to position [1918, 0]
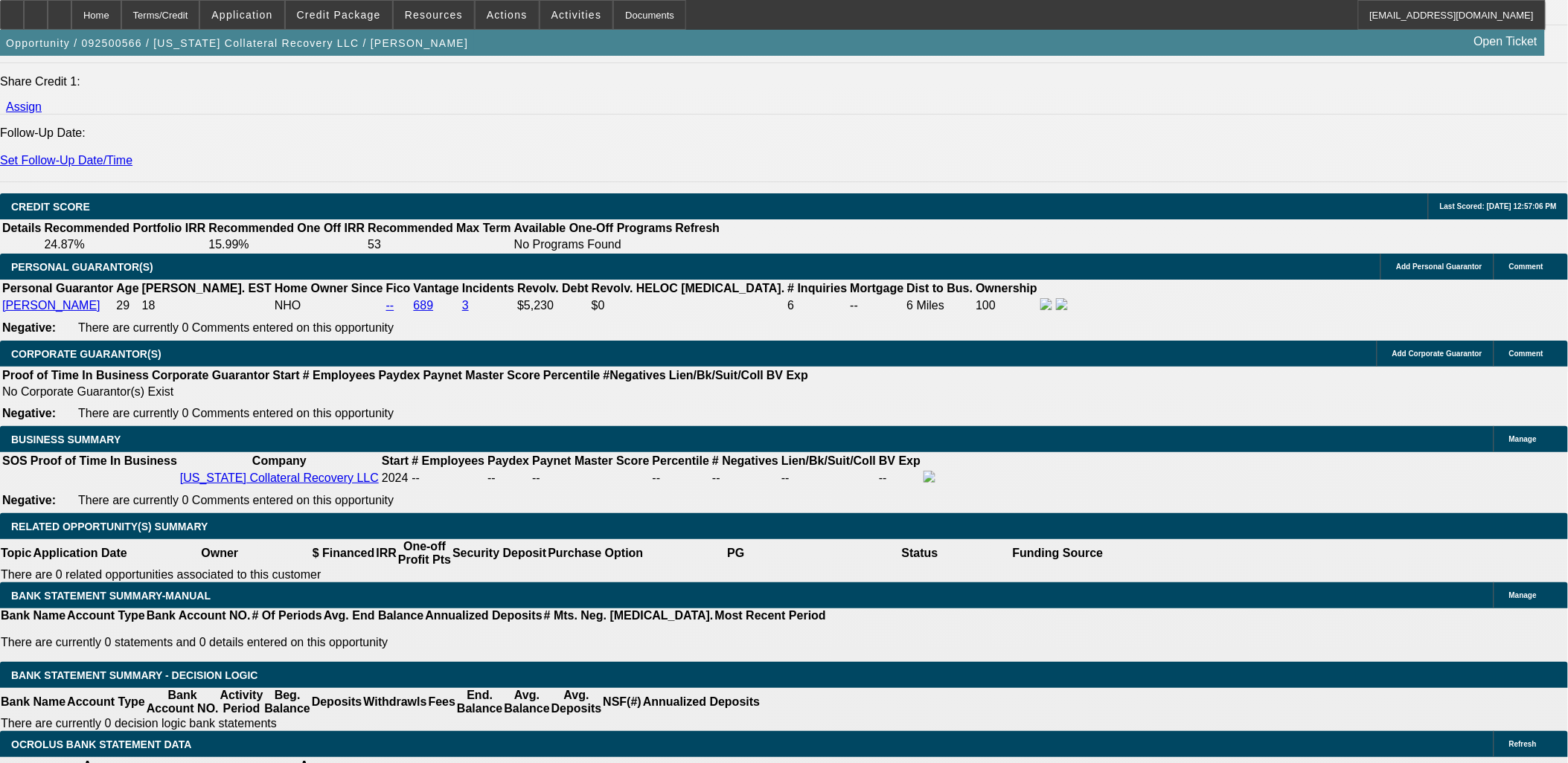
type input "$2,600.00"
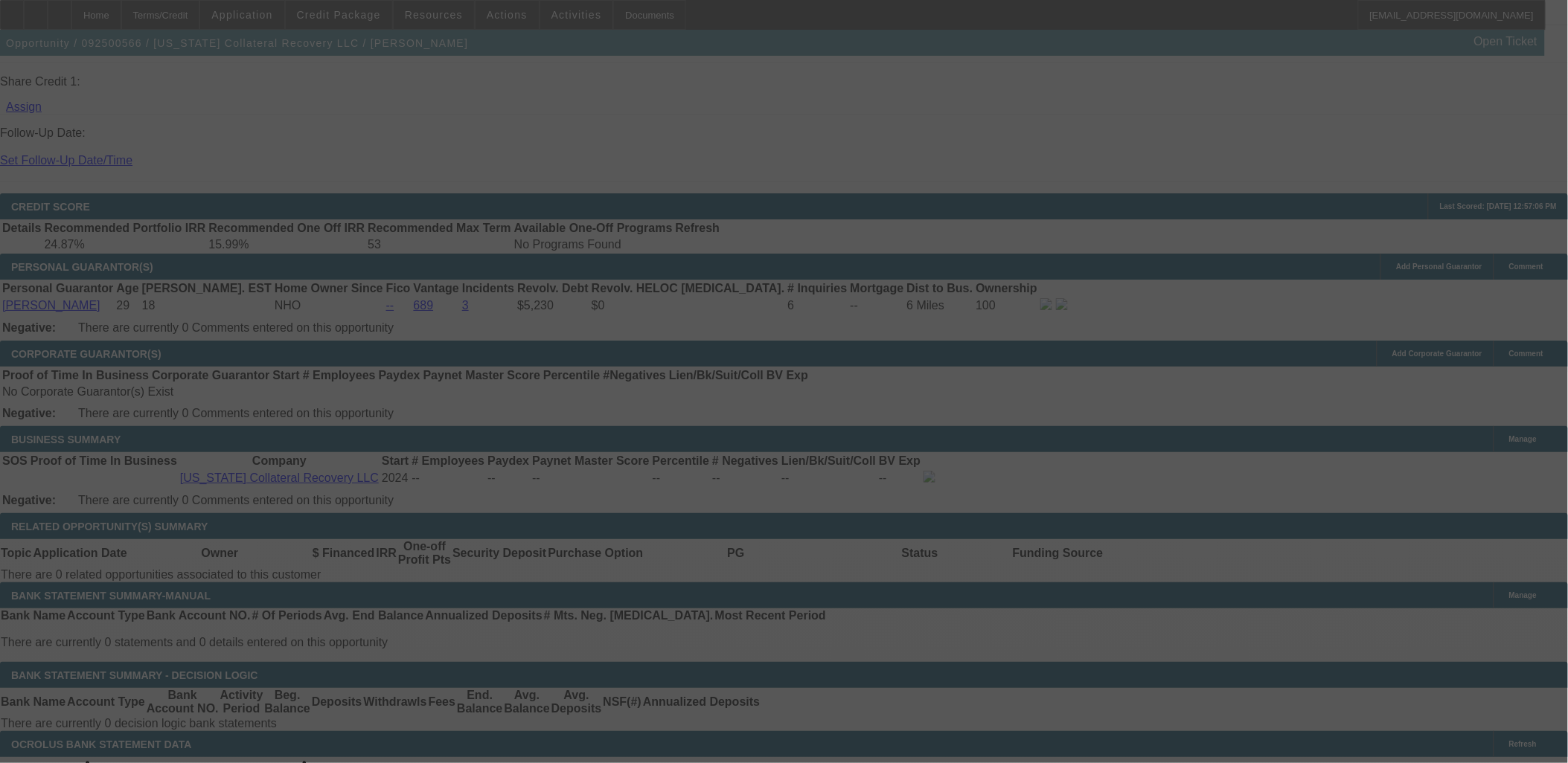
select select "0.1"
select select "2"
select select "0.1"
select select "4"
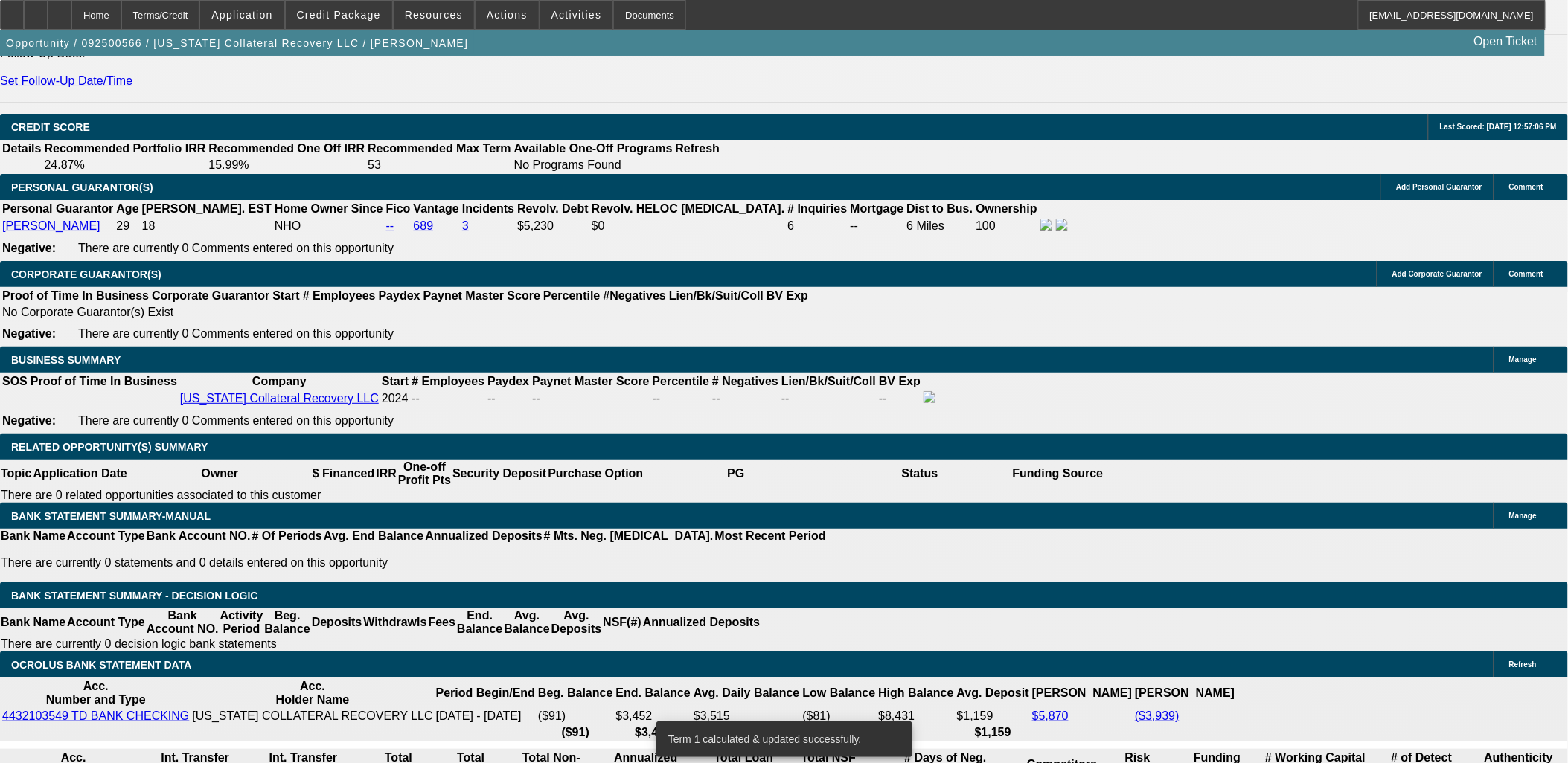
scroll to position [2084, 0]
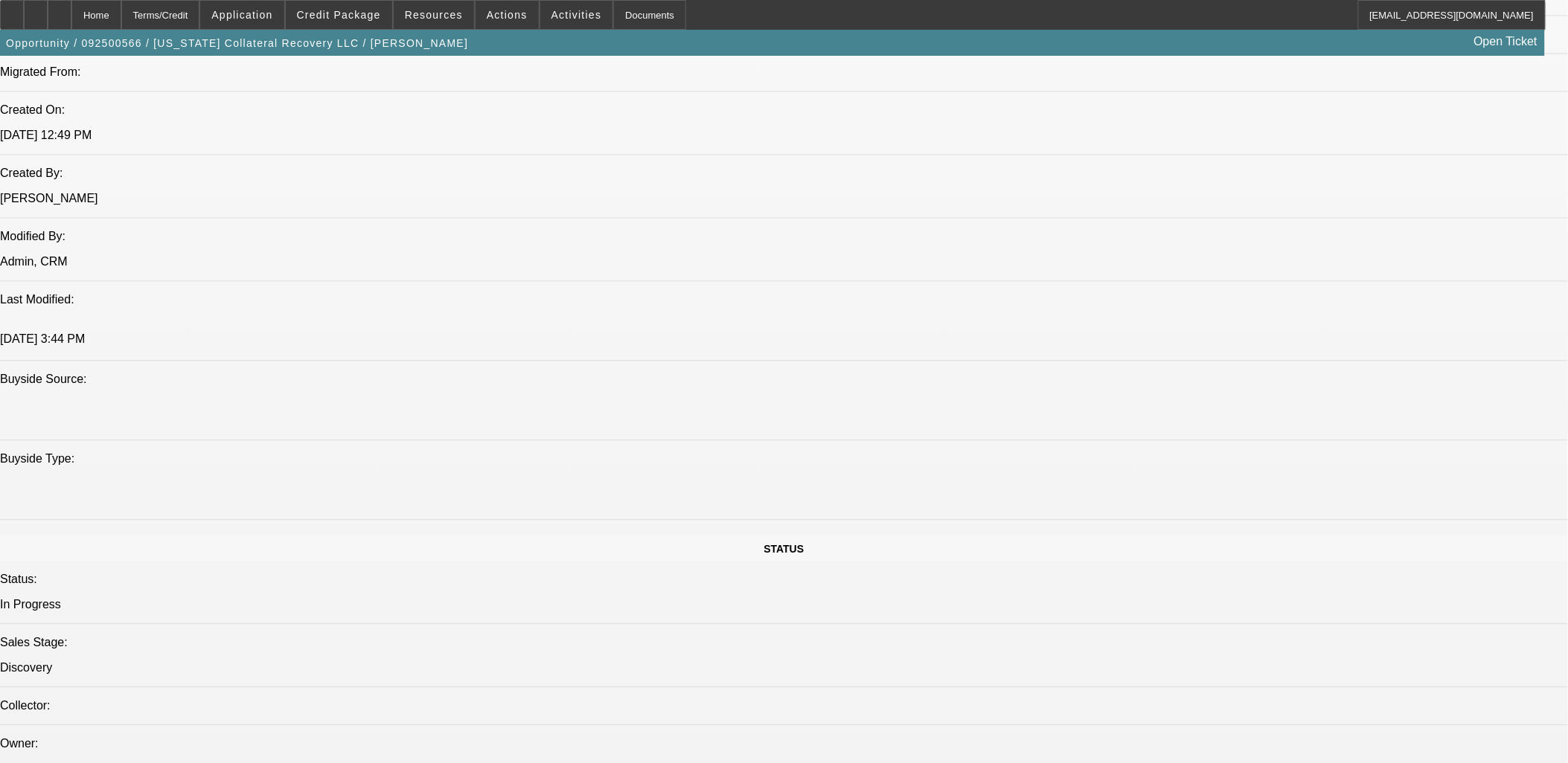
scroll to position [32, 0]
type textarea "Ricardo has 13 years of towing experience and wants this like-new Ford 4-door F…"
radio input "true"
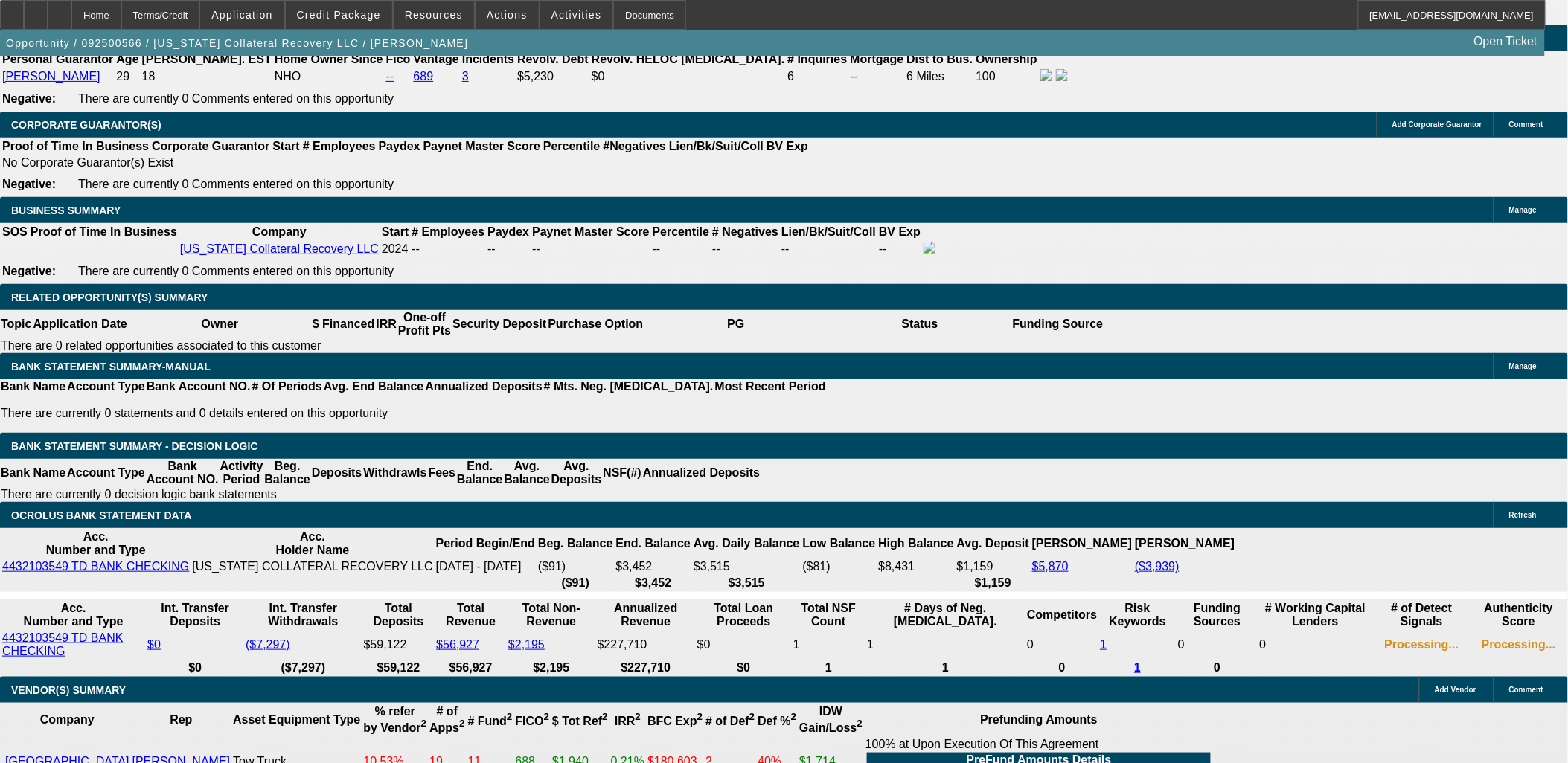
scroll to position [2148, 0]
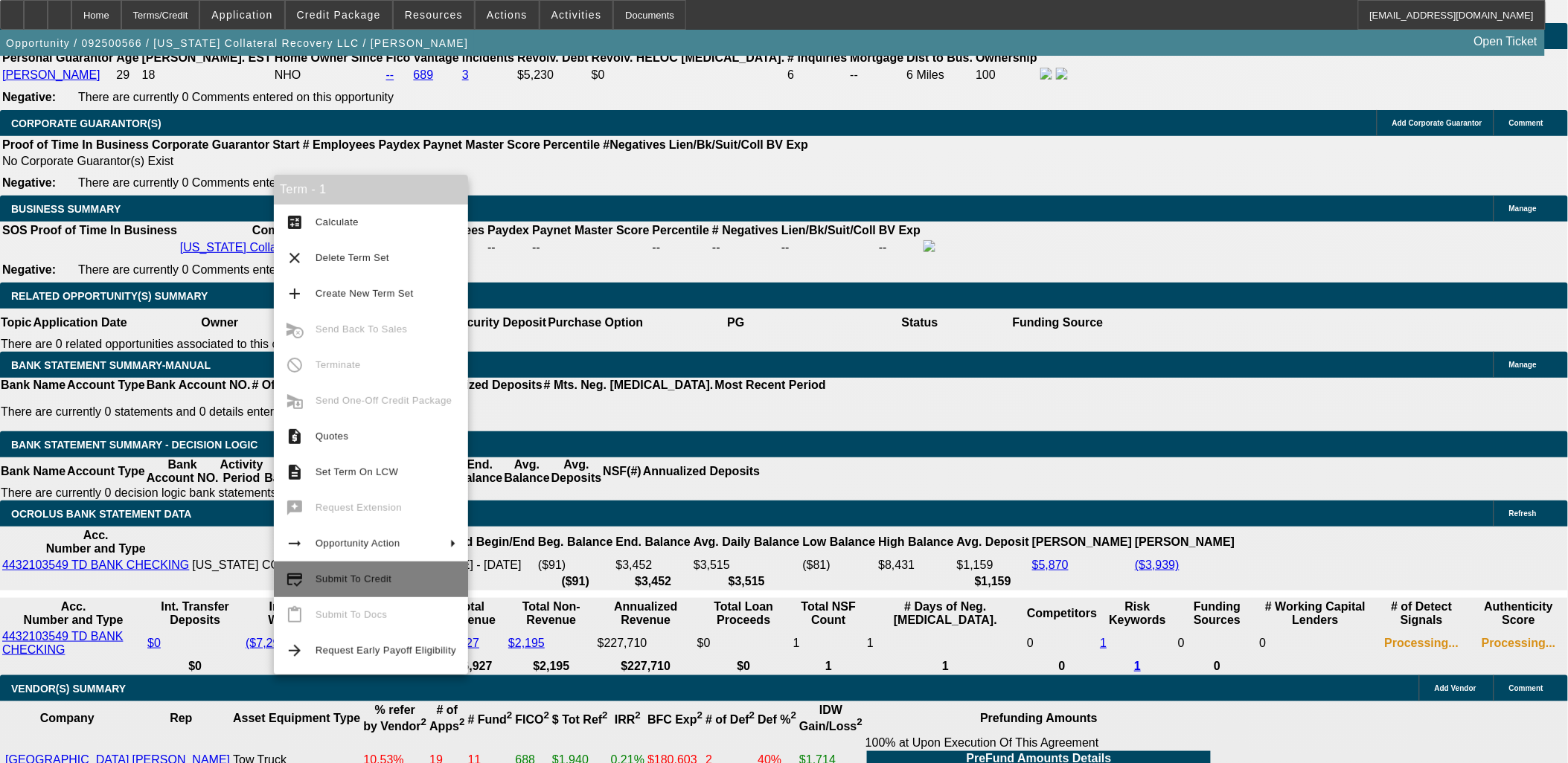
click at [405, 584] on span "Submit To Credit" at bounding box center [385, 580] width 141 height 17
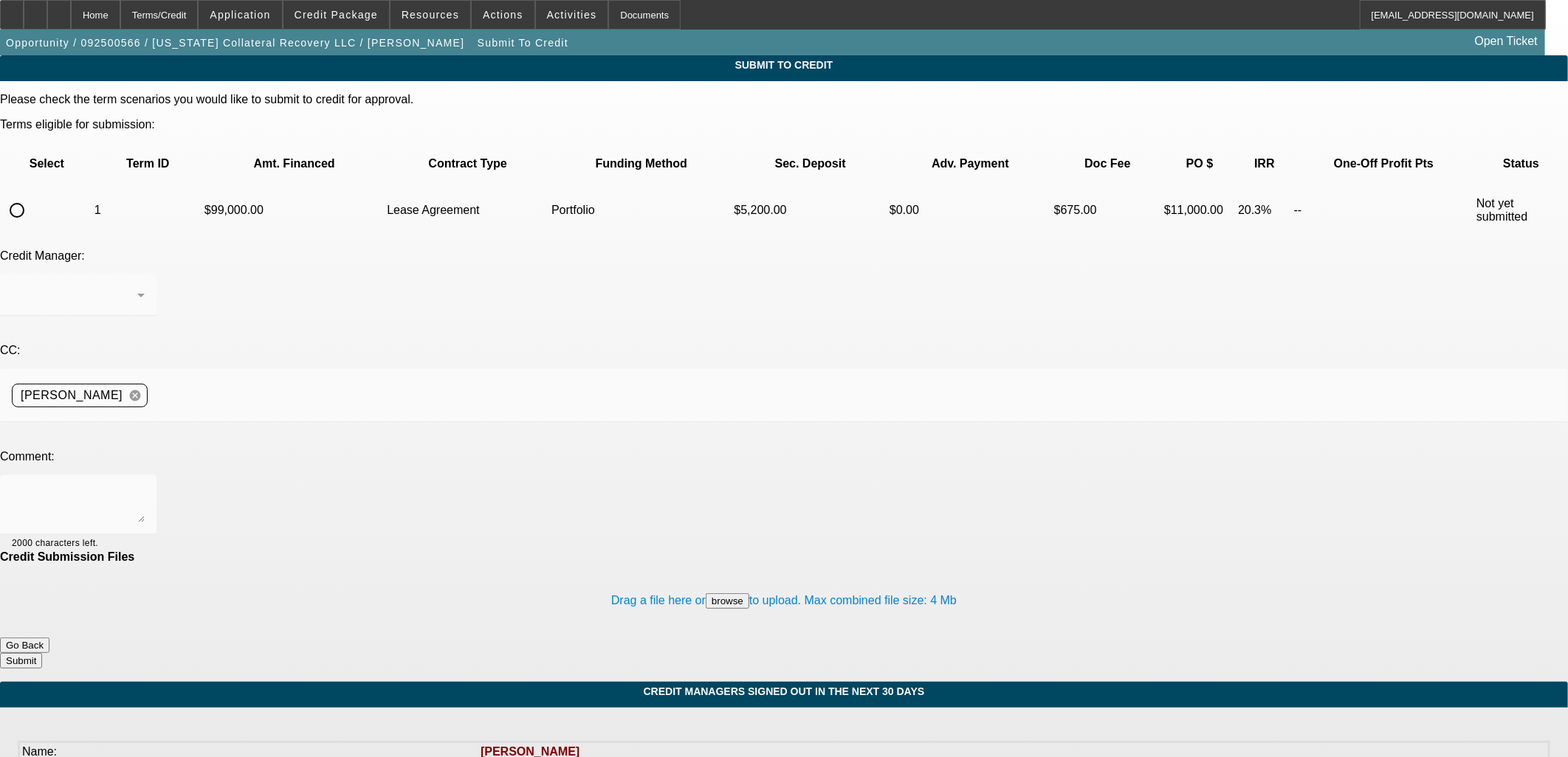
click at [32, 196] on input "radio" at bounding box center [17, 210] width 29 height 29
radio input "true"
click at [137, 287] on div "Arida, George" at bounding box center [75, 295] width 126 height 17
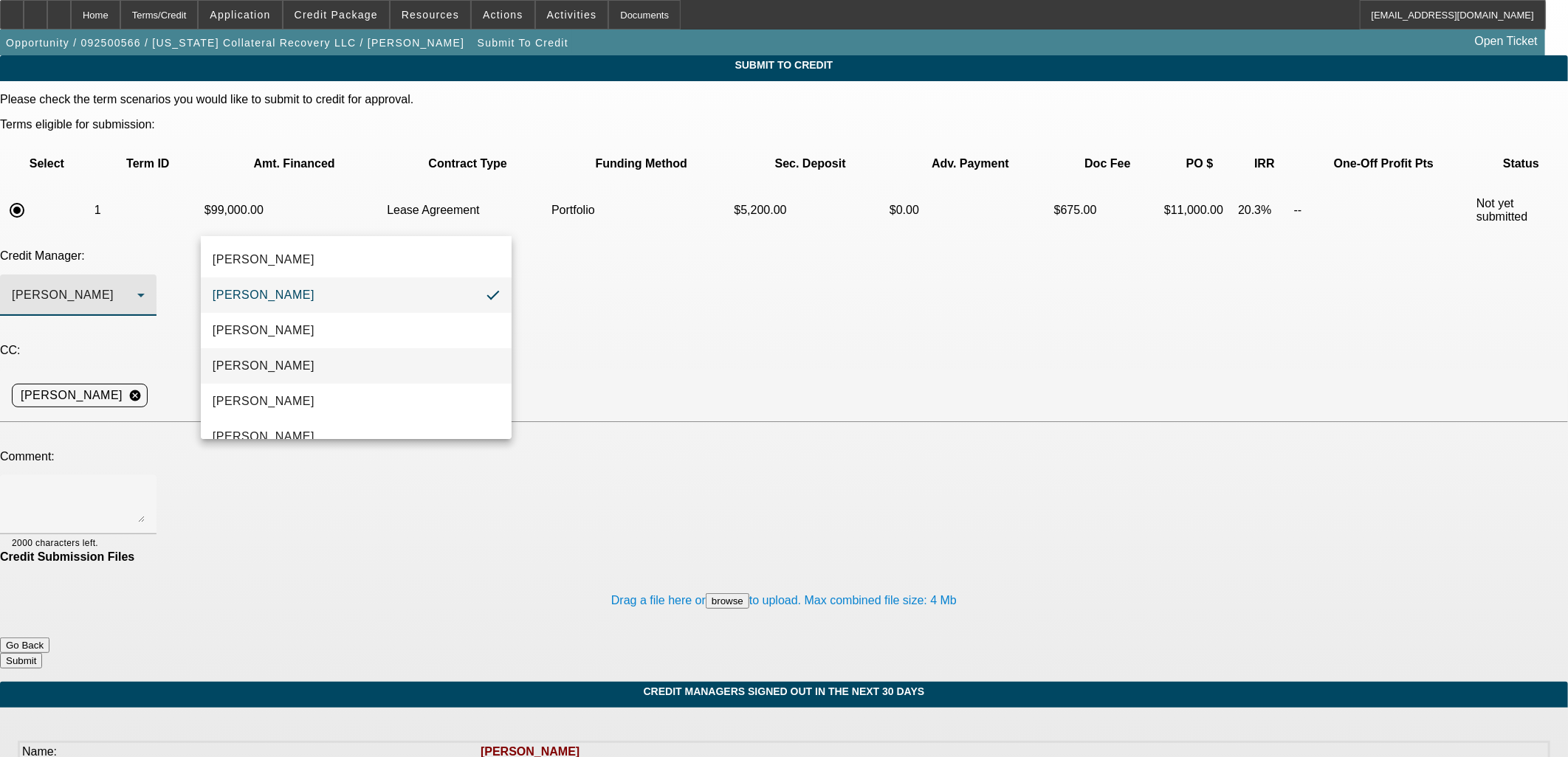
click at [348, 371] on mat-option "Arida, Michael" at bounding box center [356, 366] width 311 height 36
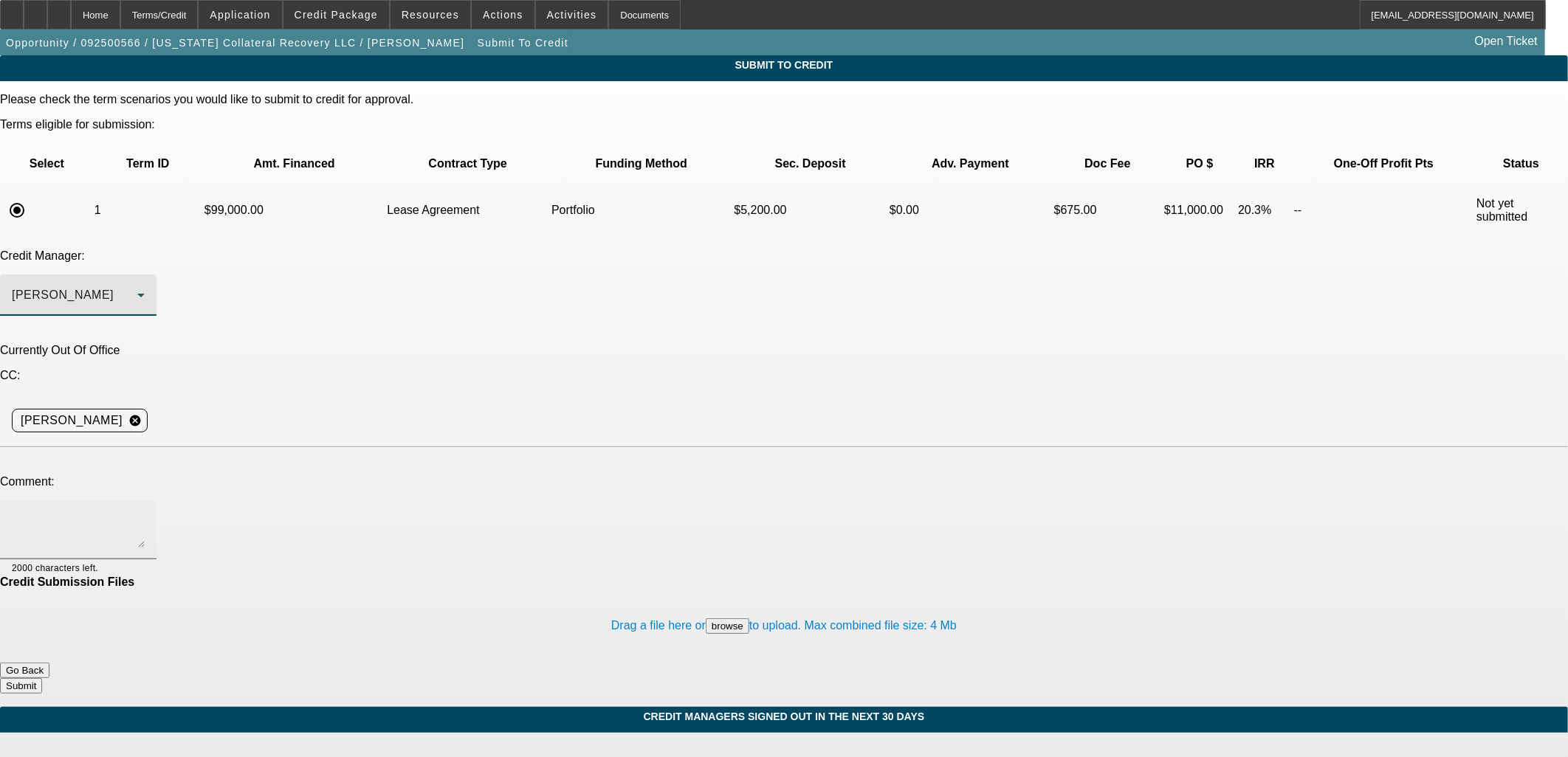
click at [145, 512] on textarea at bounding box center [78, 529] width 133 height 36
type textarea "Writeup in comments."
click at [137, 287] on div "Arida, Michael" at bounding box center [75, 295] width 126 height 17
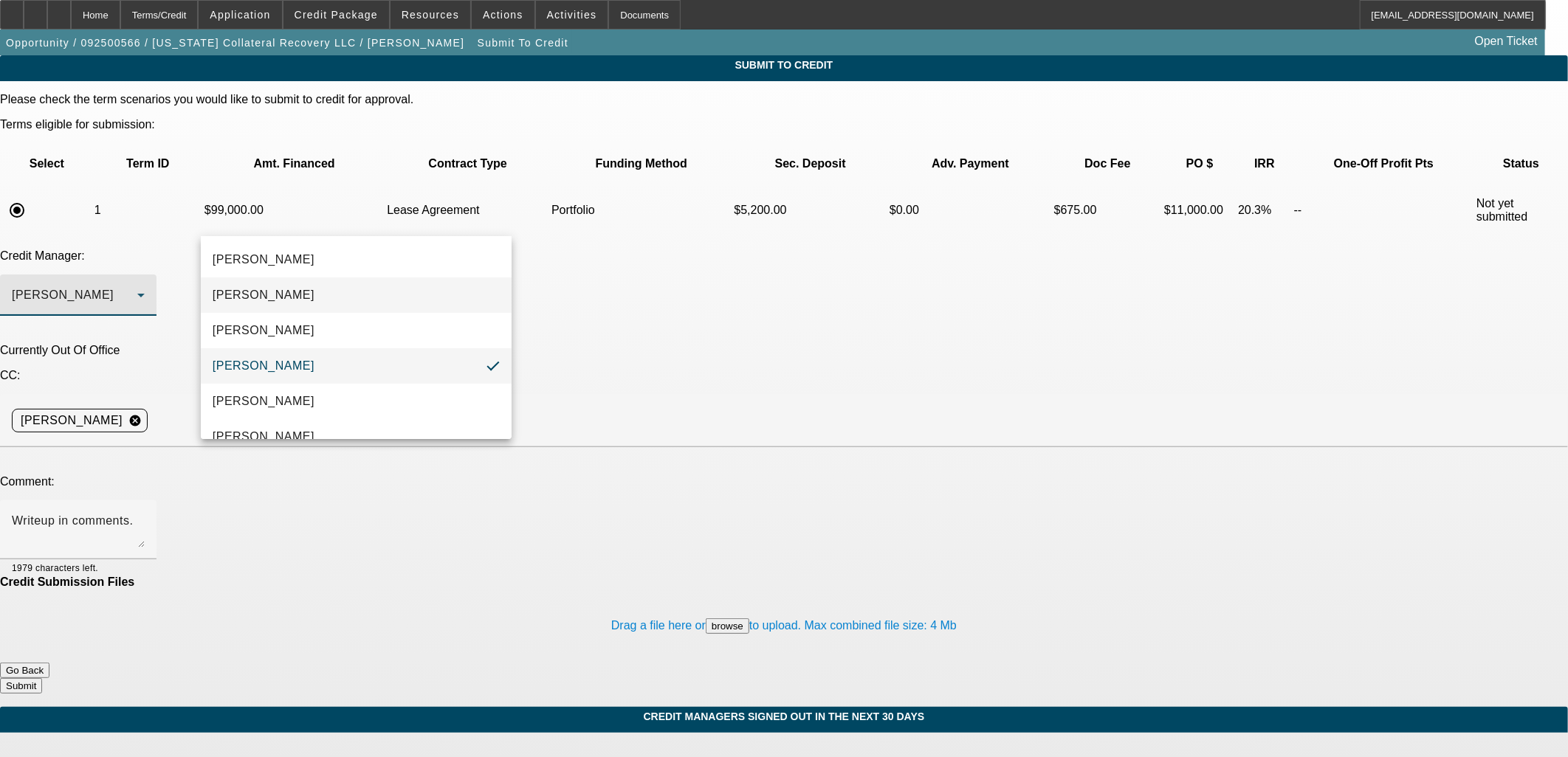
click at [282, 302] on span "Arida, George" at bounding box center [263, 295] width 102 height 17
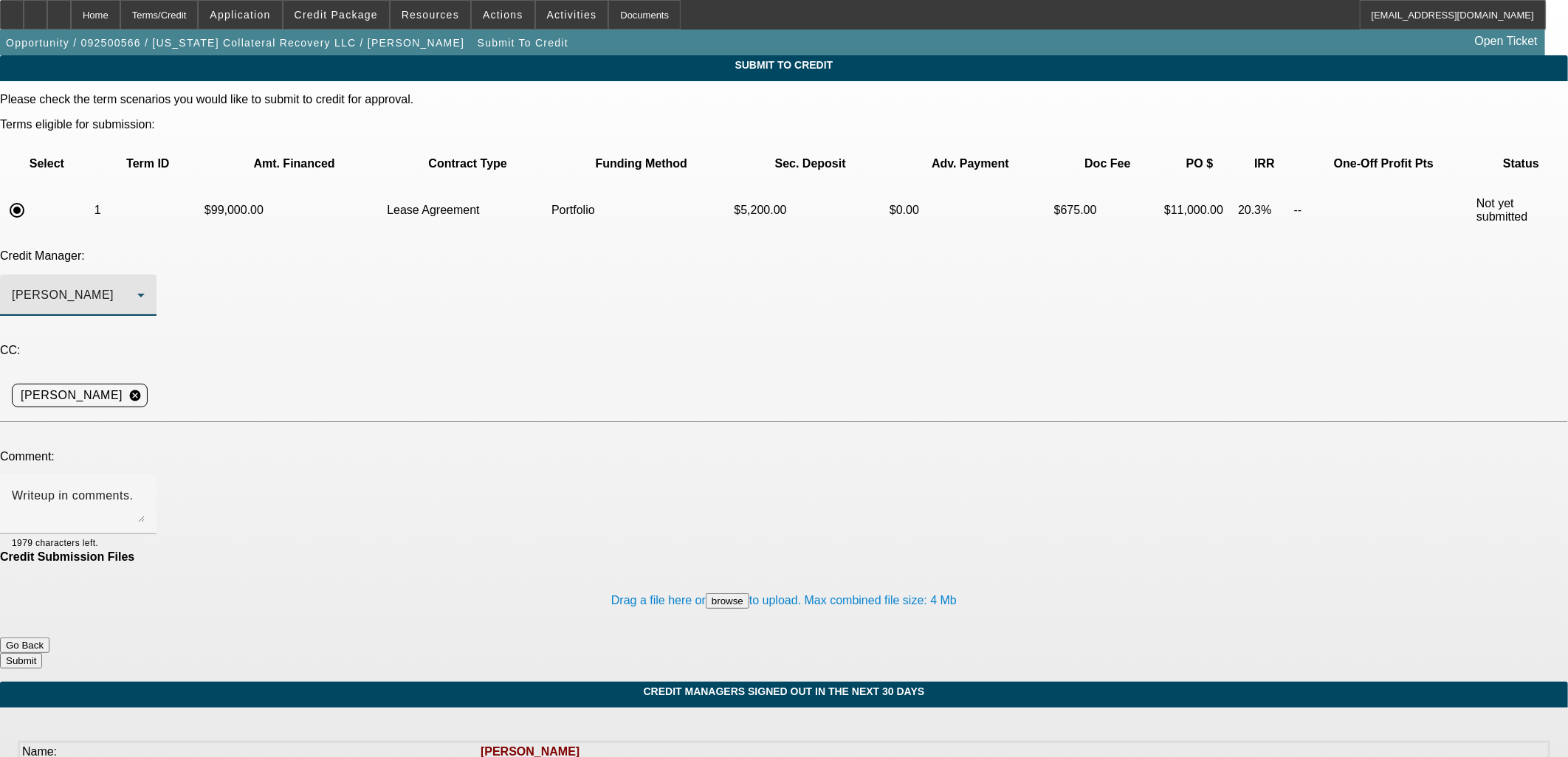
click at [42, 653] on button "Submit" at bounding box center [21, 661] width 42 height 16
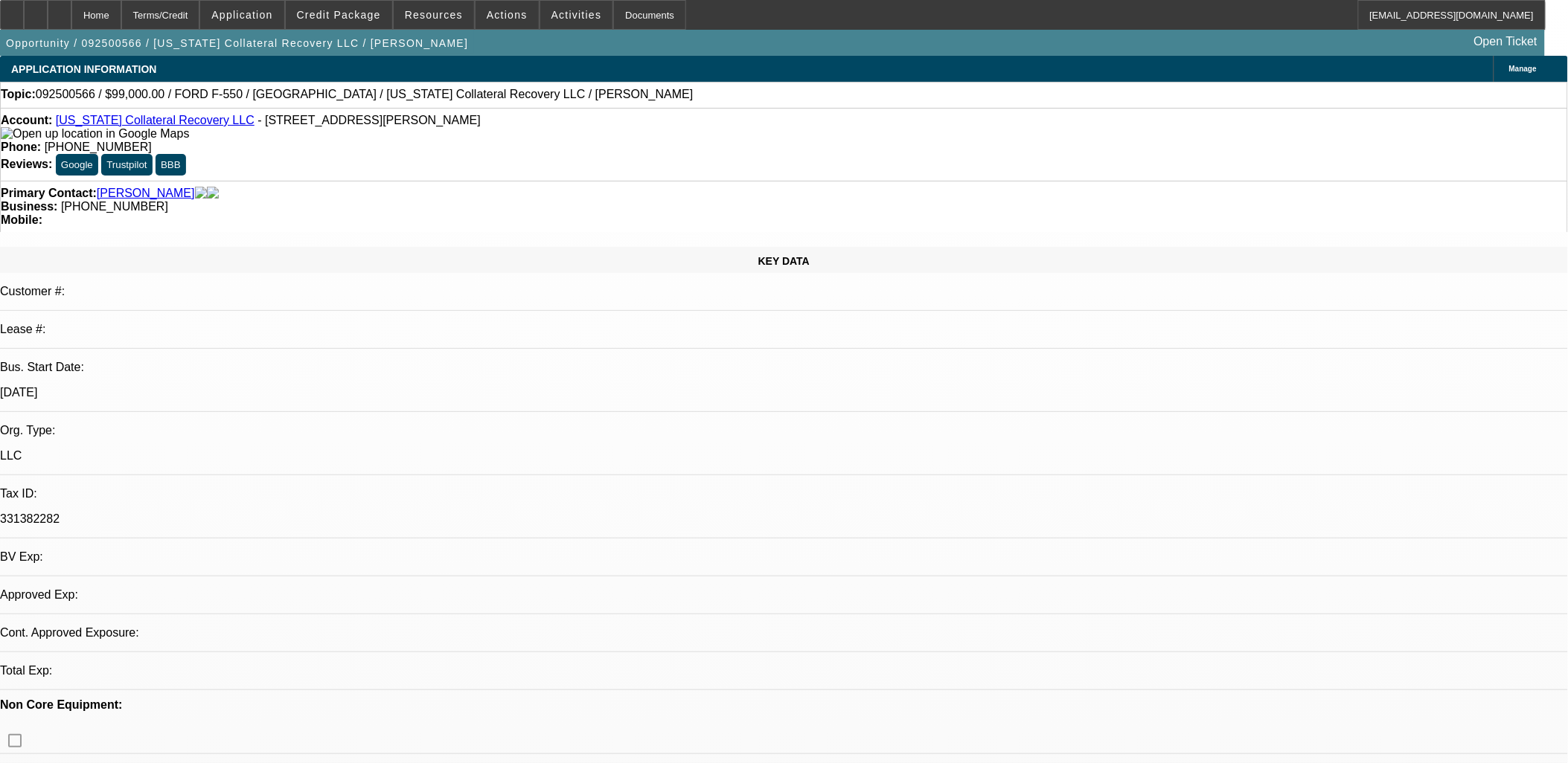
select select "0.1"
select select "2"
select select "0.1"
select select "4"
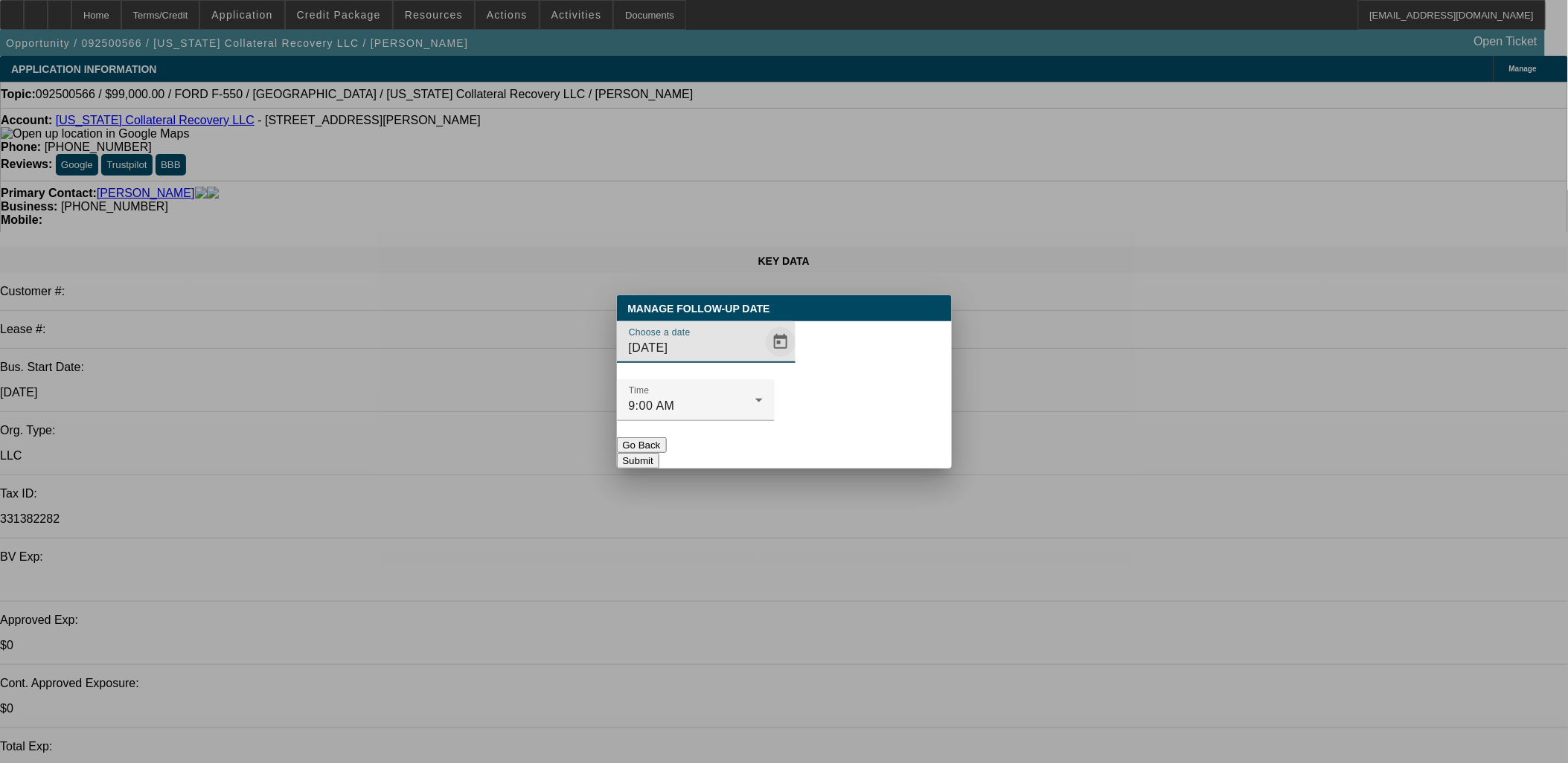
click at [763, 360] on span "Open calendar" at bounding box center [780, 341] width 36 height 36
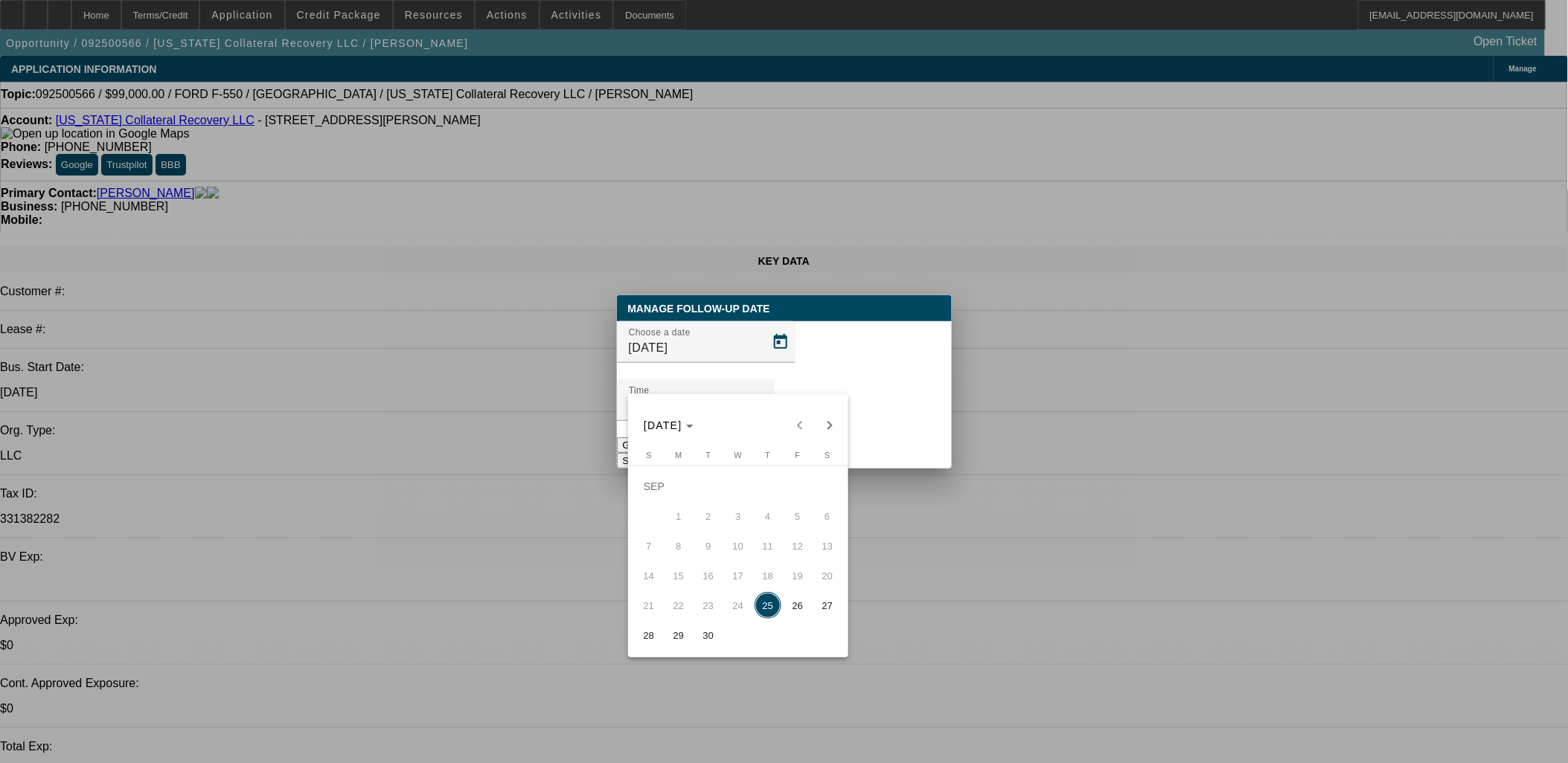
click at [682, 638] on span "29" at bounding box center [679, 635] width 27 height 27
type input "9/29/2025"
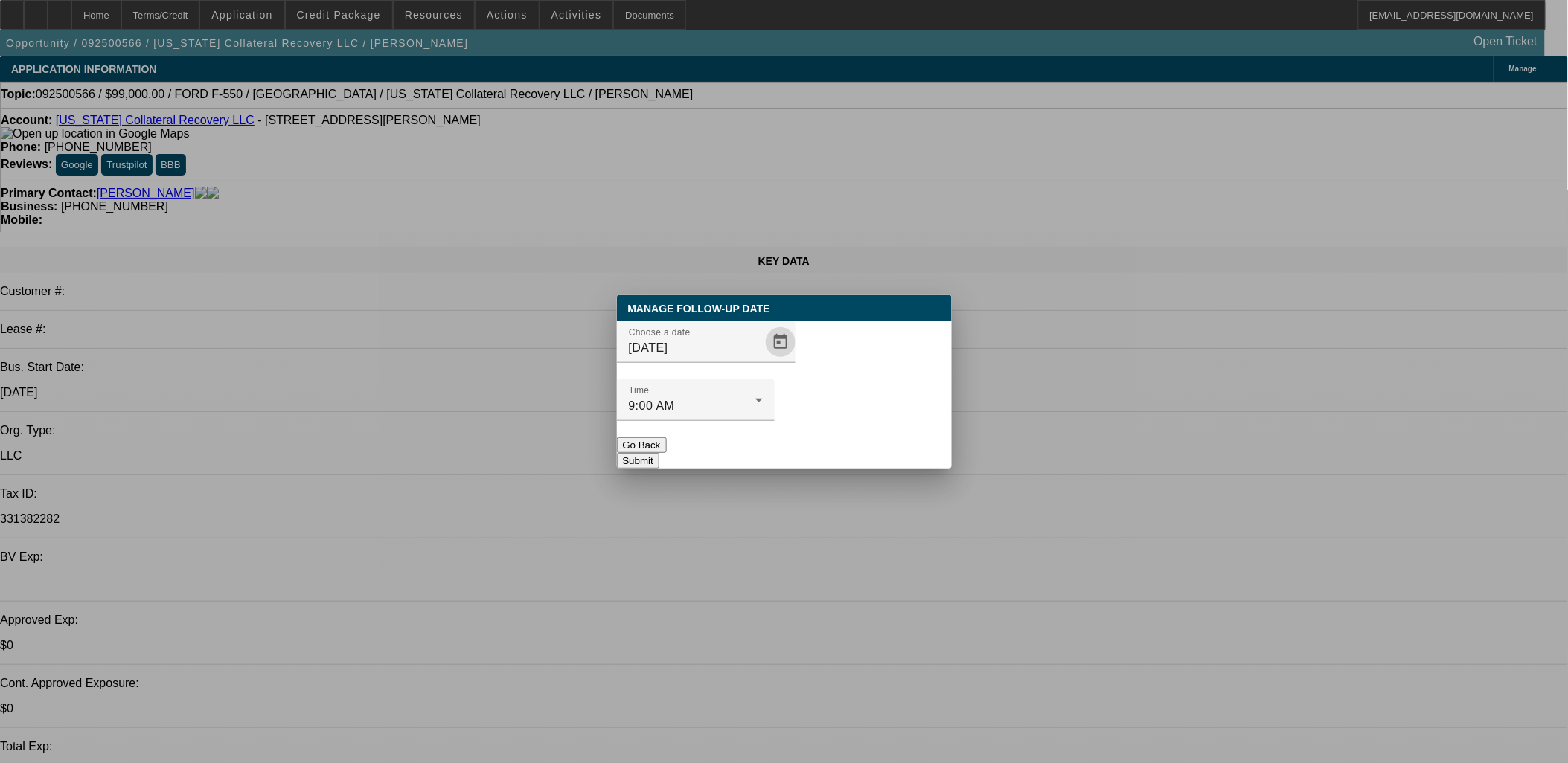
click at [660, 453] on button "Submit" at bounding box center [638, 461] width 43 height 16
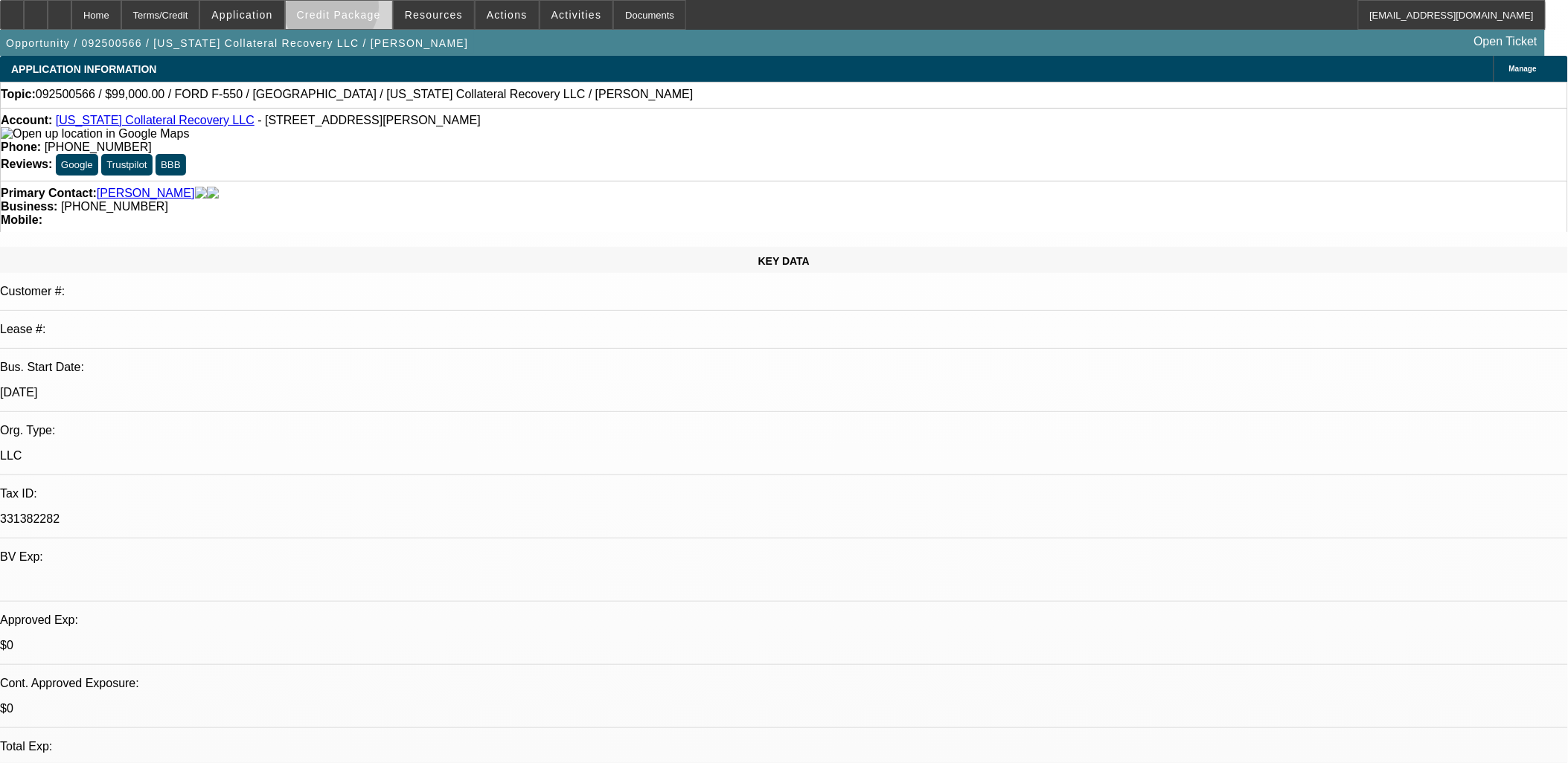
click at [357, 10] on span "Credit Package" at bounding box center [339, 15] width 84 height 12
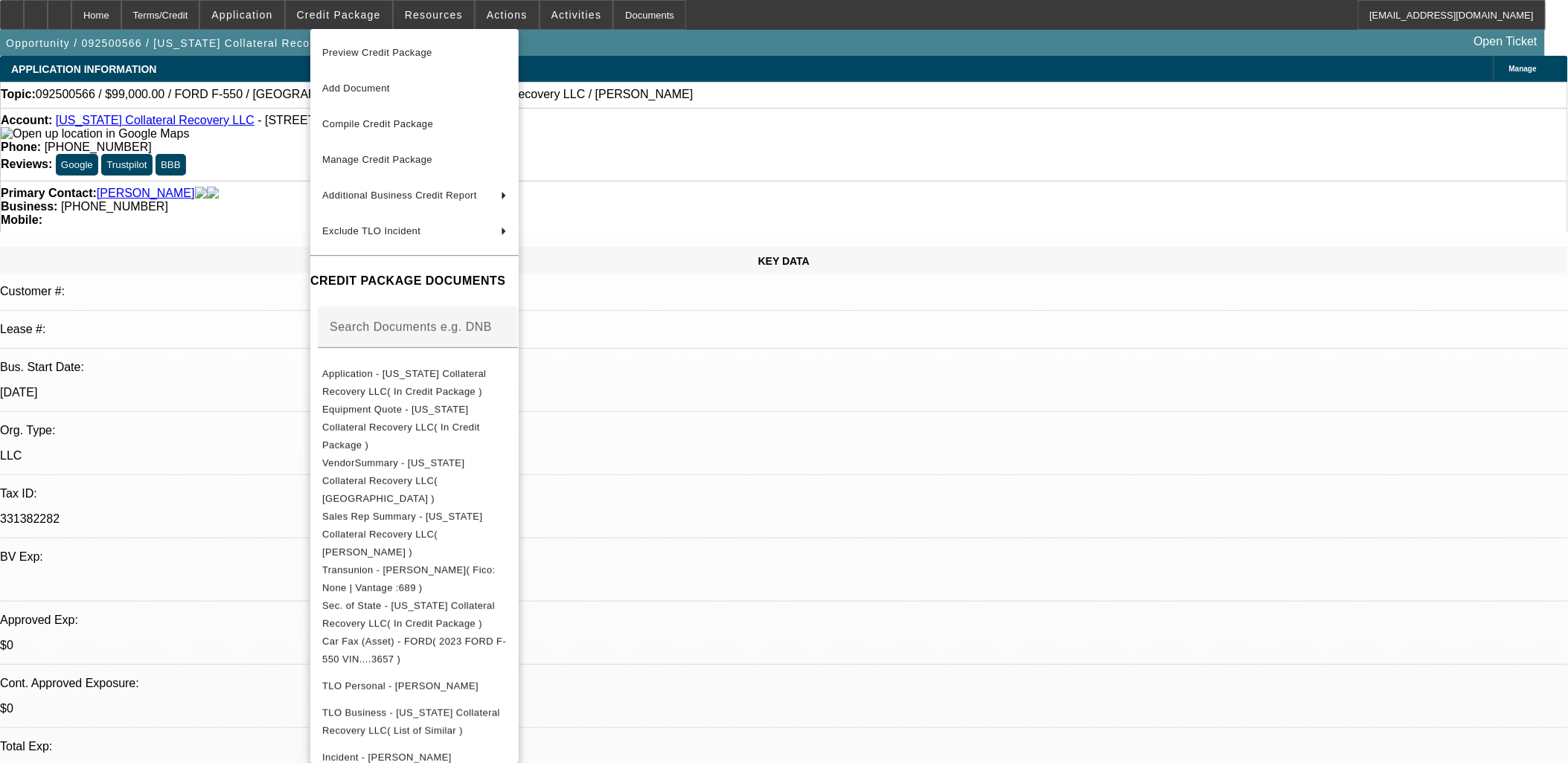
click at [878, 440] on div at bounding box center [784, 382] width 1568 height 763
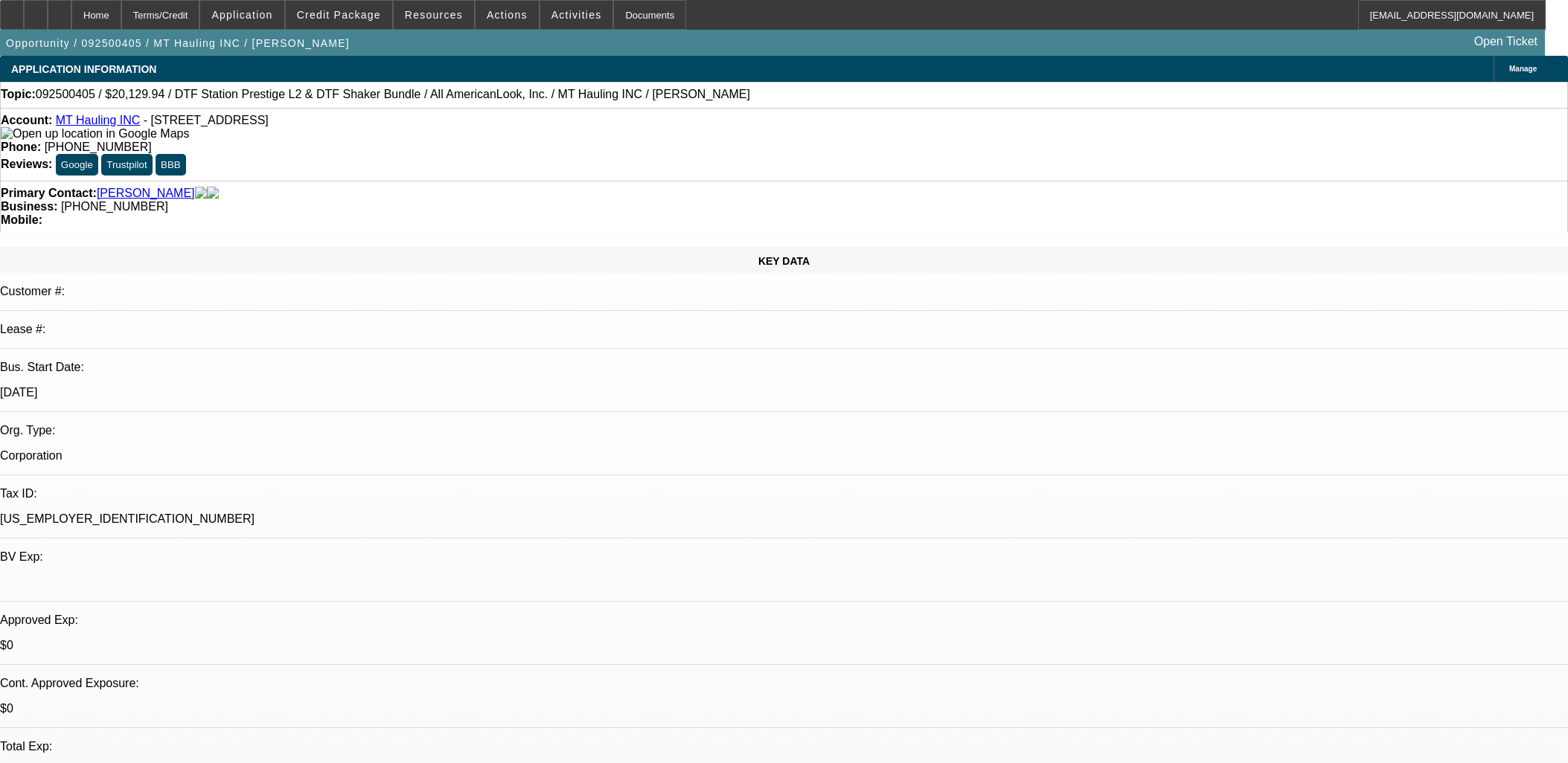
select select "0"
select select "3"
select select "0.1"
select select "4"
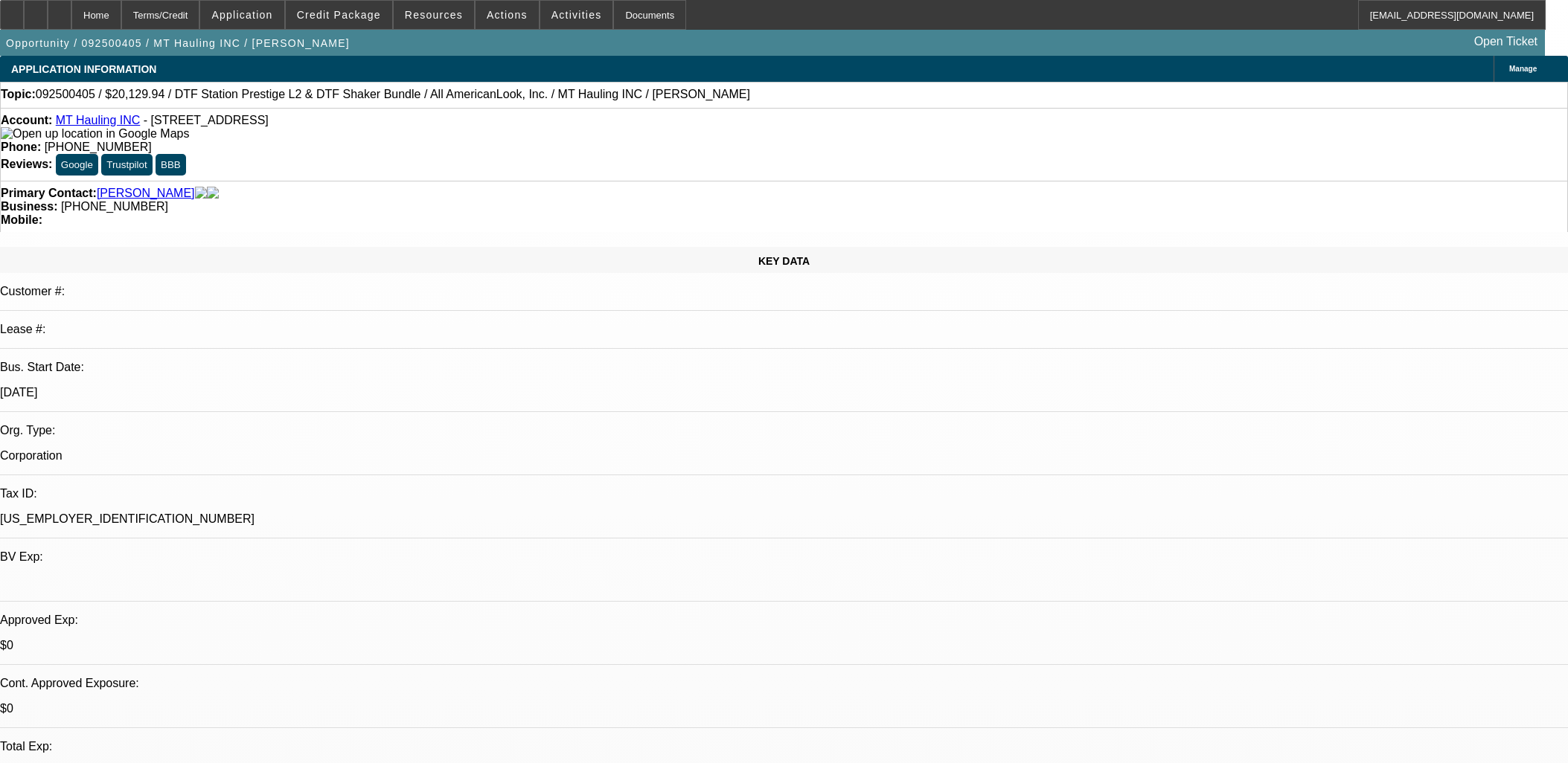
select select "0"
select select "2"
select select "0"
select select "6"
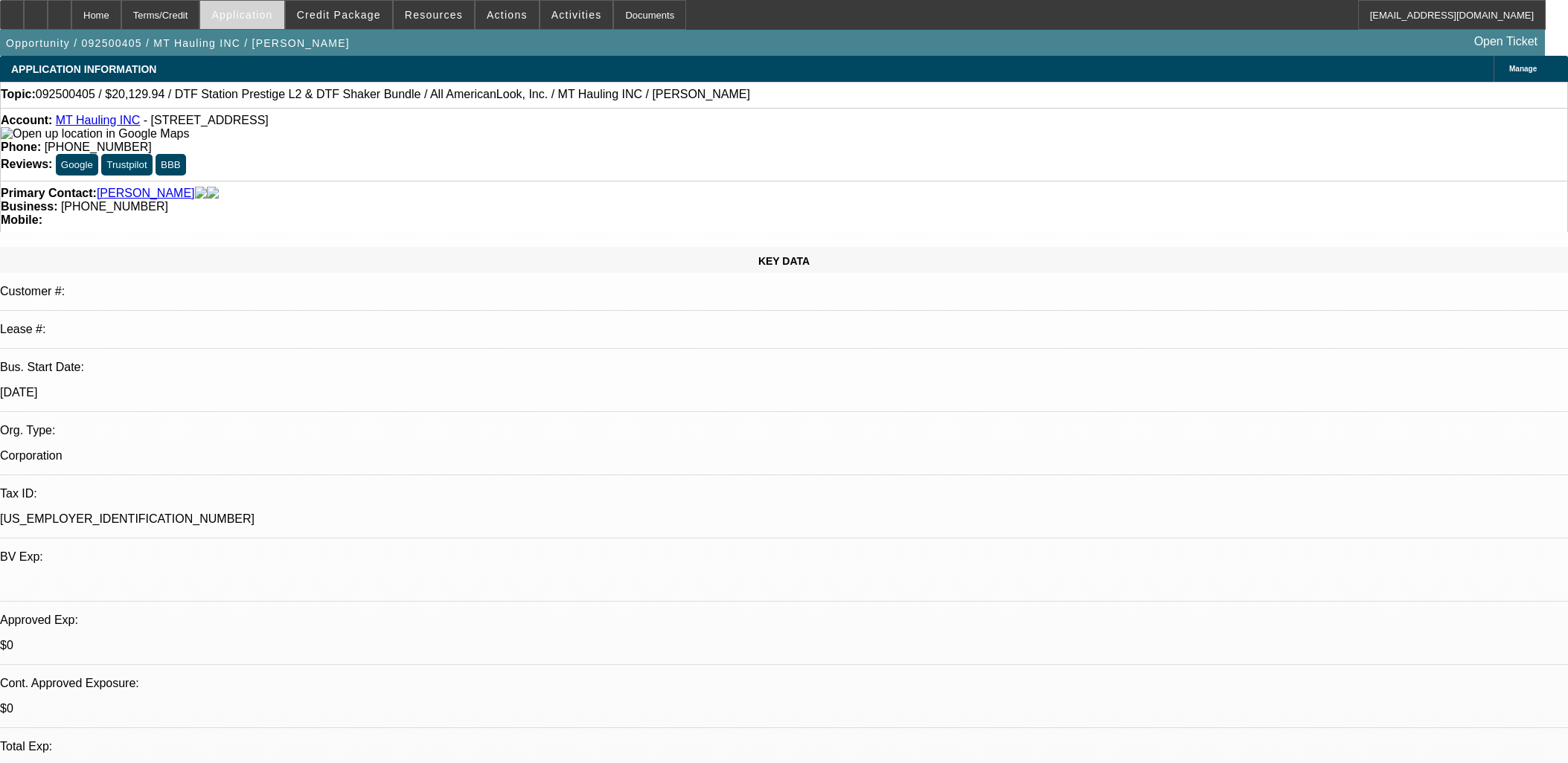
scroll to position [2148, 0]
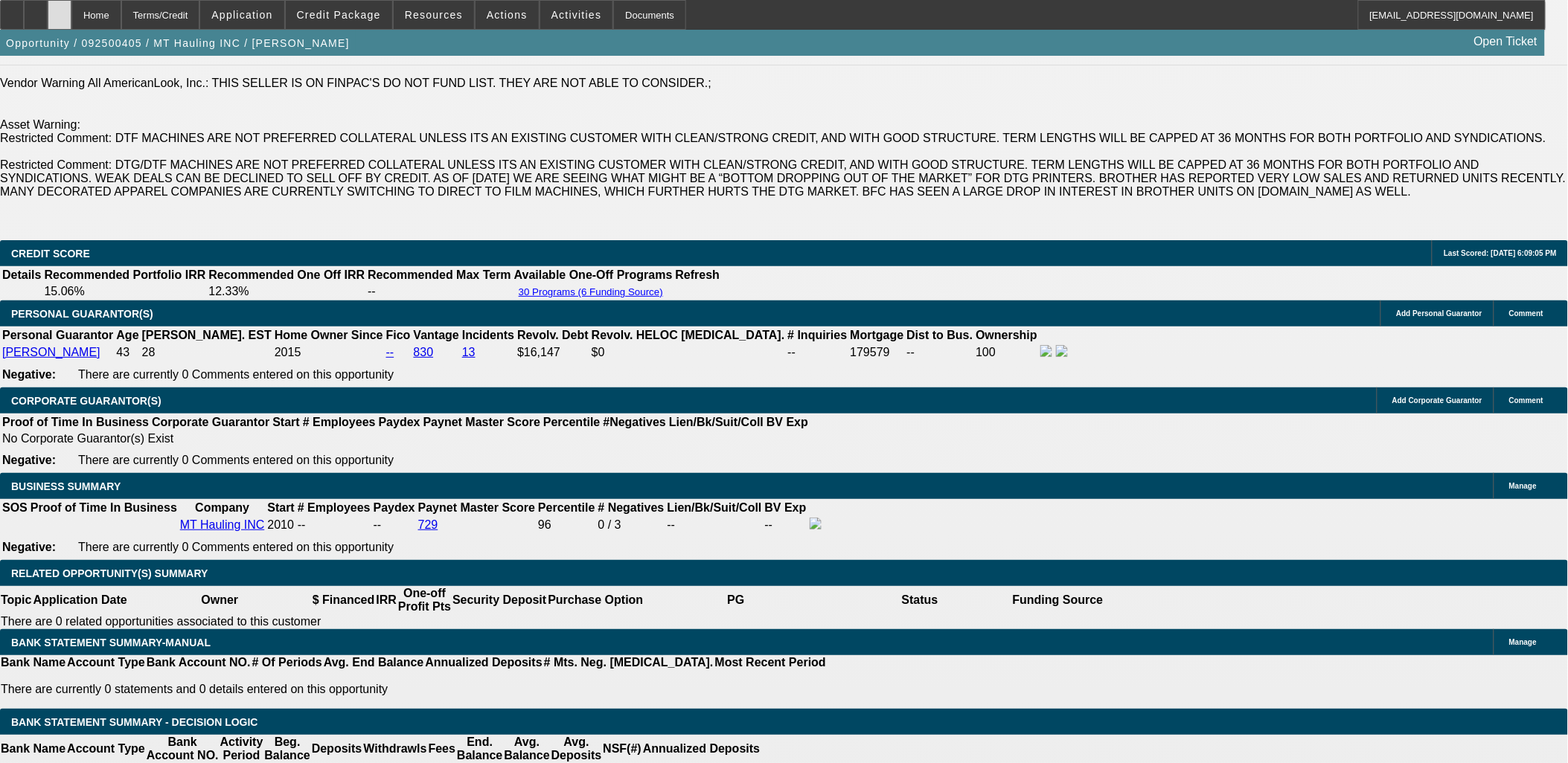
click at [72, 5] on div at bounding box center [59, 15] width 24 height 30
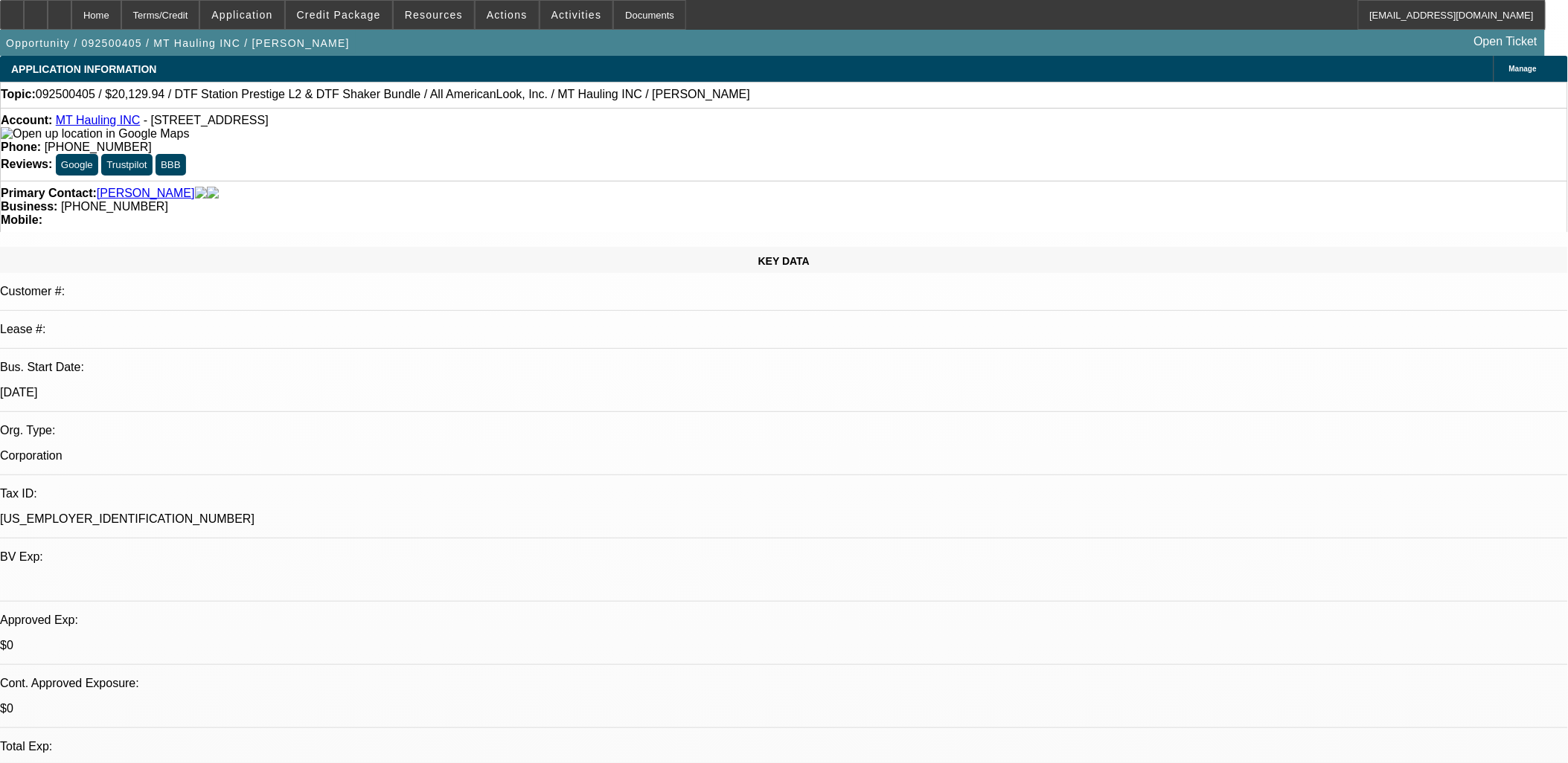
select select "0"
select select "0.1"
select select "0"
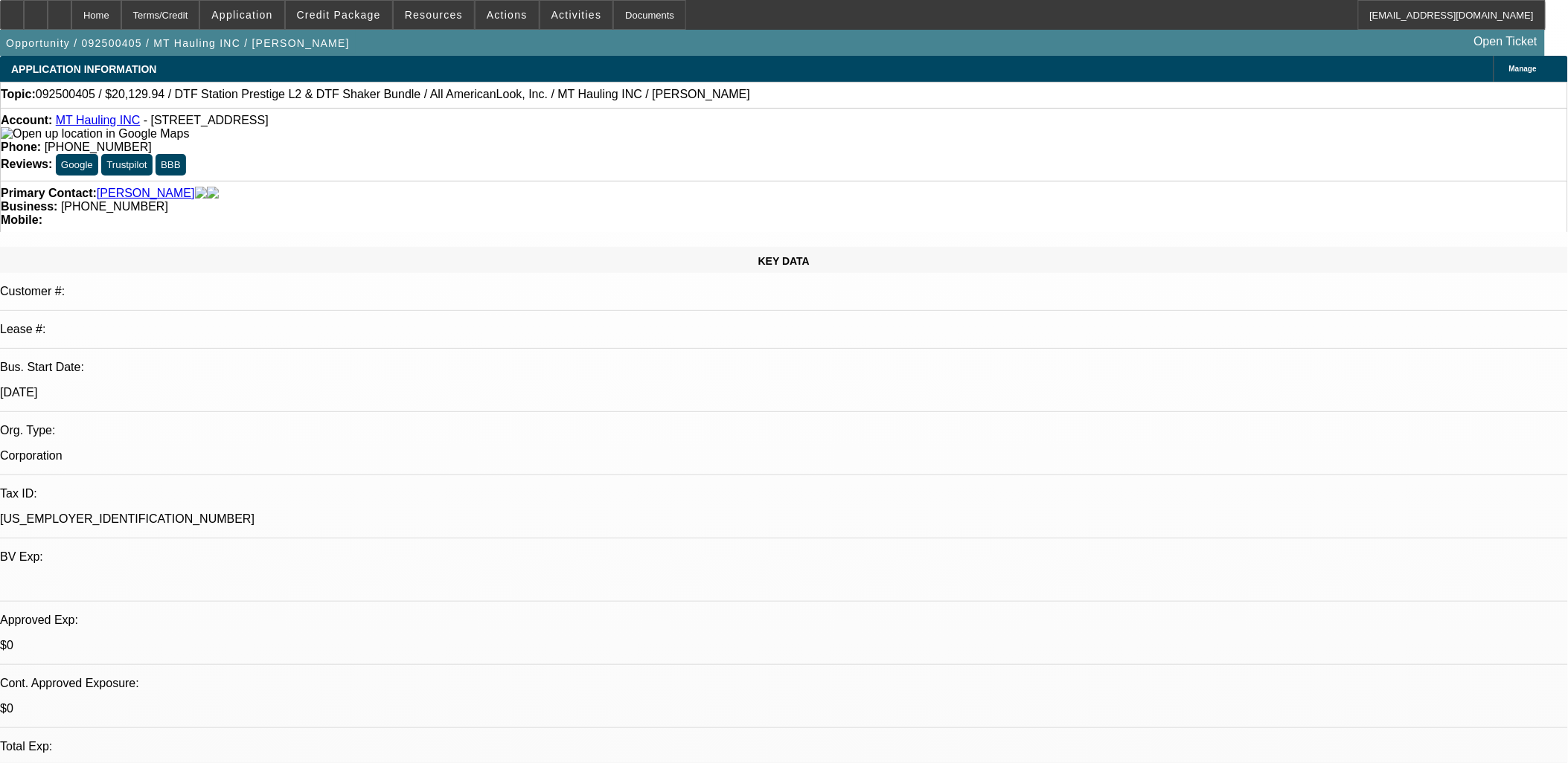
select select "0.1"
select select "0"
select select "0.1"
select select "0"
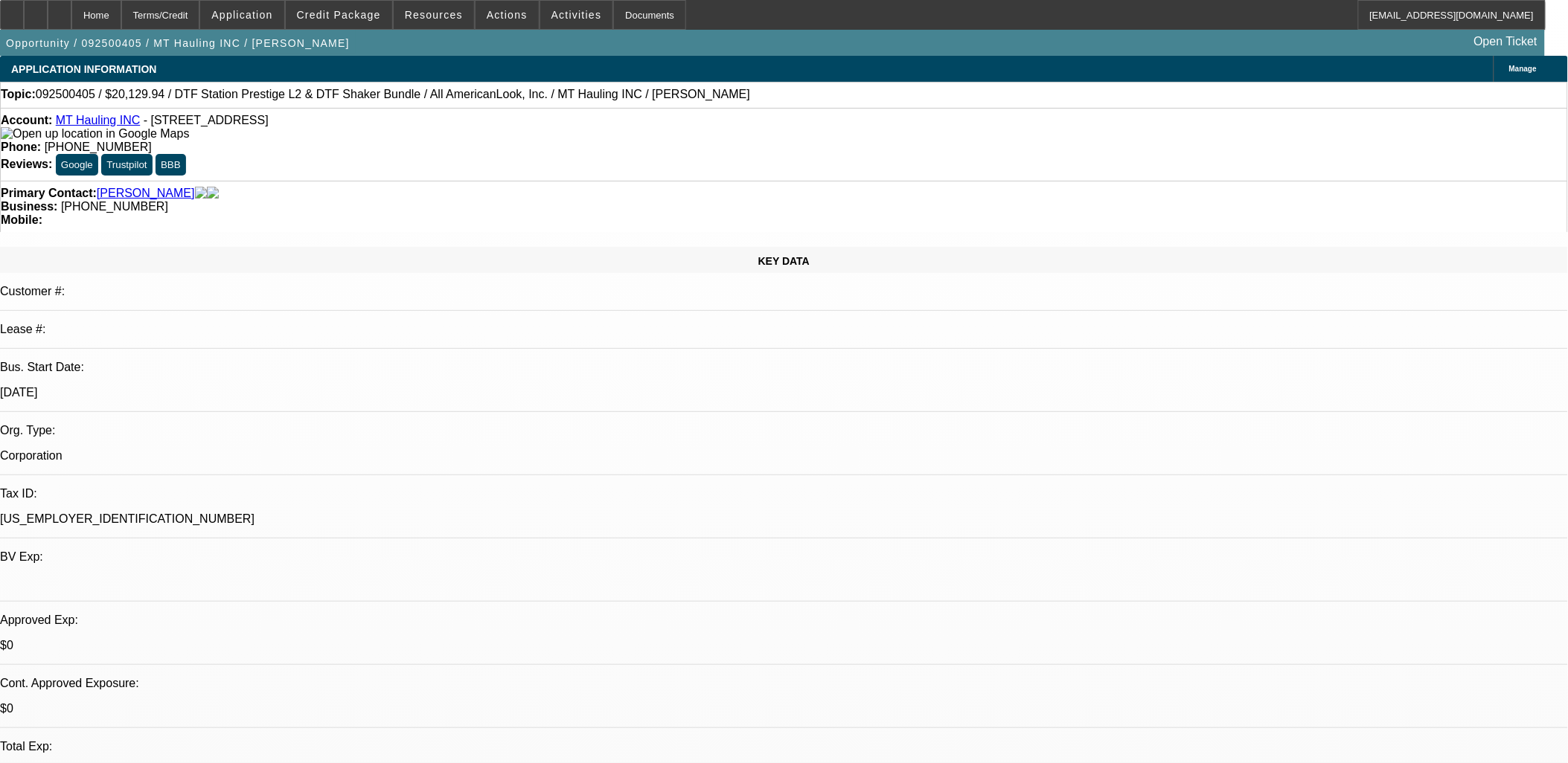
select select "0"
select select "1"
select select "3"
select select "4"
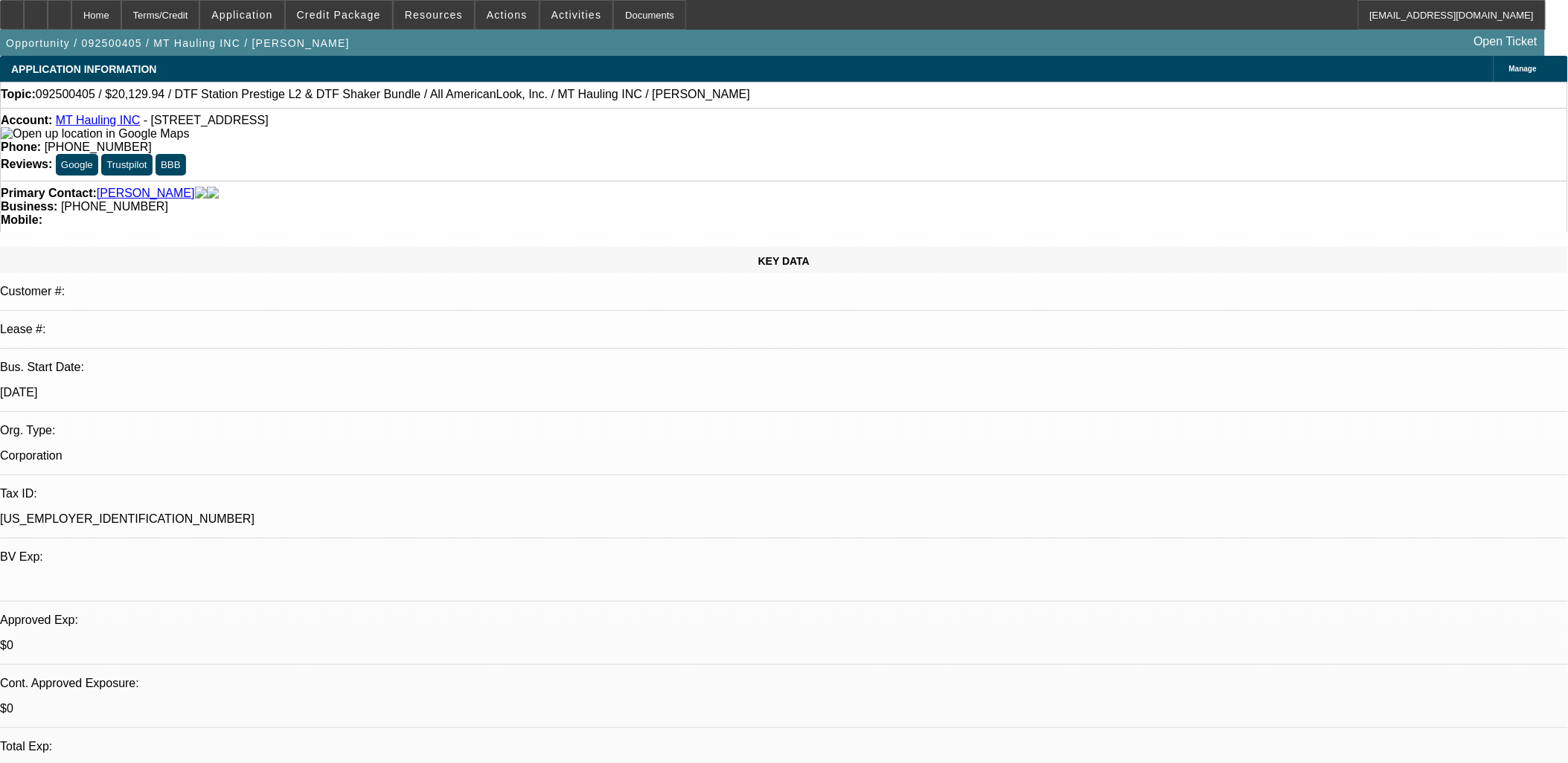
select select "1"
select select "3"
select select "4"
select select "1"
select select "3"
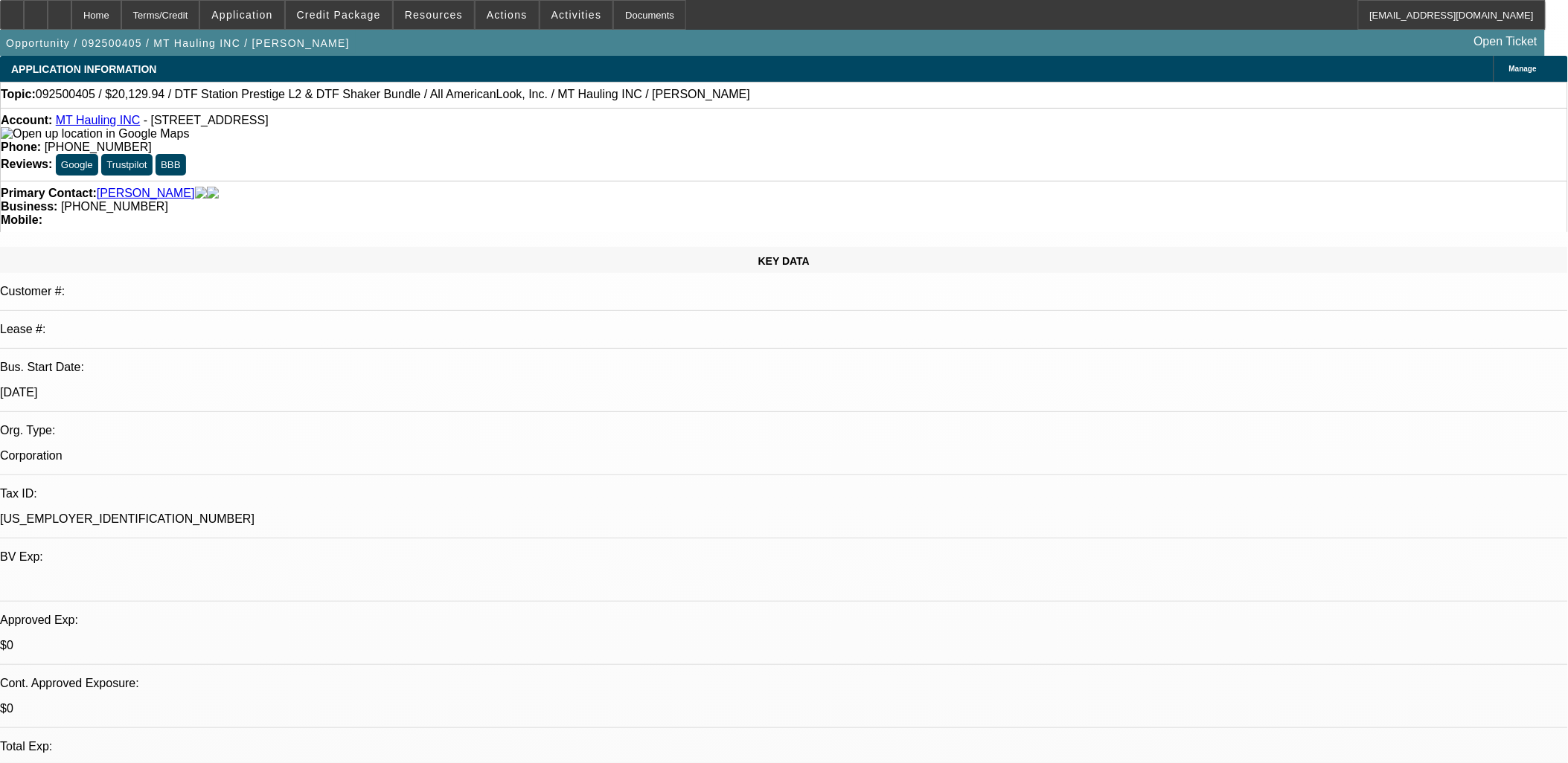
select select "4"
select select "1"
select select "2"
select select "6"
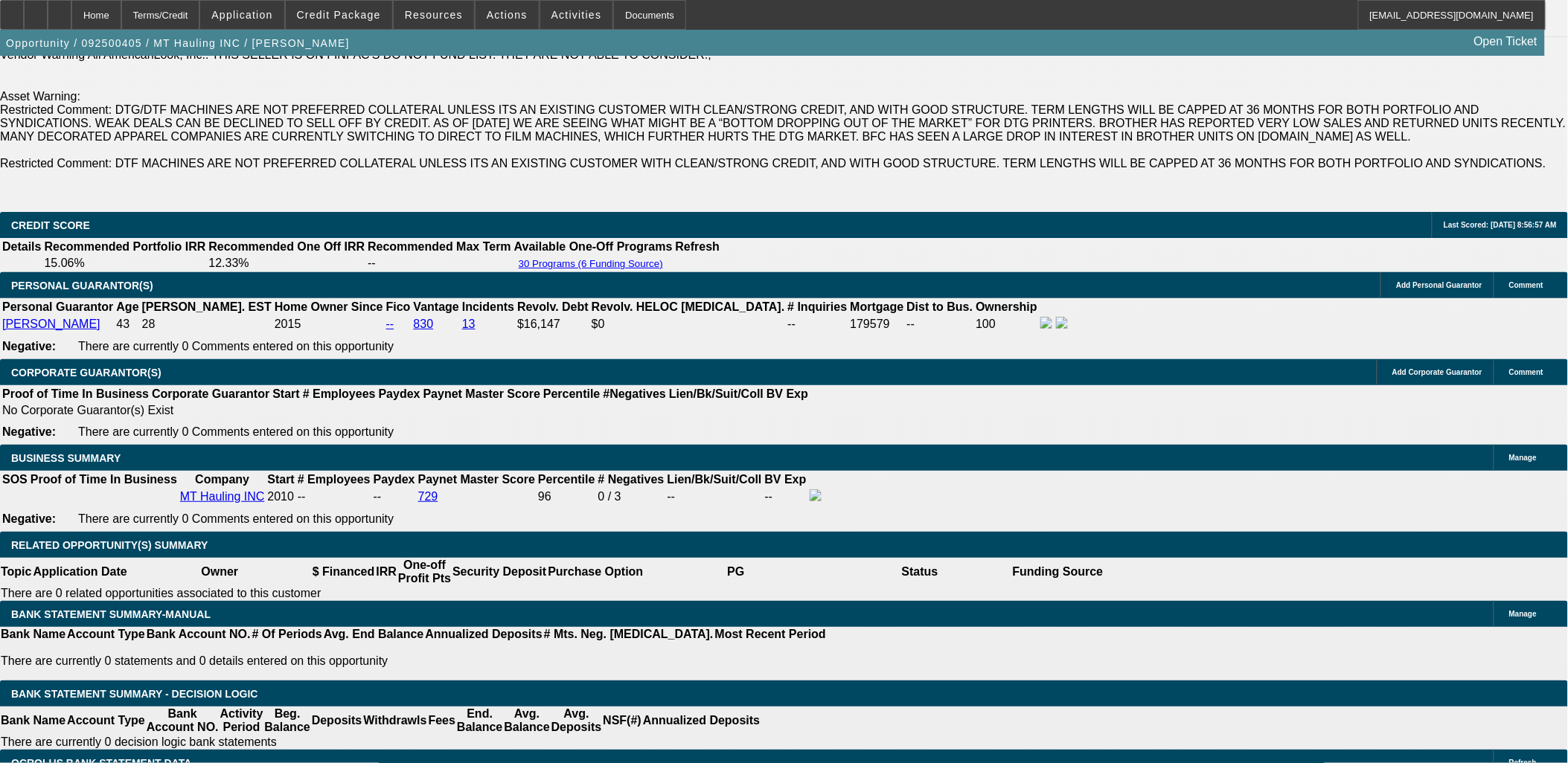
scroll to position [2396, 0]
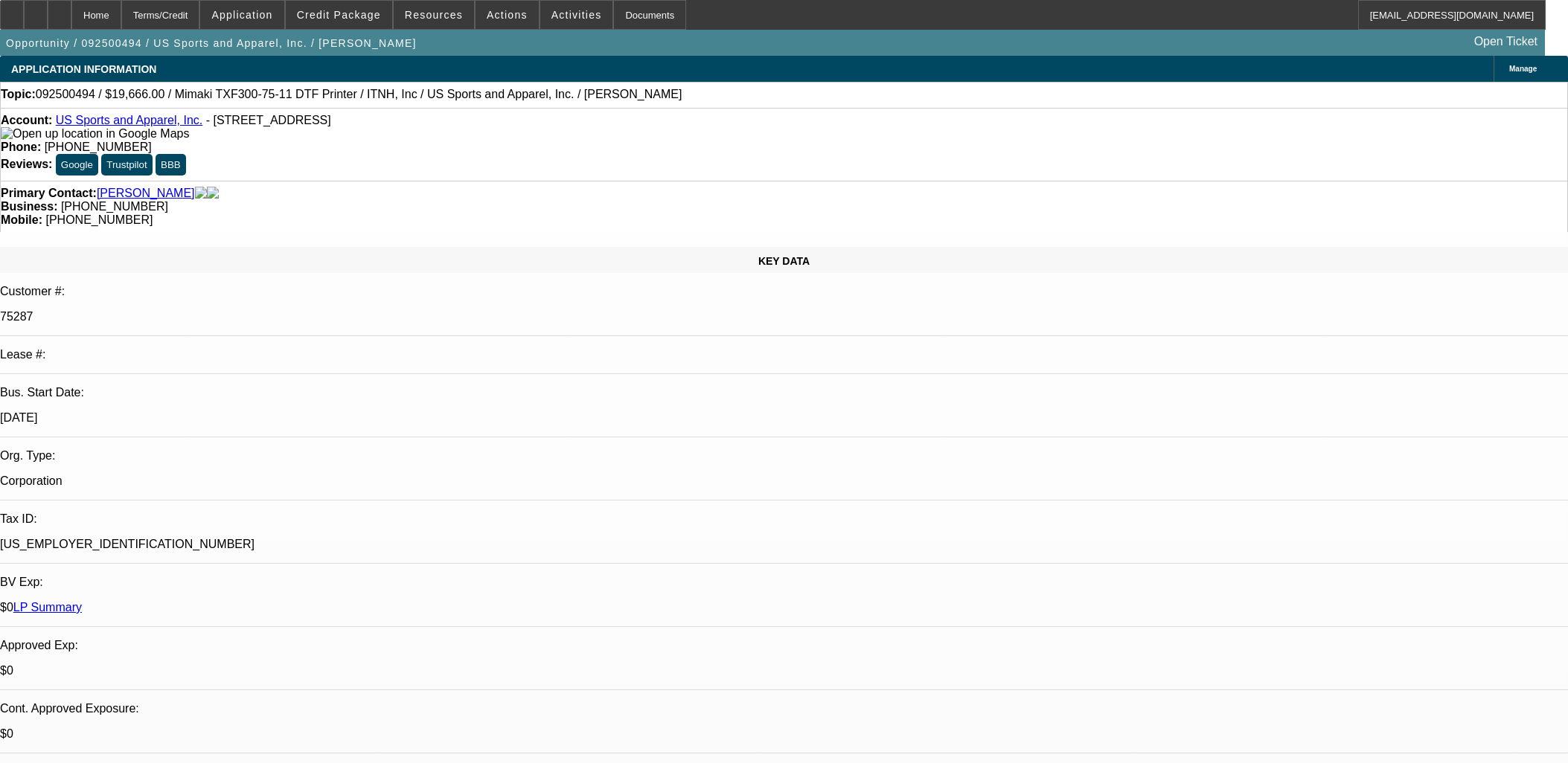
select select "0"
select select "6"
select select "0"
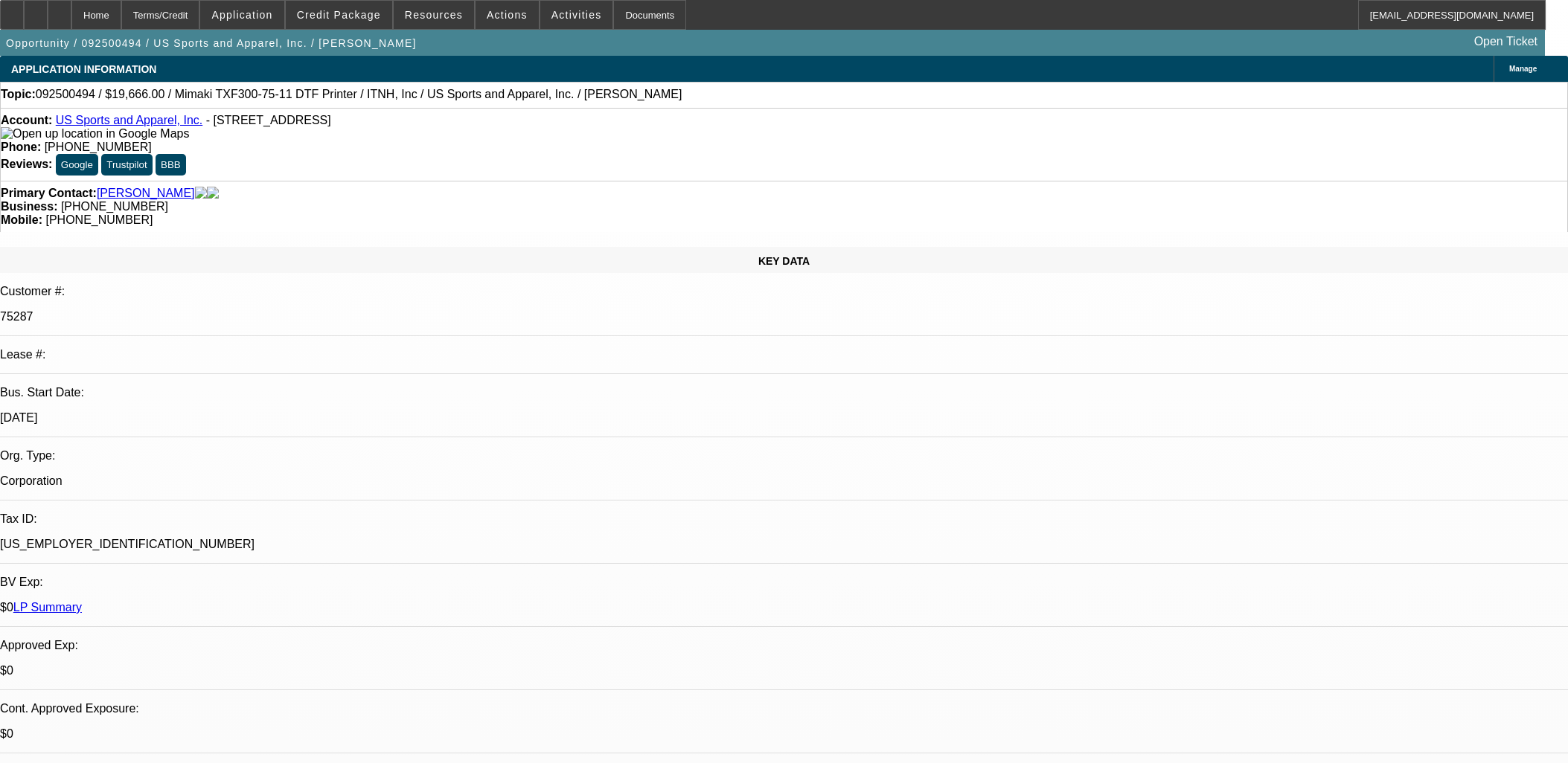
select select "0"
select select "2"
select select "0"
select select "6"
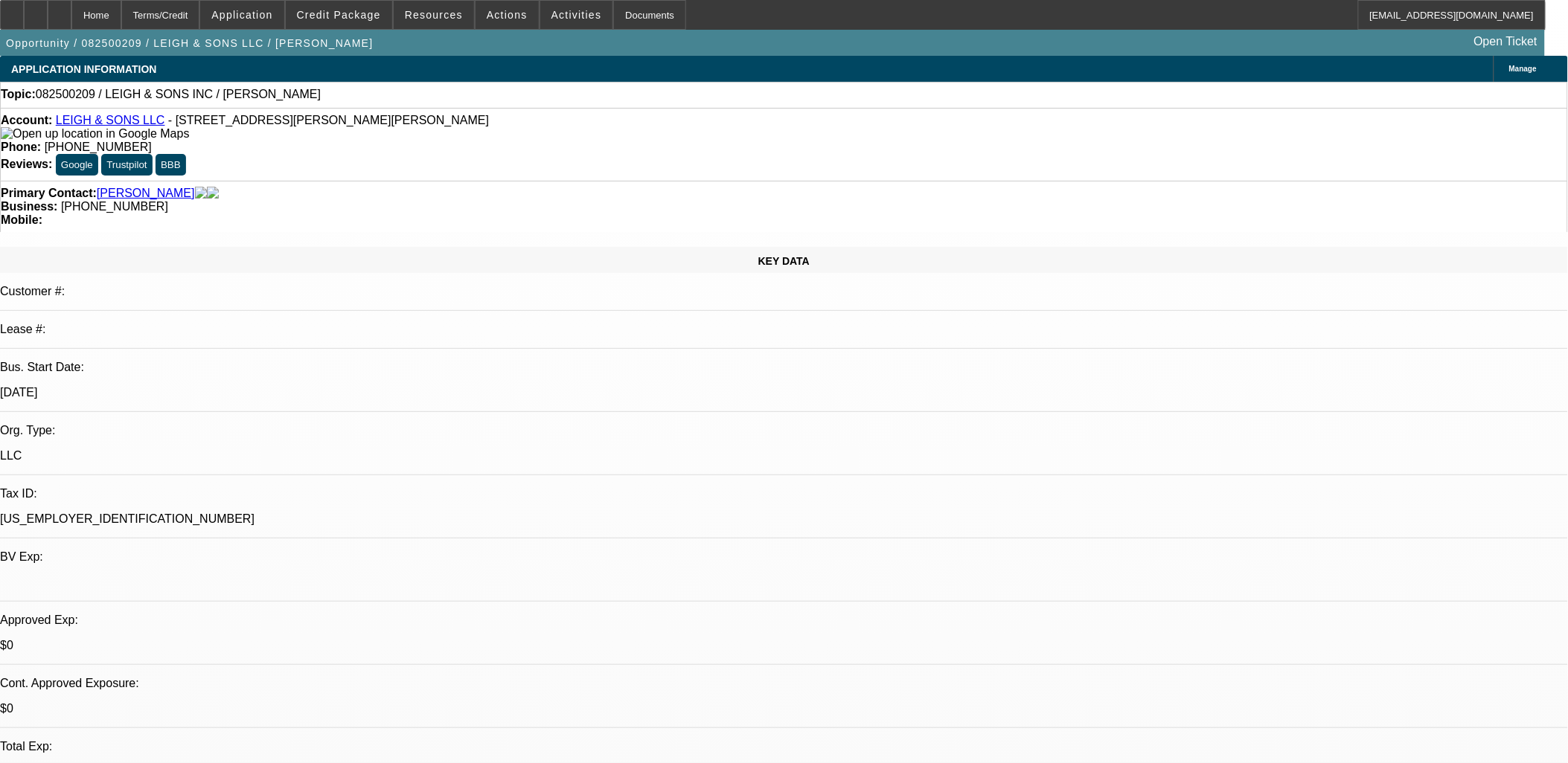
select select "0"
select select "2"
select select "0.1"
select select "1"
select select "2"
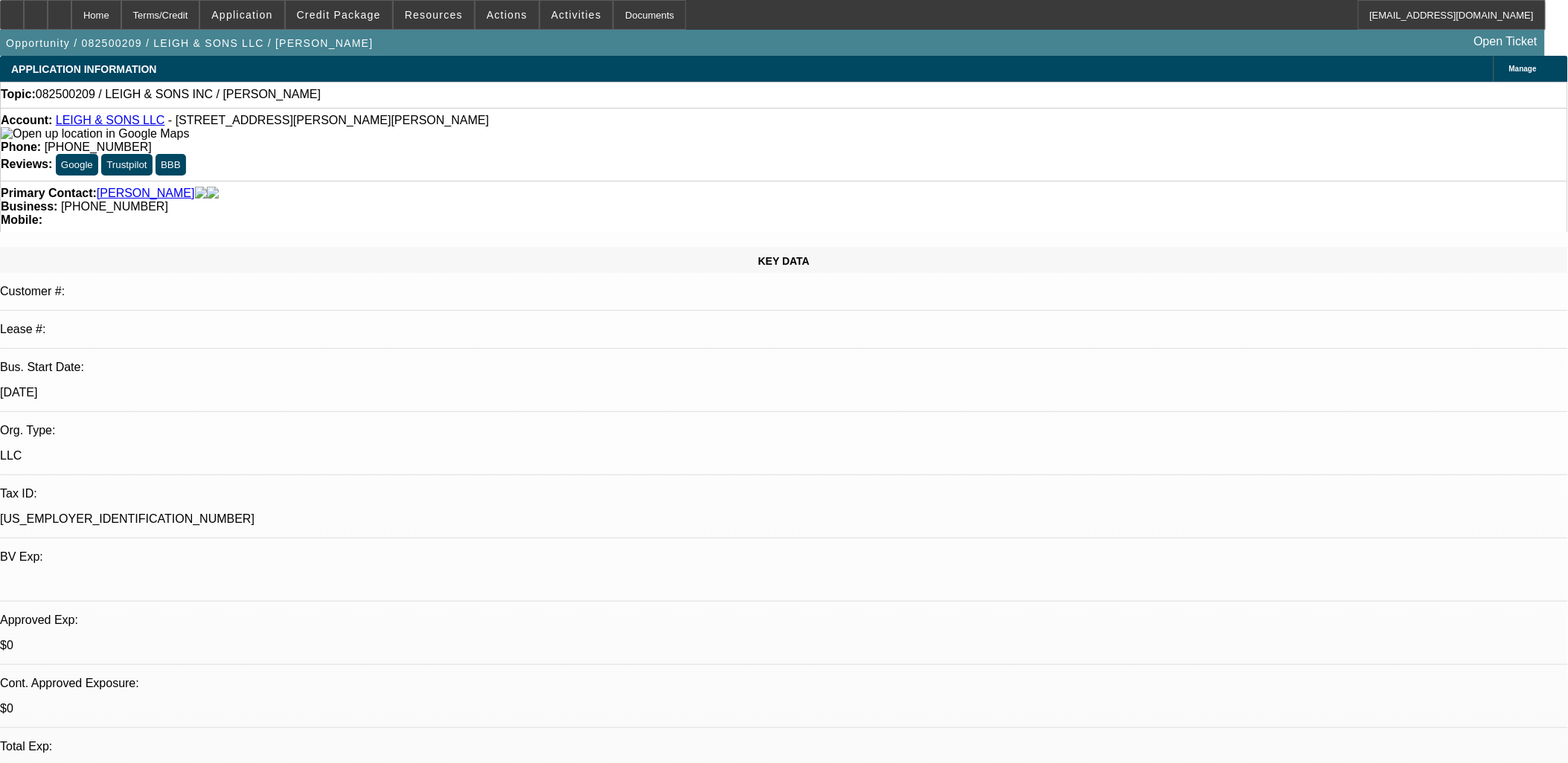
select select "4"
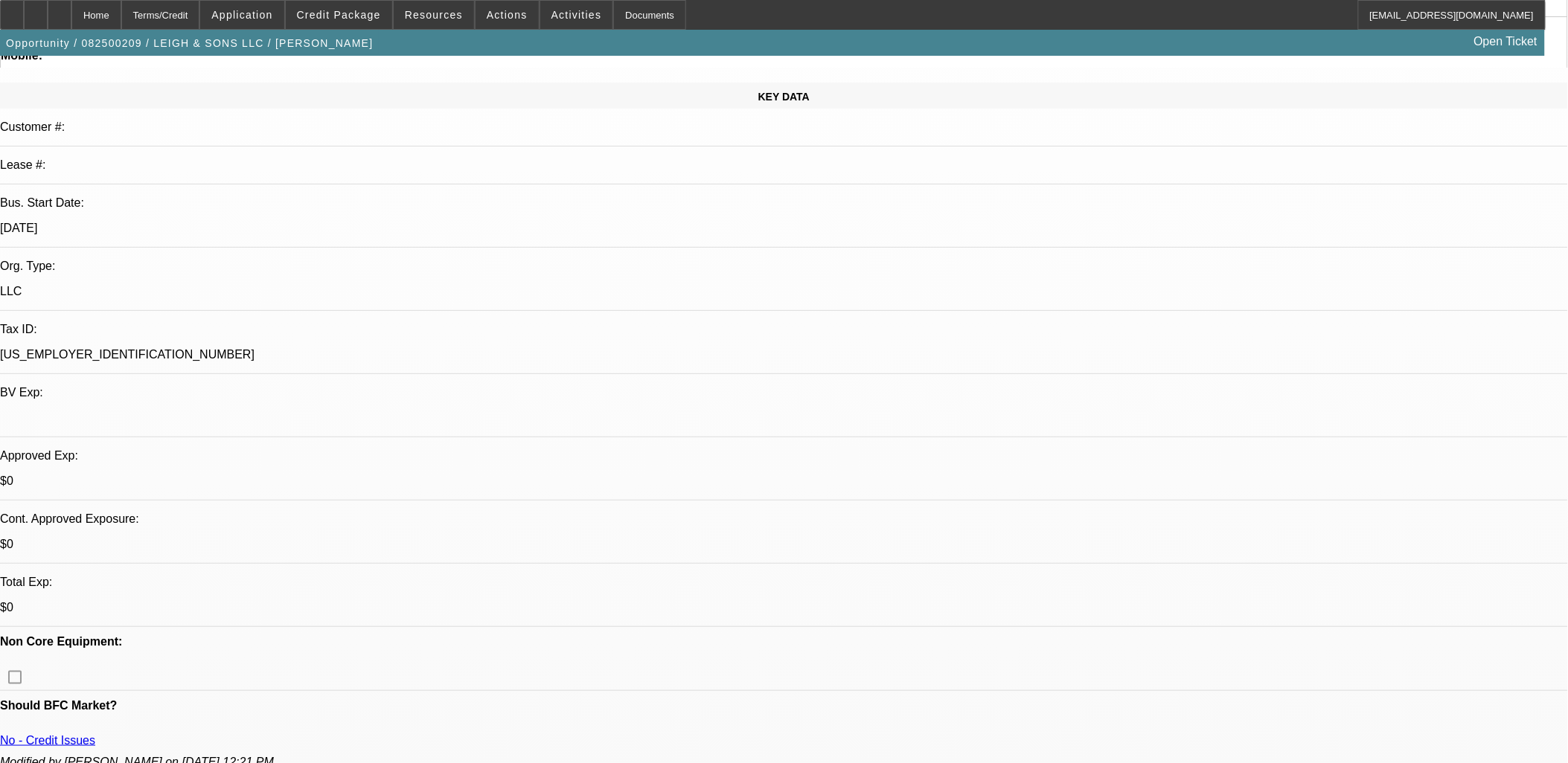
scroll to position [165, 0]
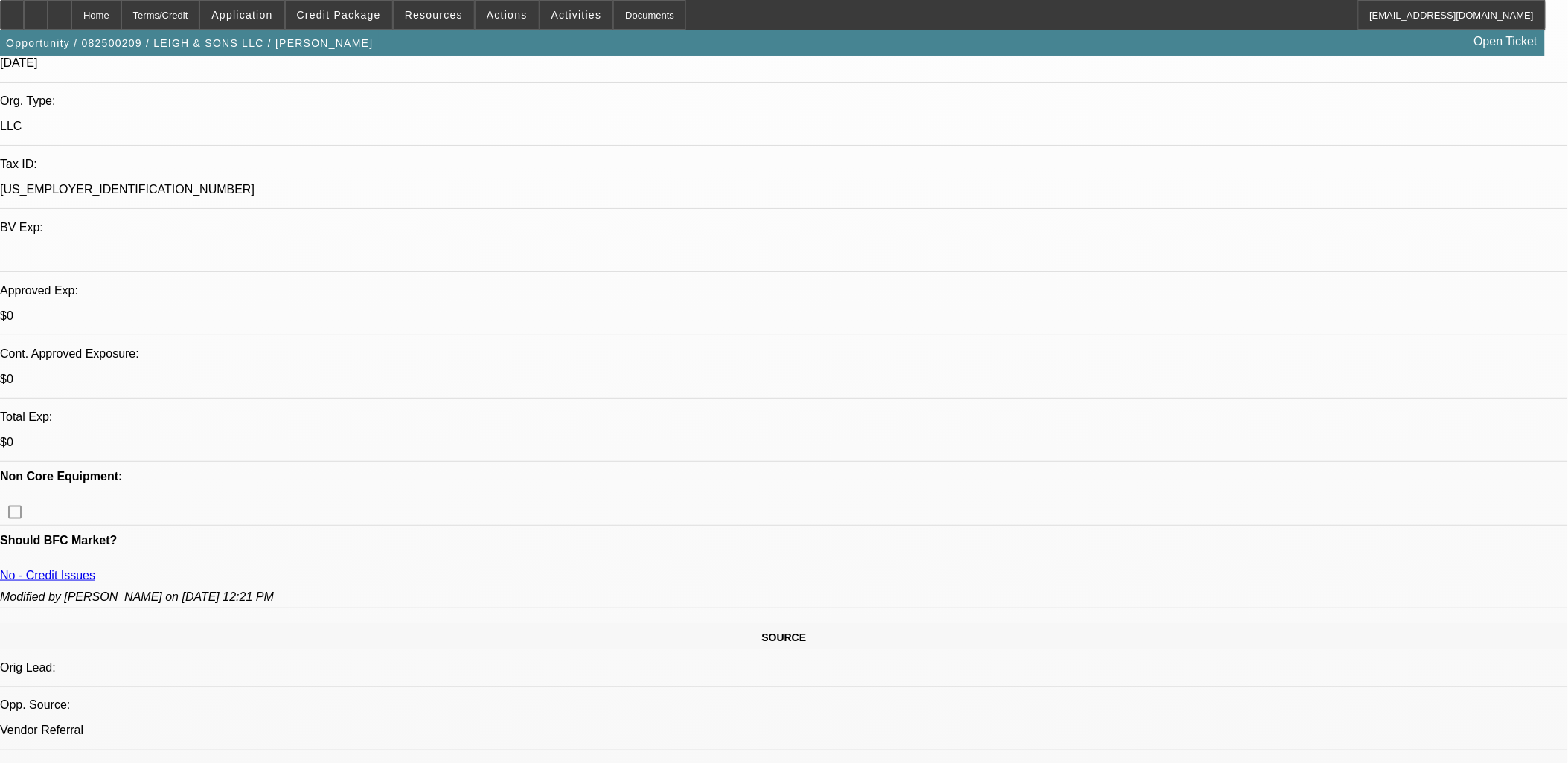
scroll to position [330, 0]
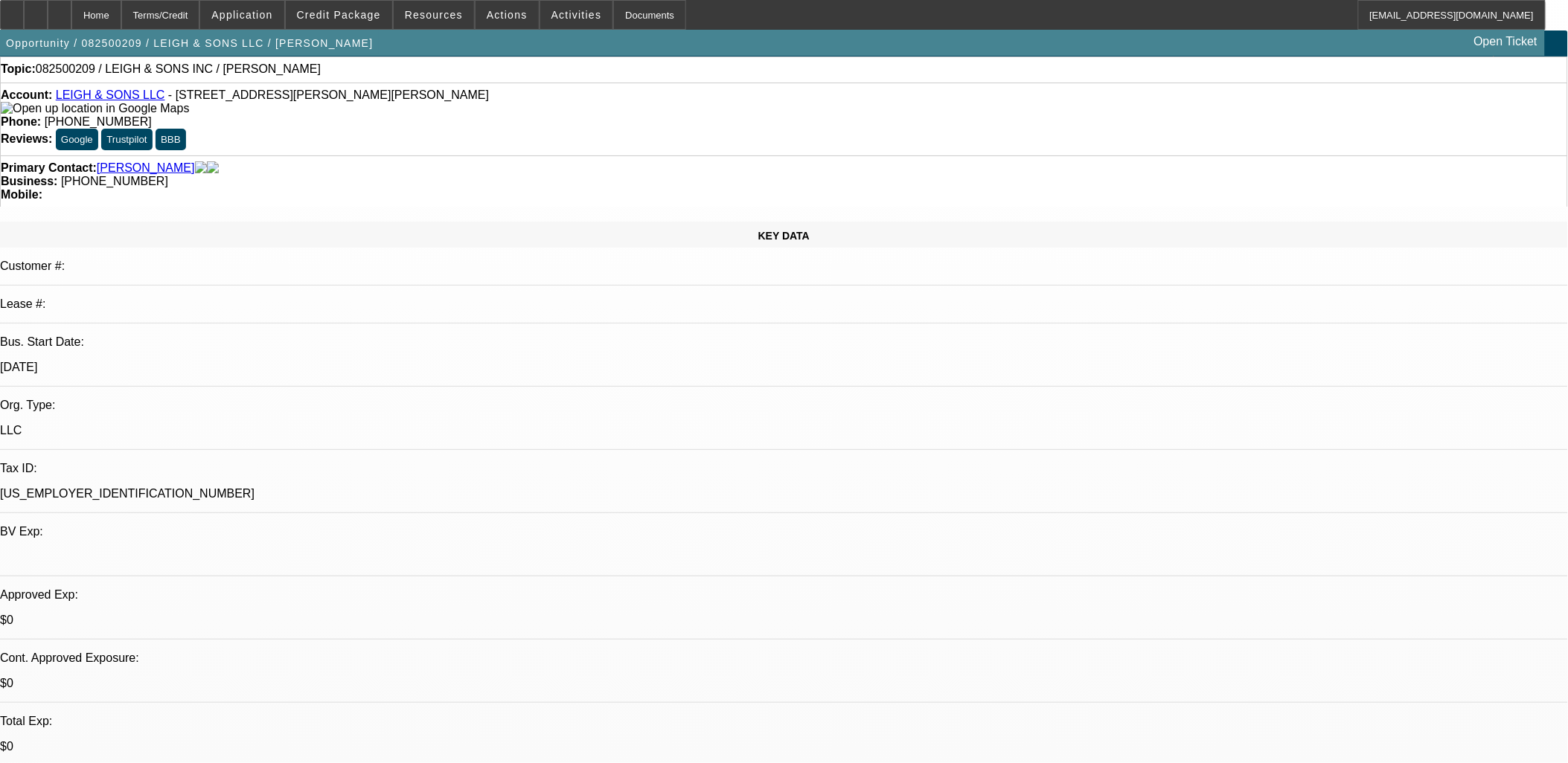
scroll to position [0, 0]
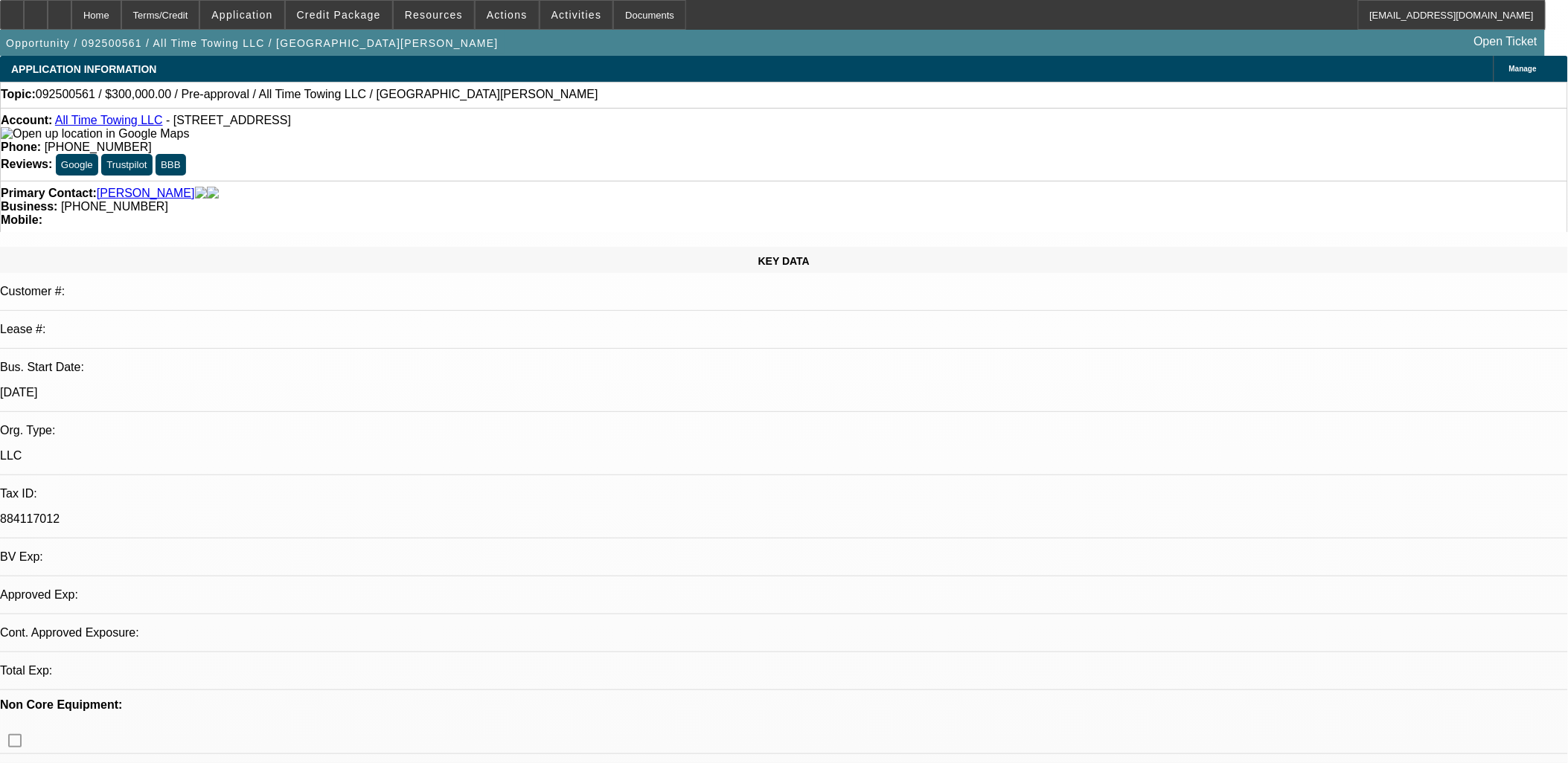
select select "0"
select select "2"
select select "0.1"
select select "1"
select select "2"
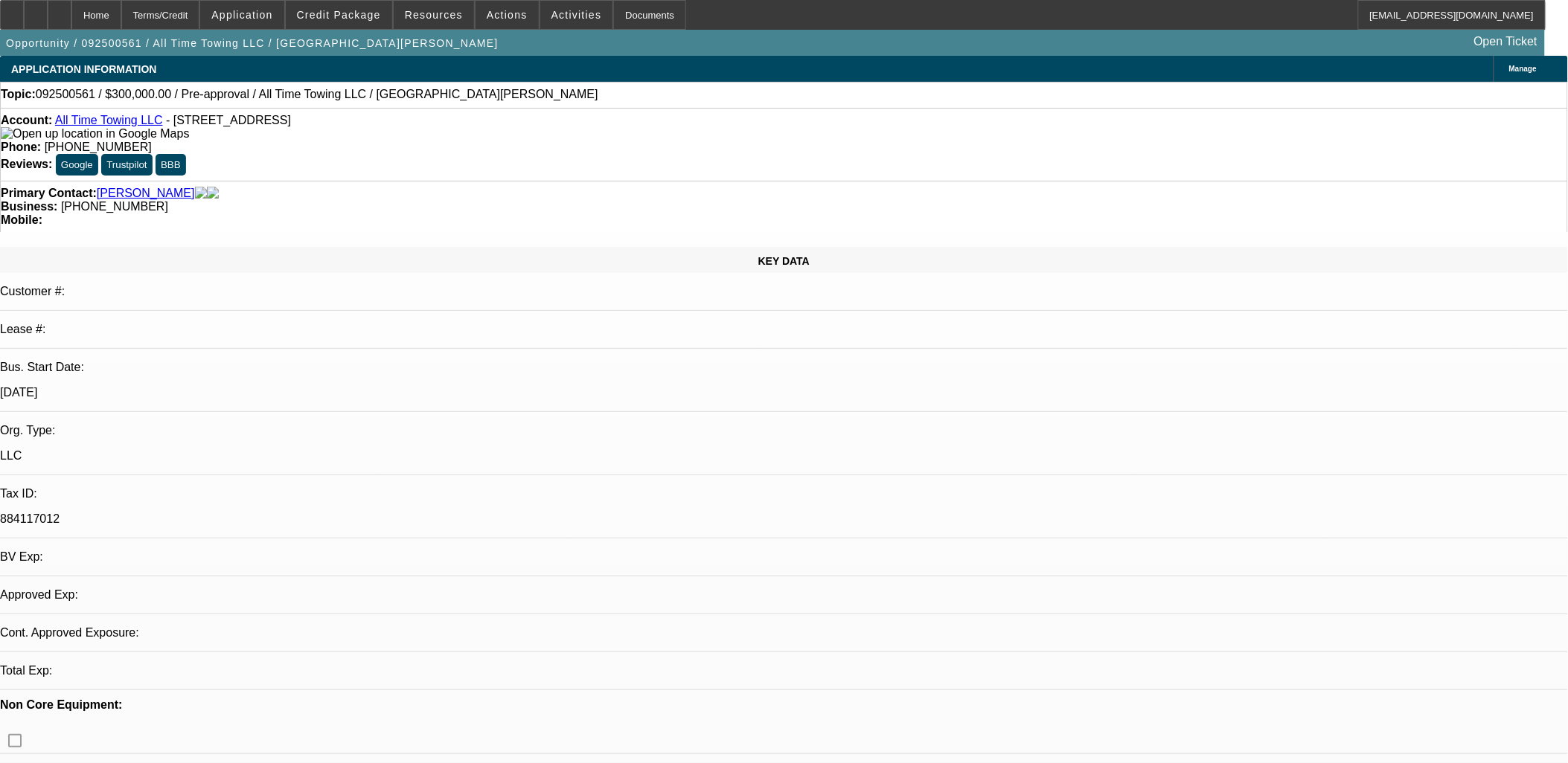
select select "4"
